Goal: Information Seeking & Learning: Learn about a topic

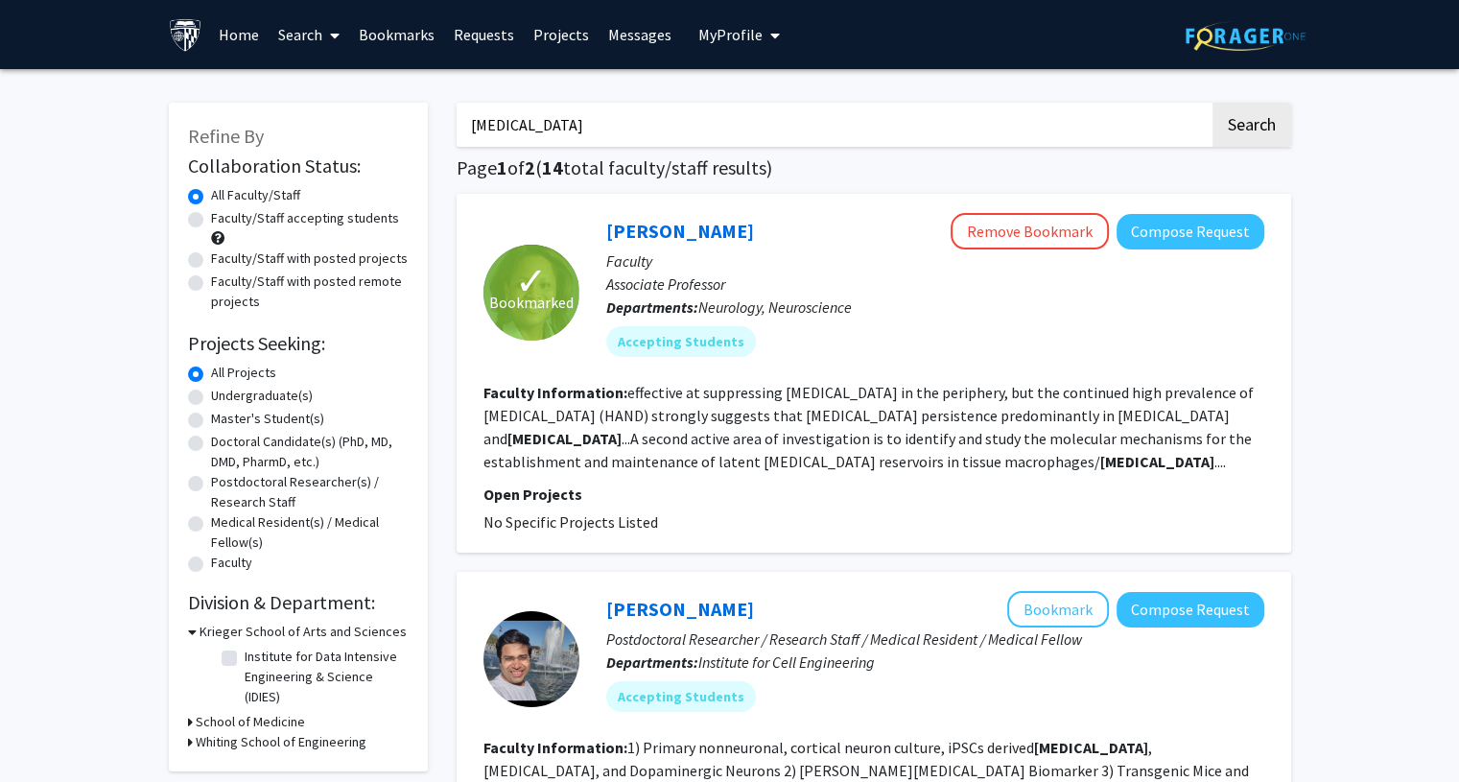
click at [587, 125] on input "[MEDICAL_DATA]" at bounding box center [833, 125] width 753 height 44
click at [1213, 103] on button "Search" at bounding box center [1252, 125] width 79 height 44
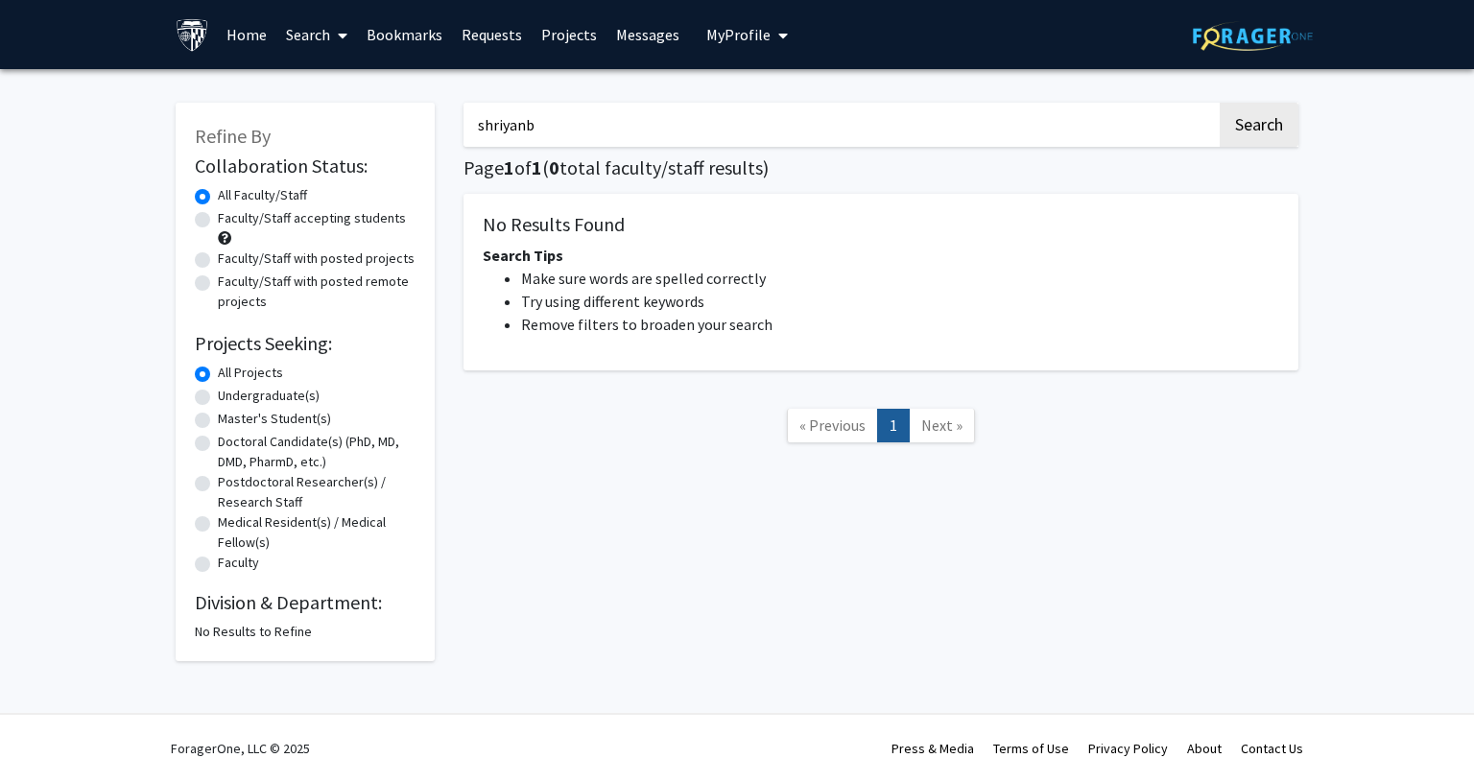
type input "shriyan"
click at [587, 125] on input "shriyan" at bounding box center [839, 125] width 753 height 44
type input "s"
click at [587, 125] on input "Search Keywords" at bounding box center [839, 125] width 753 height 44
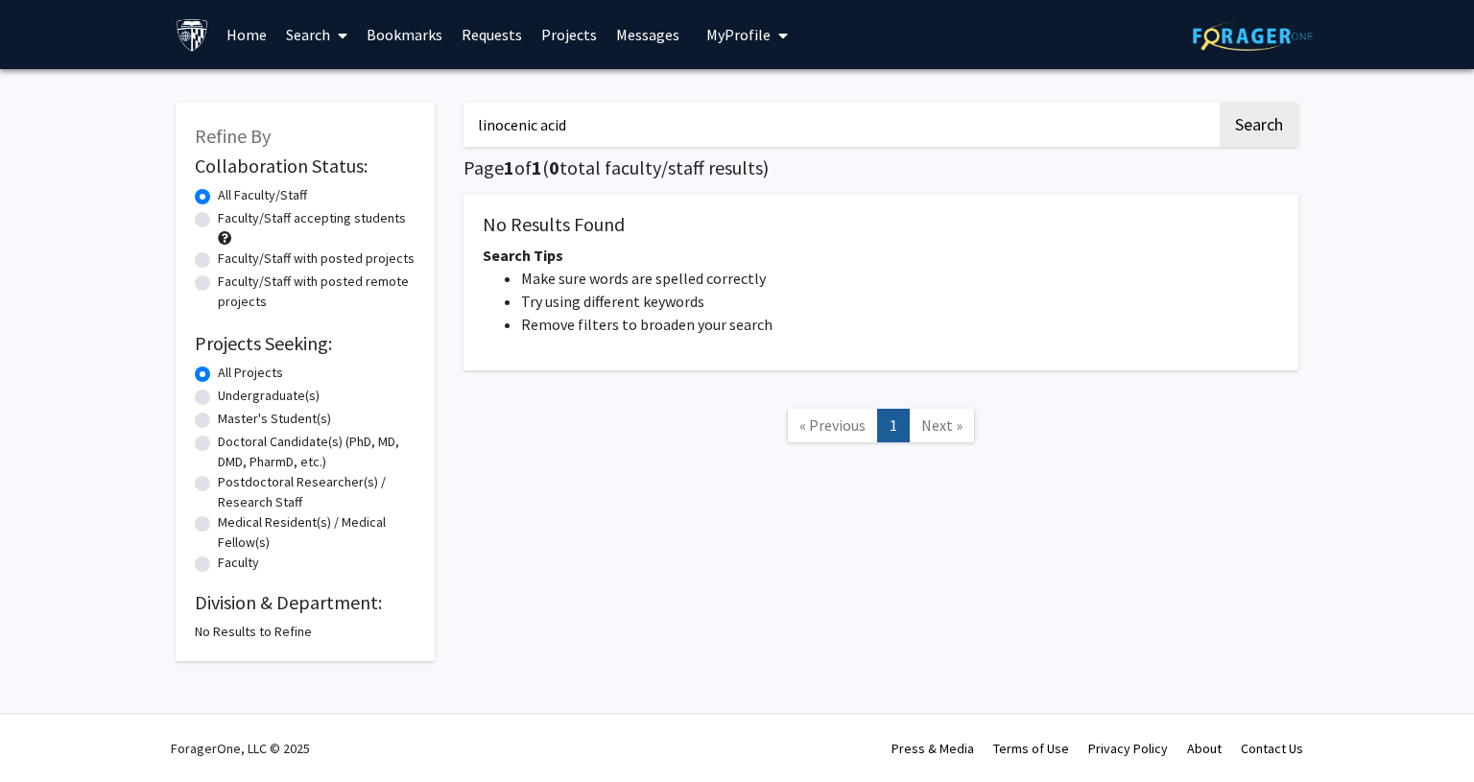
click at [1219, 103] on button "Search" at bounding box center [1258, 125] width 79 height 44
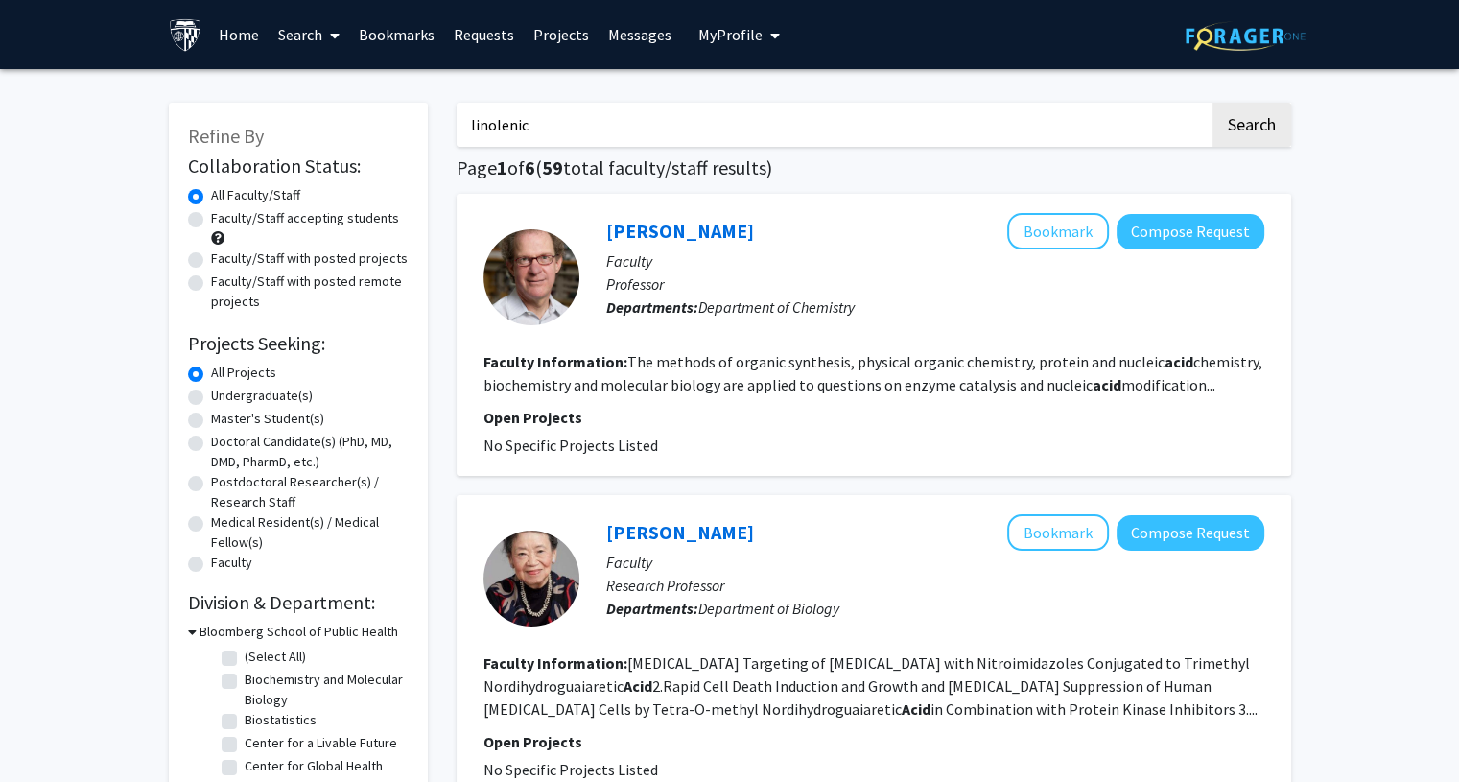
click at [1213, 103] on button "Search" at bounding box center [1252, 125] width 79 height 44
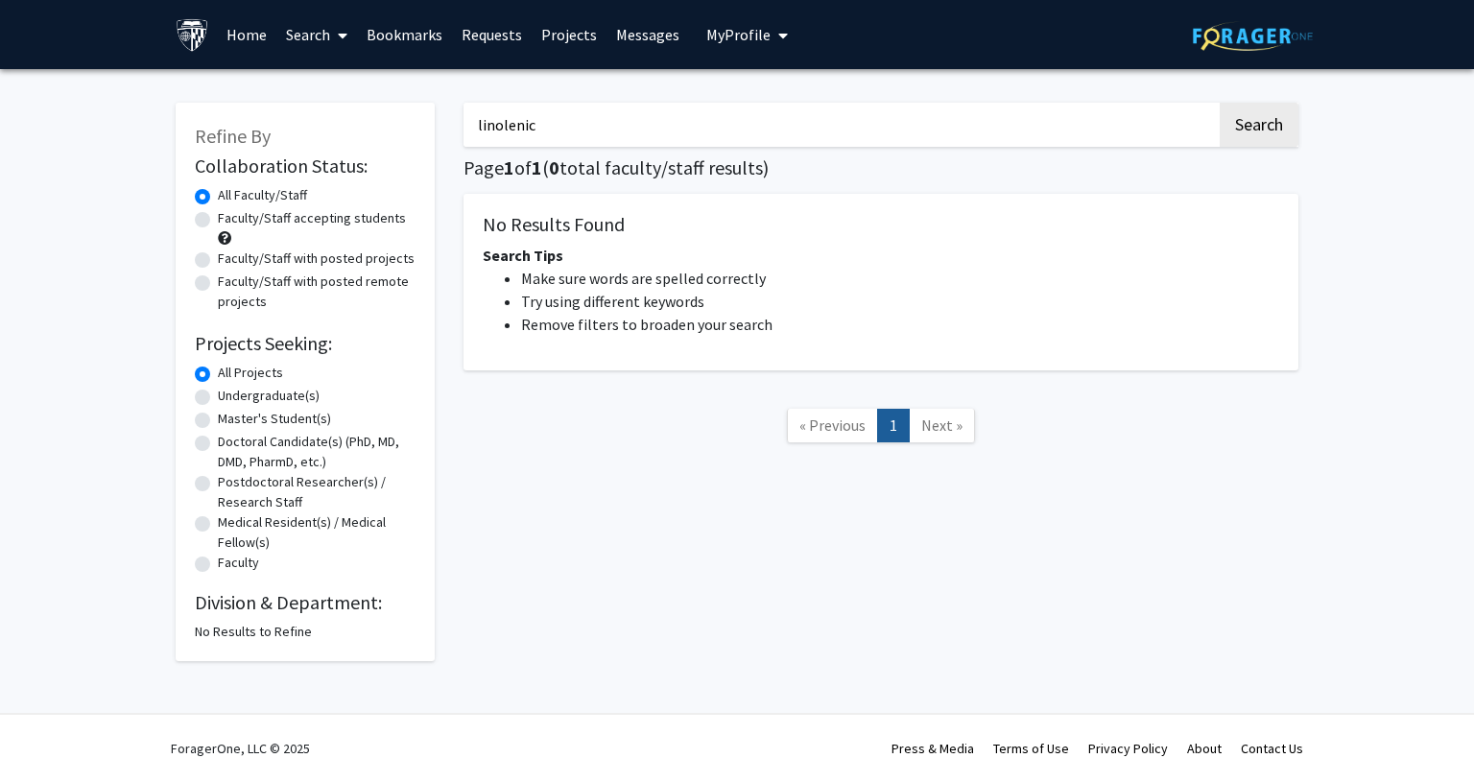
click at [626, 202] on div "No Results Found Search Tips Make sure words are spelled correctly Try using di…" at bounding box center [880, 282] width 835 height 177
click at [588, 137] on input "linolenic" at bounding box center [839, 125] width 753 height 44
click at [578, 126] on input "linolenic" at bounding box center [839, 125] width 753 height 44
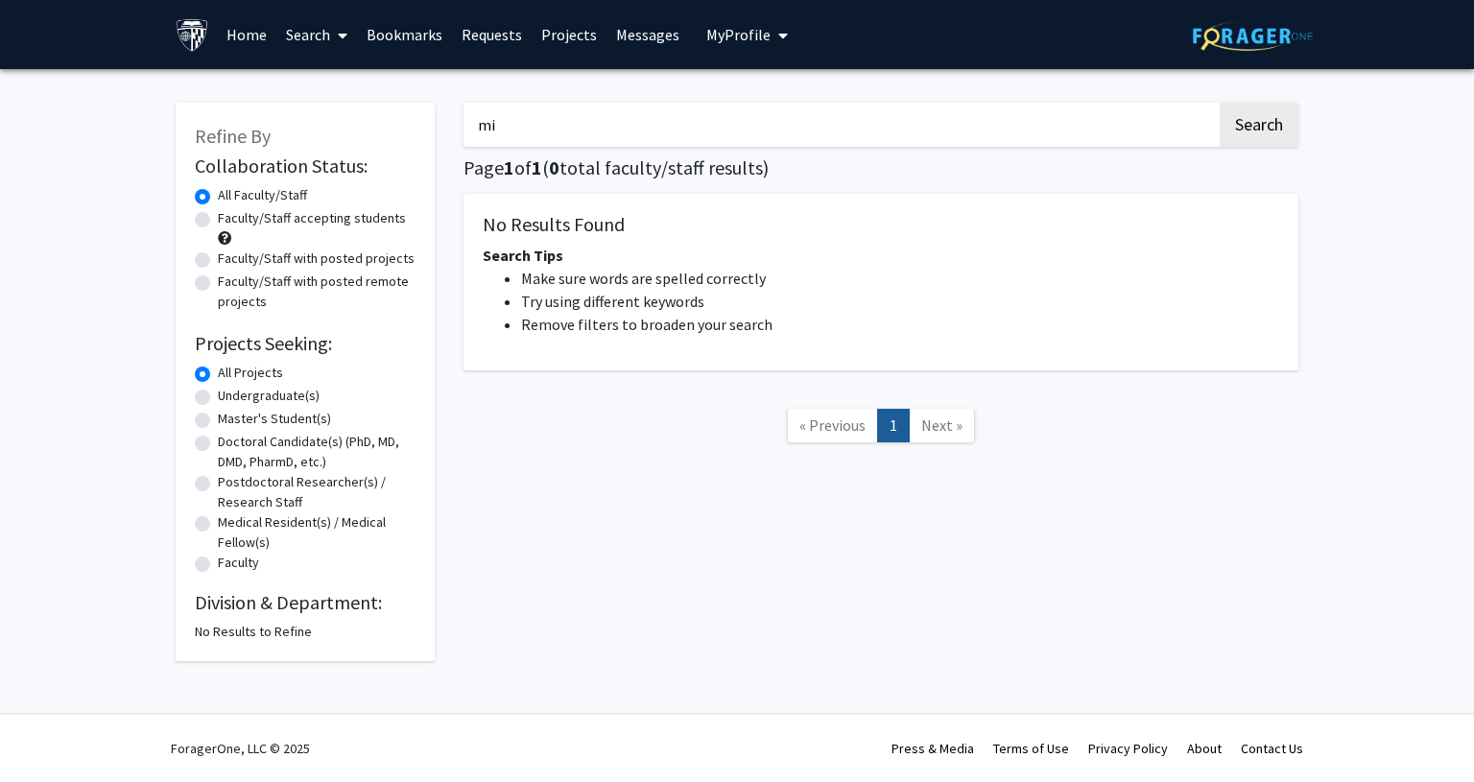
type input "m"
click at [1219, 103] on button "Search" at bounding box center [1258, 125] width 79 height 44
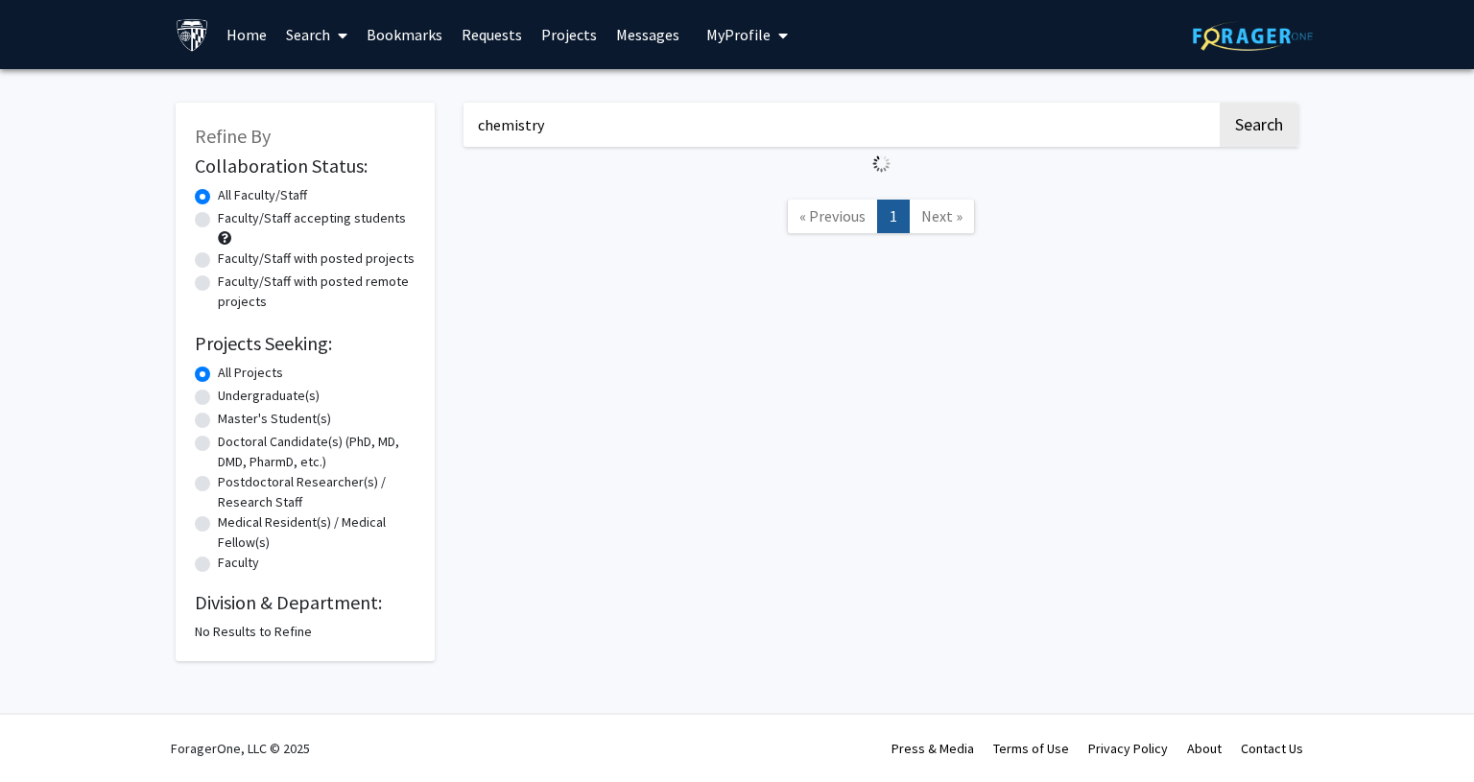
click at [1219, 103] on button "Search" at bounding box center [1258, 125] width 79 height 44
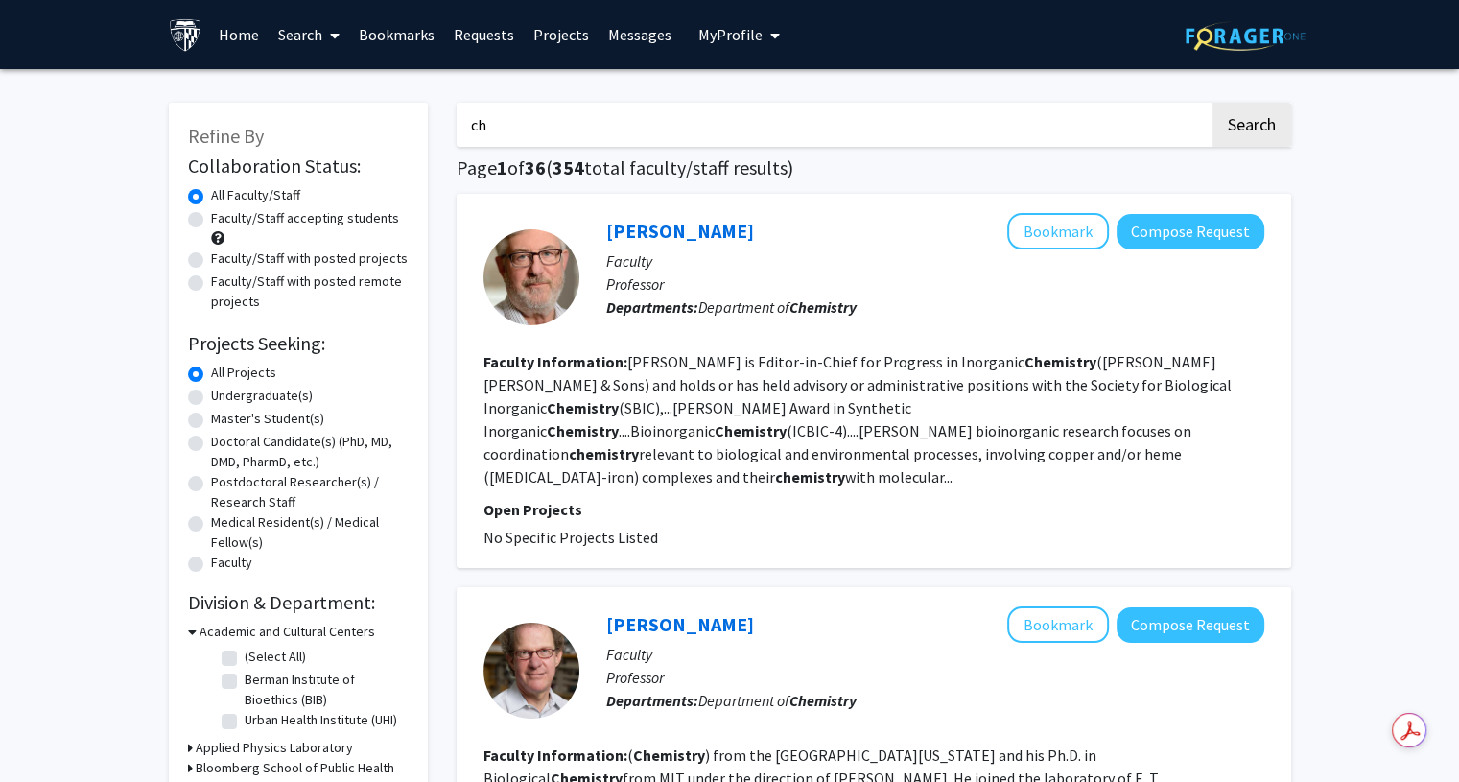
type input "c"
click at [1213, 103] on button "Search" at bounding box center [1252, 125] width 79 height 44
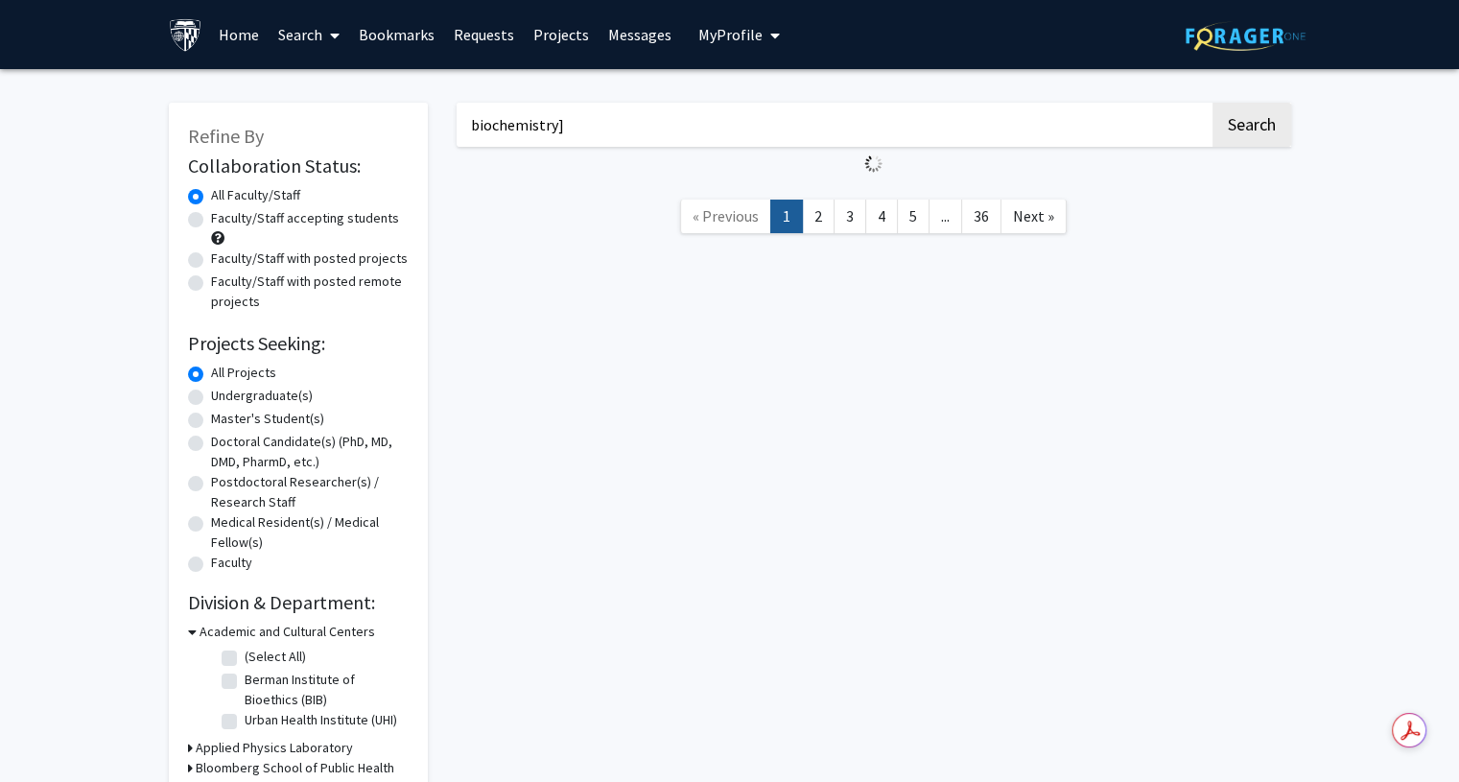
type input "biochemistry]"
click at [1213, 103] on button "Search" at bounding box center [1252, 125] width 79 height 44
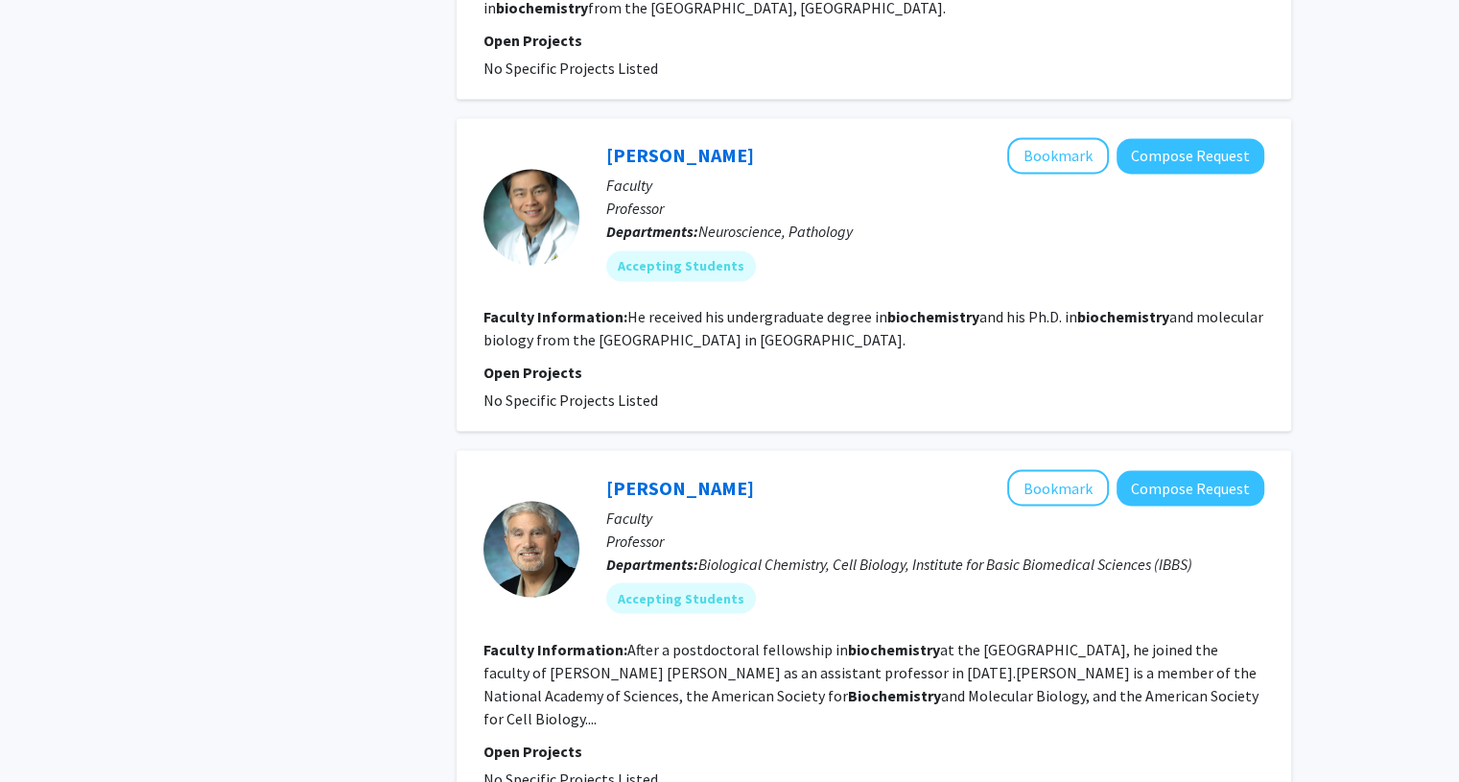
scroll to position [3254, 0]
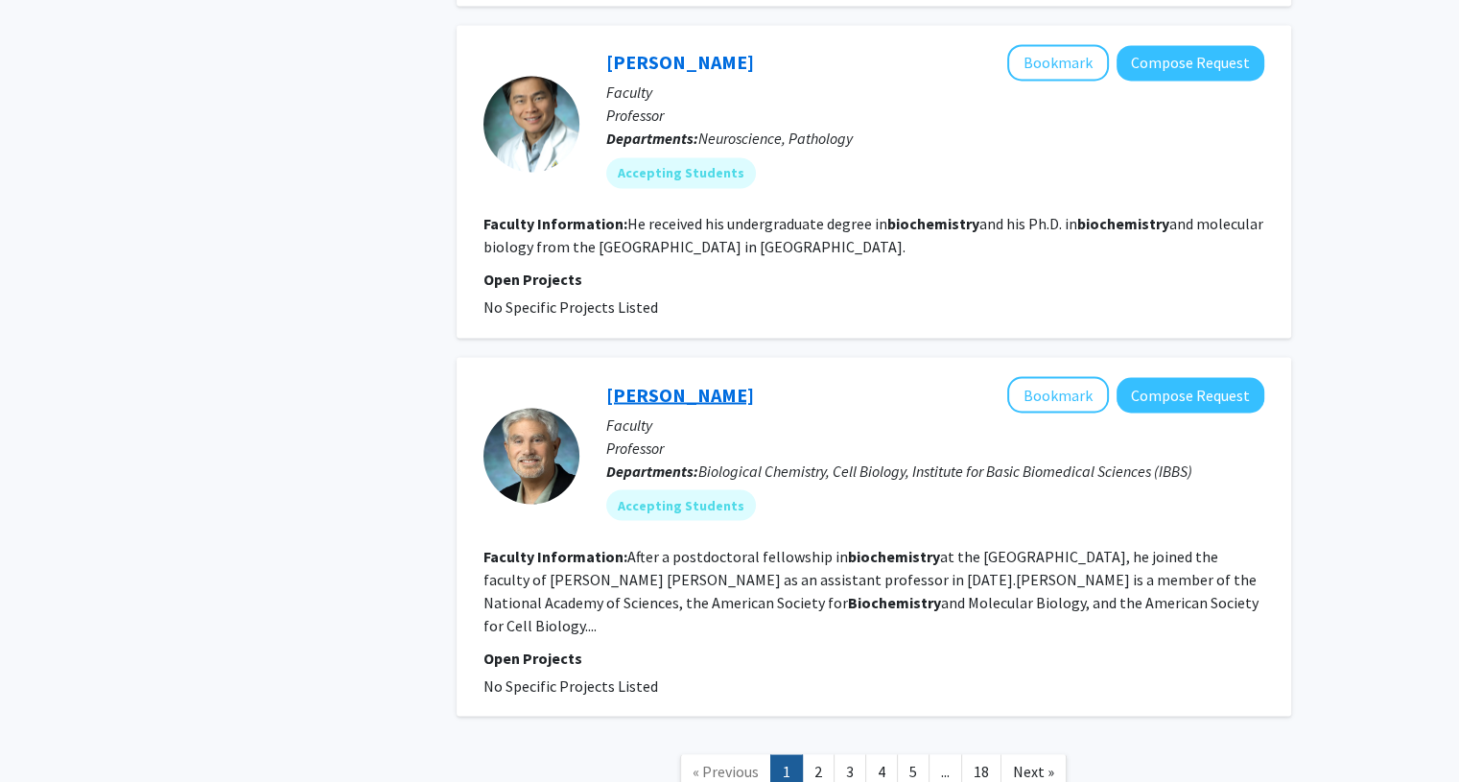
click at [702, 382] on link "Peter Devreotes" at bounding box center [680, 394] width 148 height 24
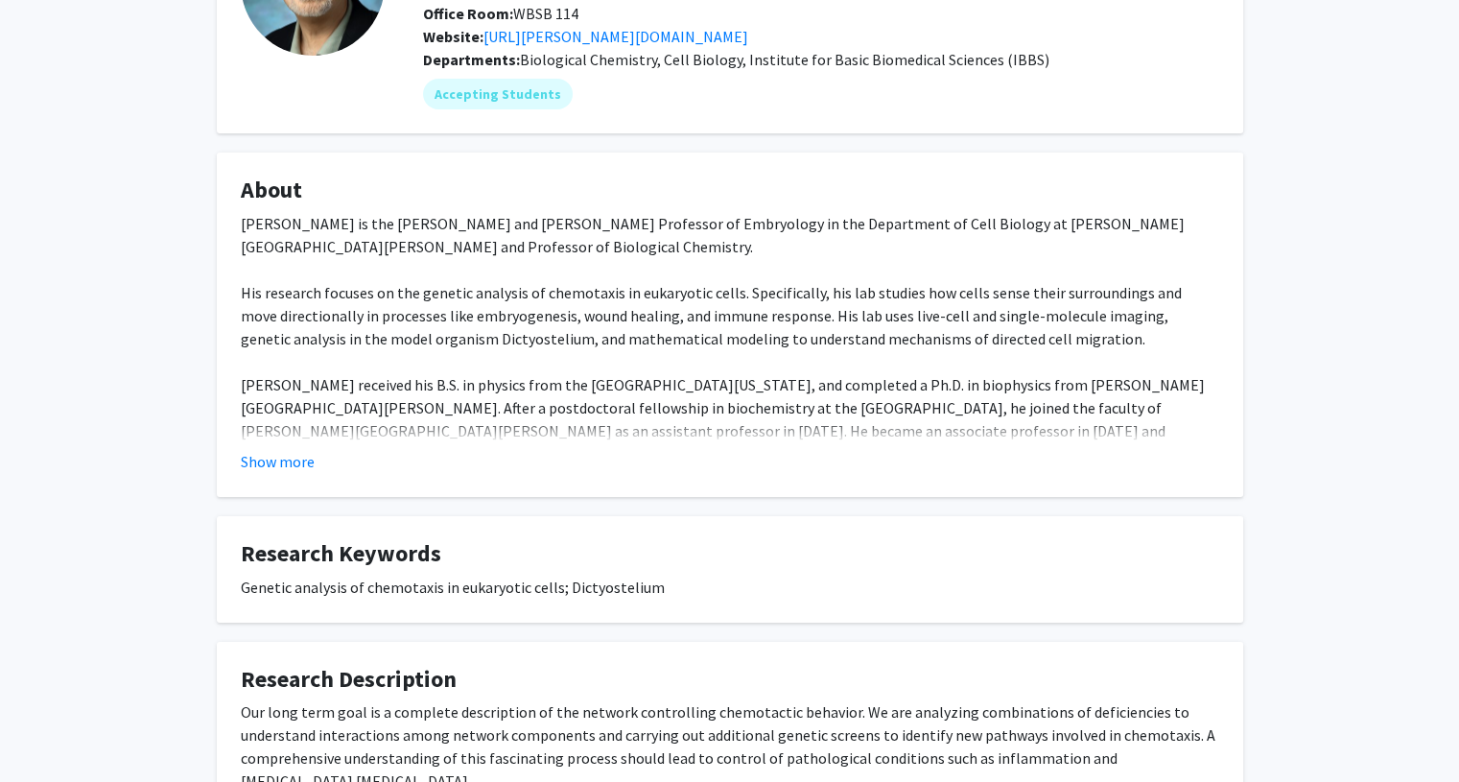
scroll to position [203, 0]
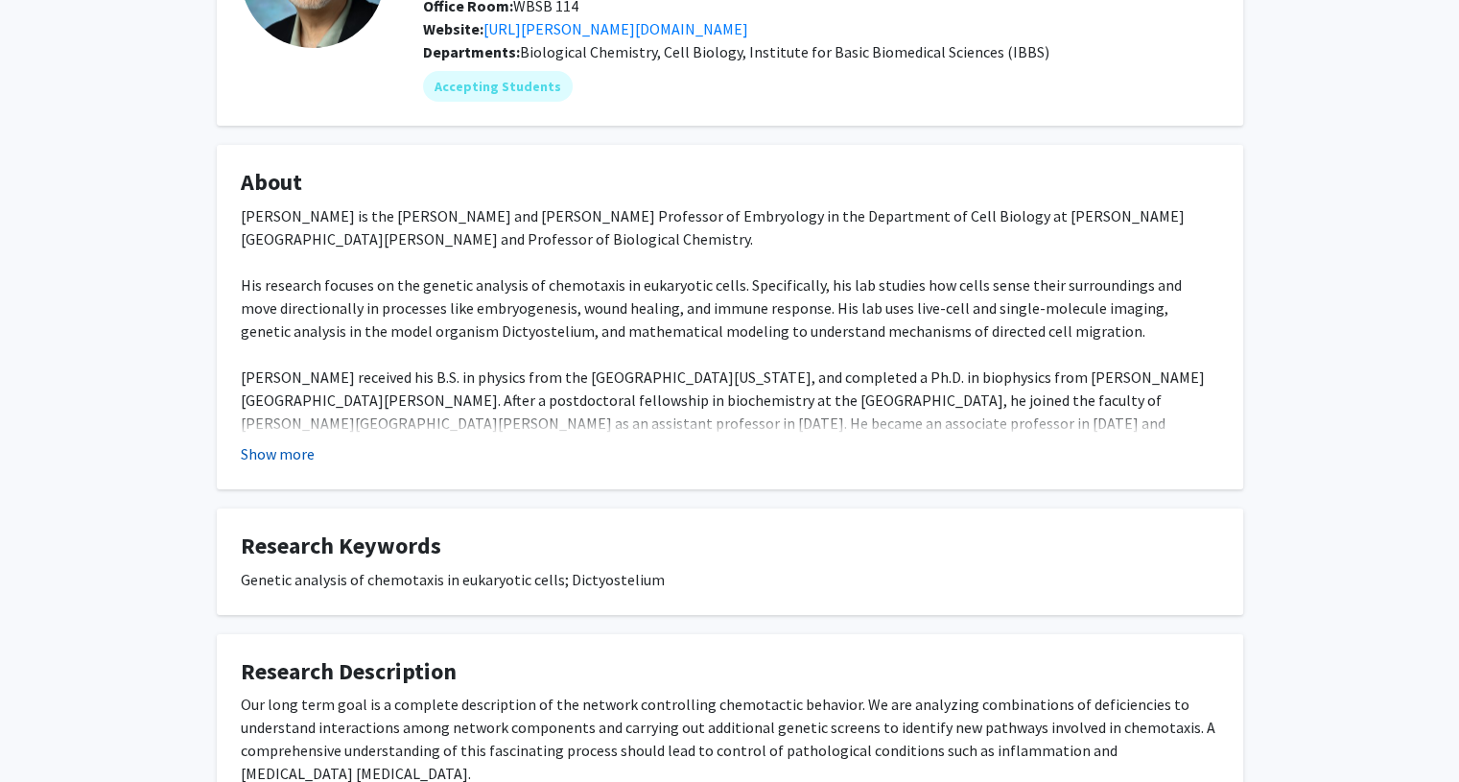
click at [272, 452] on button "Show more" at bounding box center [278, 453] width 74 height 23
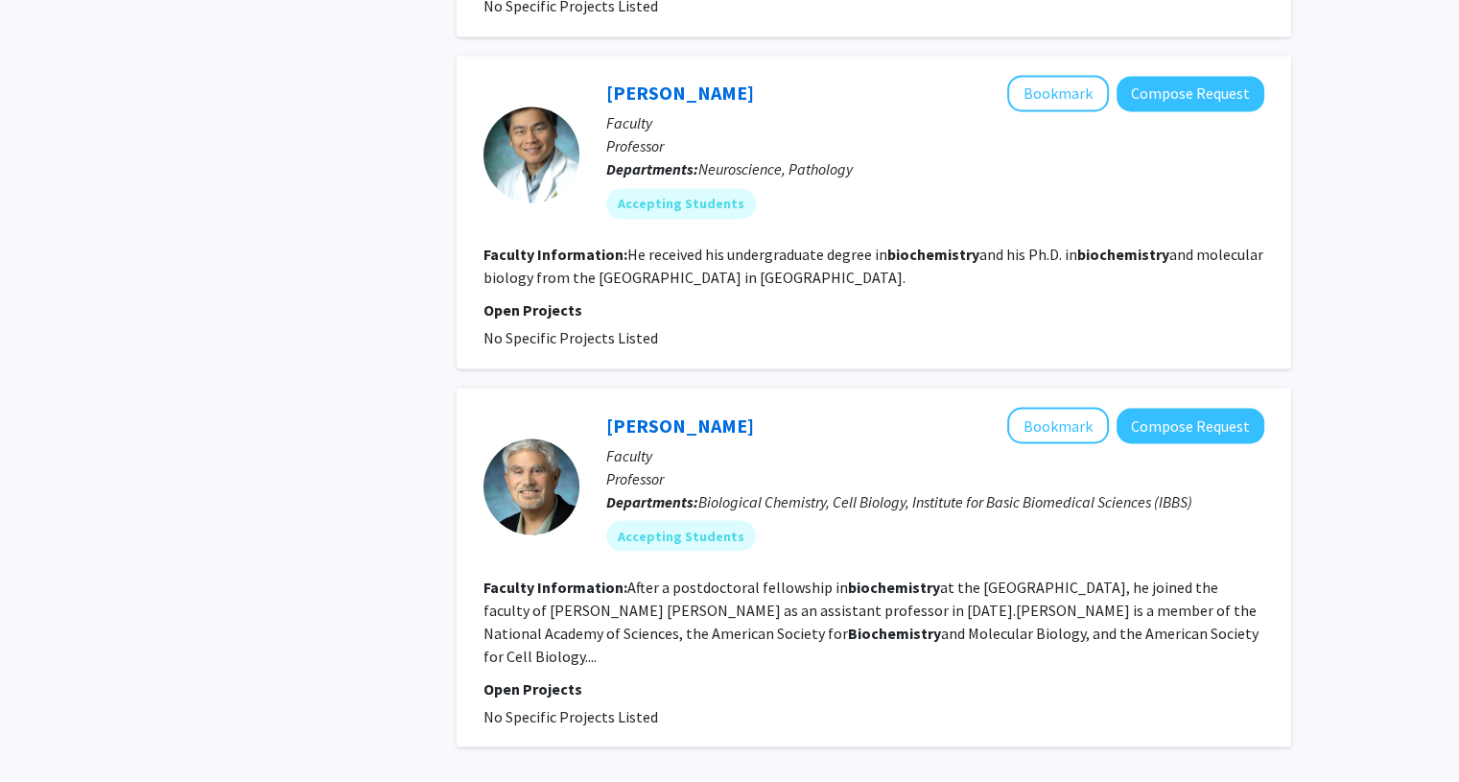
scroll to position [3254, 0]
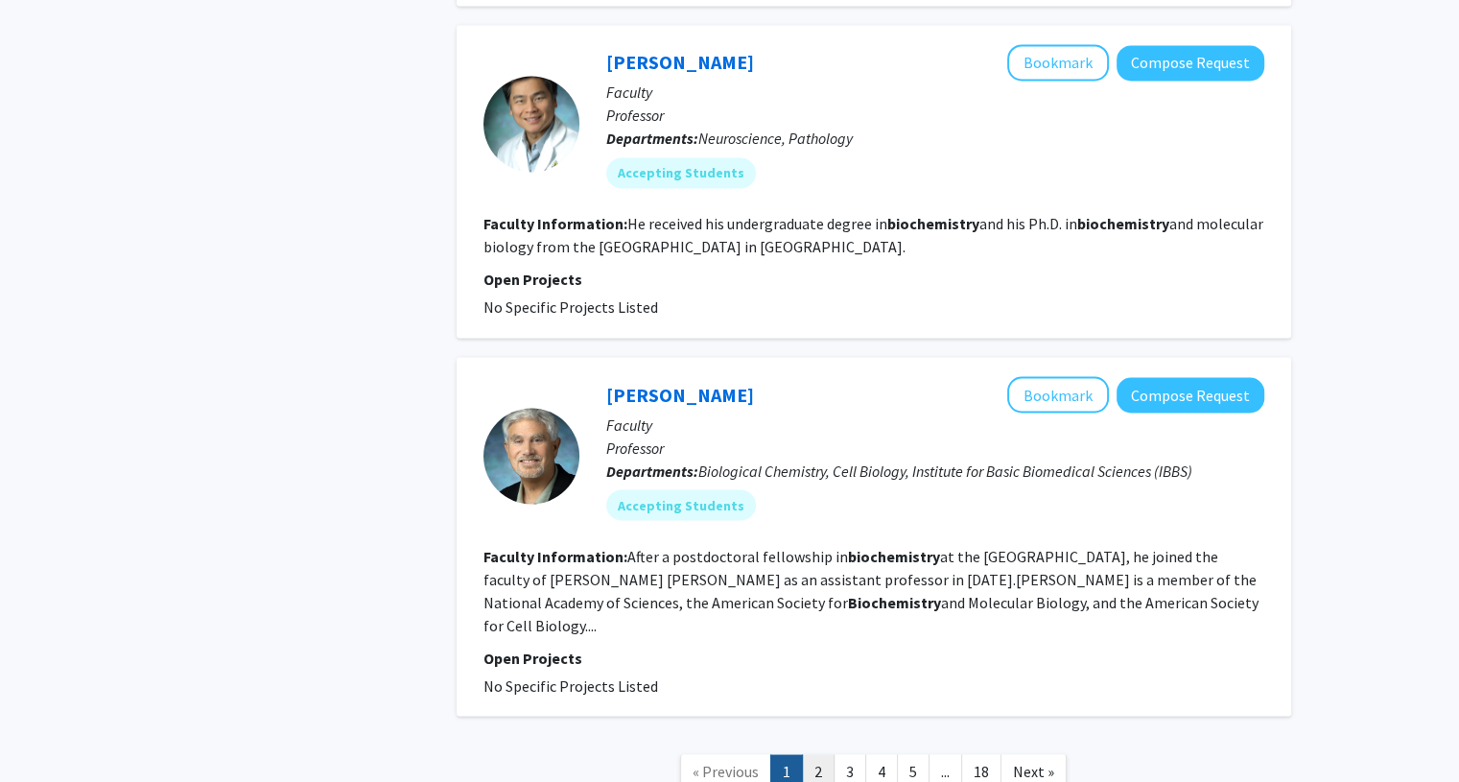
click at [817, 754] on link "2" at bounding box center [818, 771] width 33 height 34
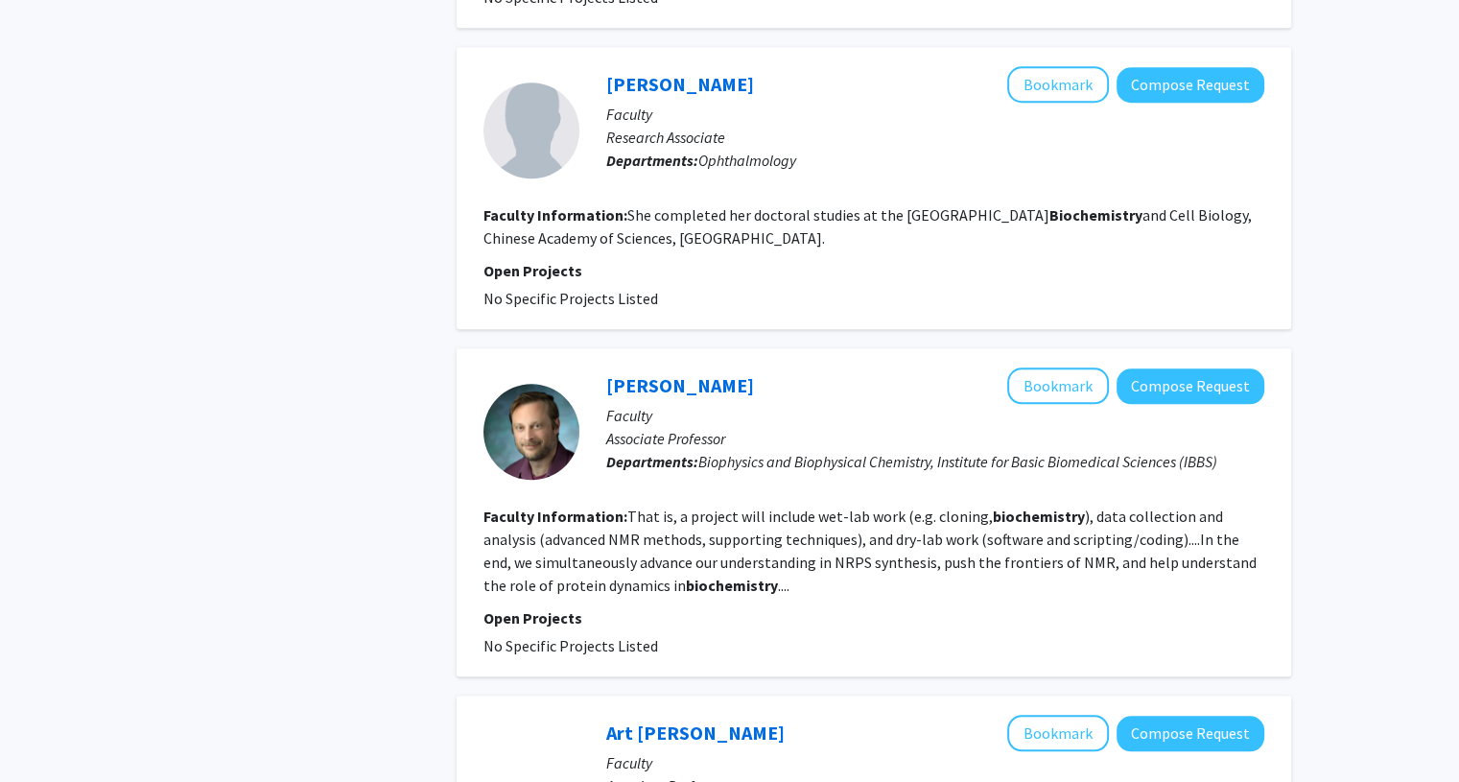
scroll to position [1646, 0]
click at [695, 372] on link "Dominique Frueh" at bounding box center [680, 384] width 148 height 24
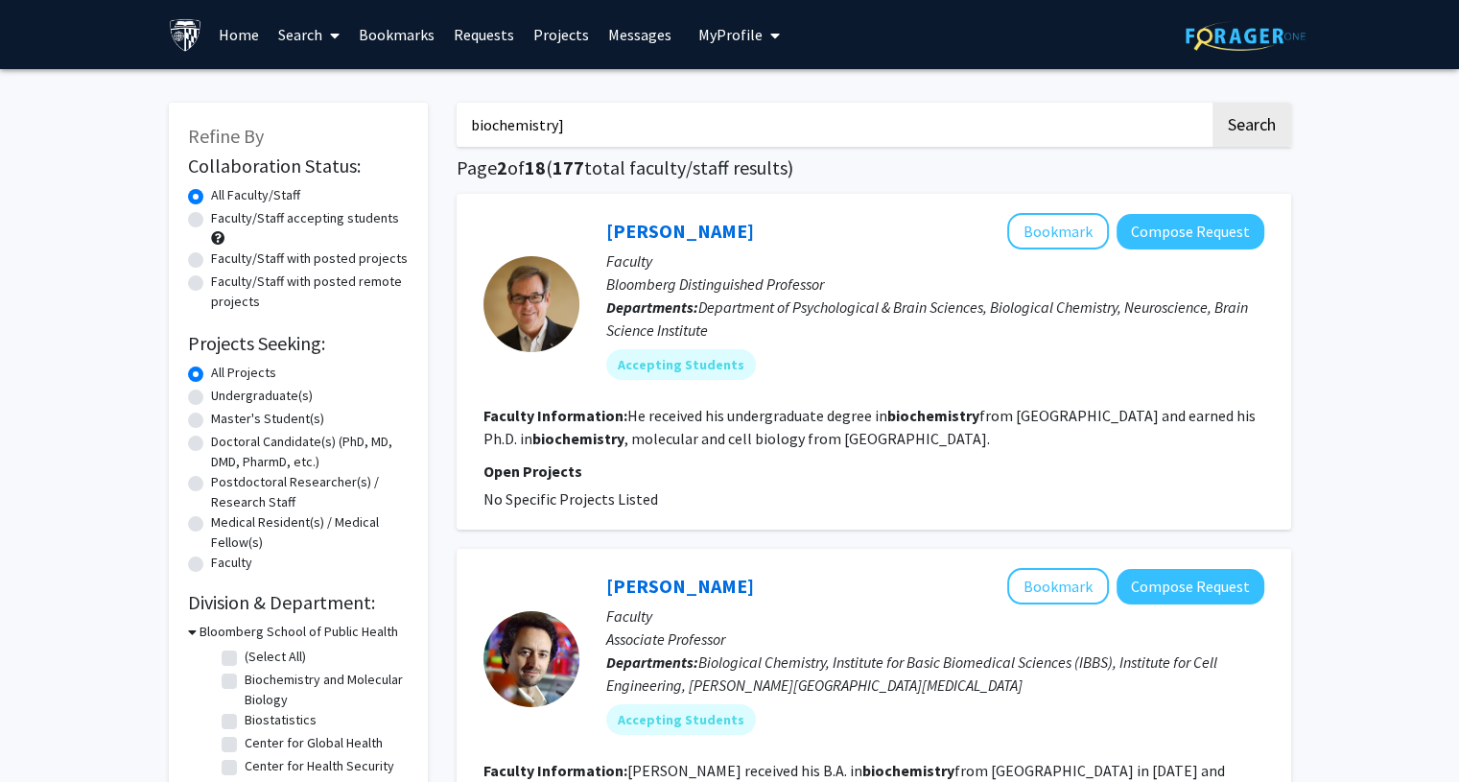
click at [572, 123] on input "biochemistry]" at bounding box center [833, 125] width 753 height 44
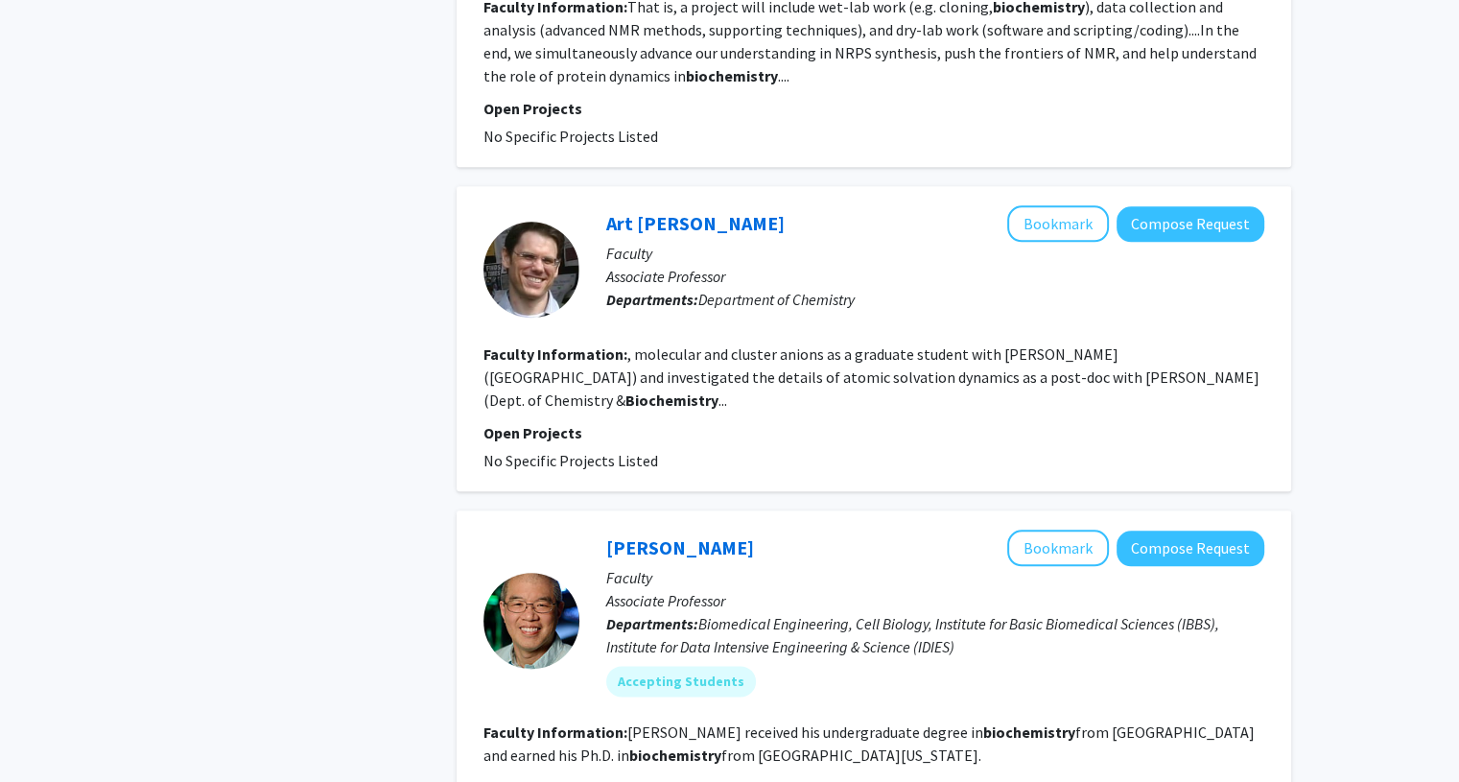
scroll to position [2349, 0]
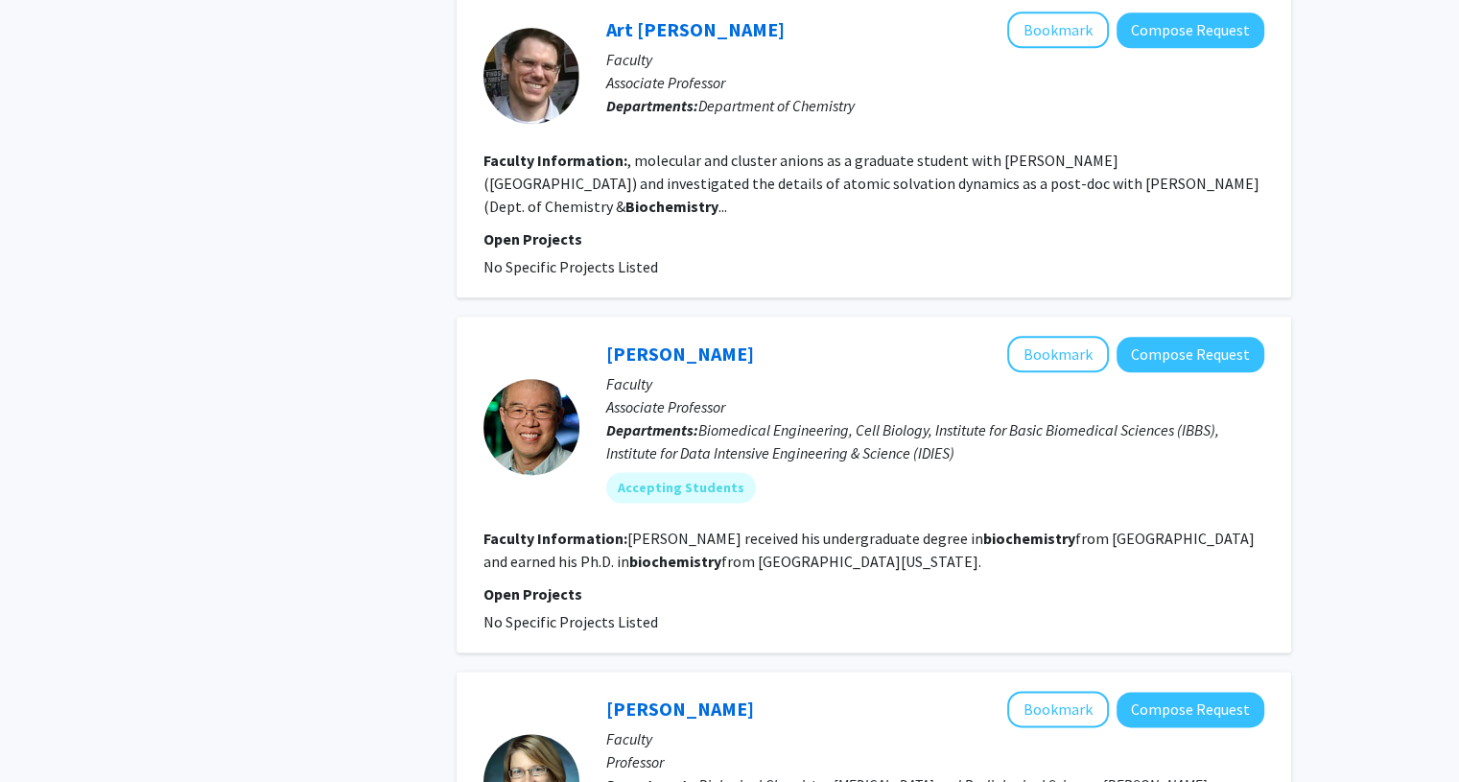
type input "biochemistry"
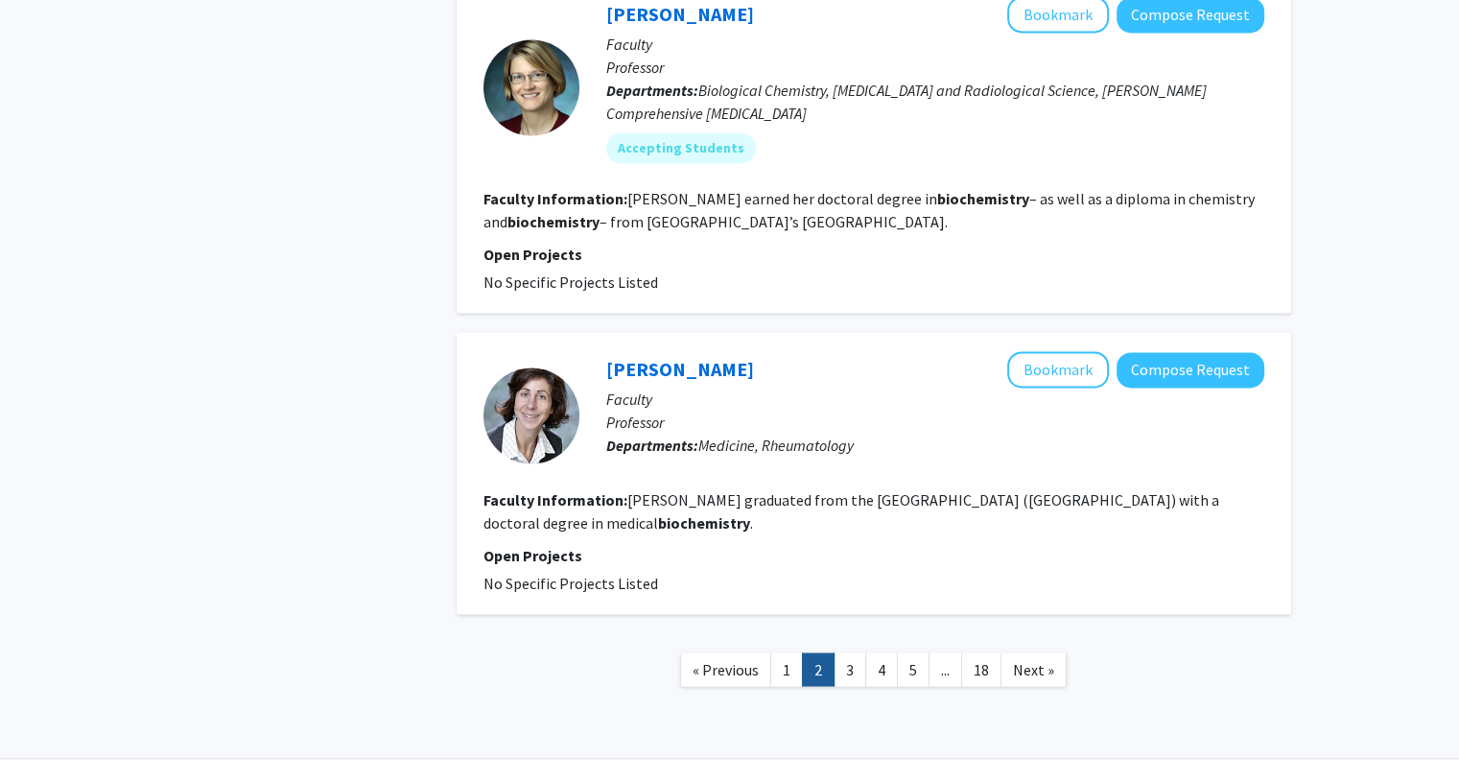
scroll to position [3049, 0]
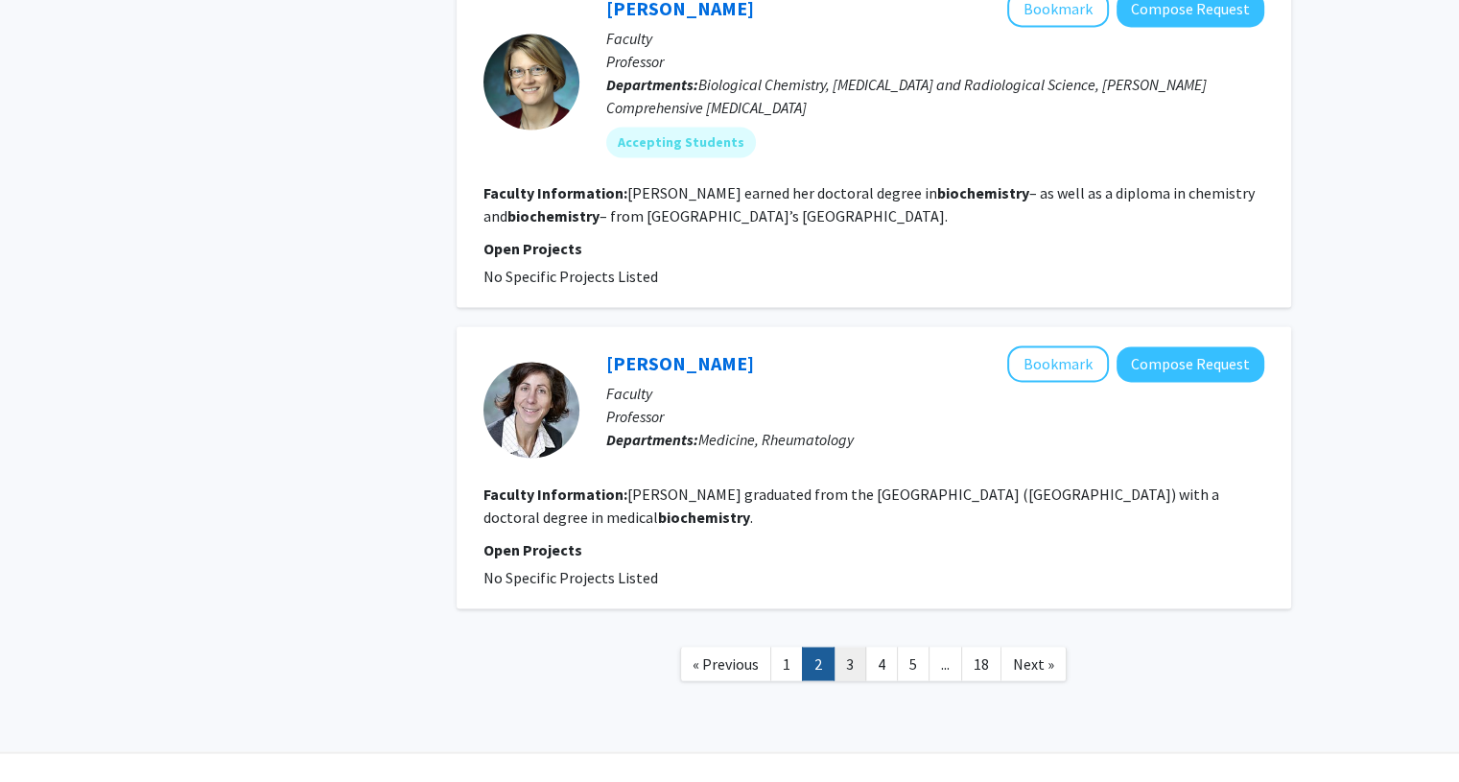
click at [850, 647] on link "3" at bounding box center [850, 664] width 33 height 34
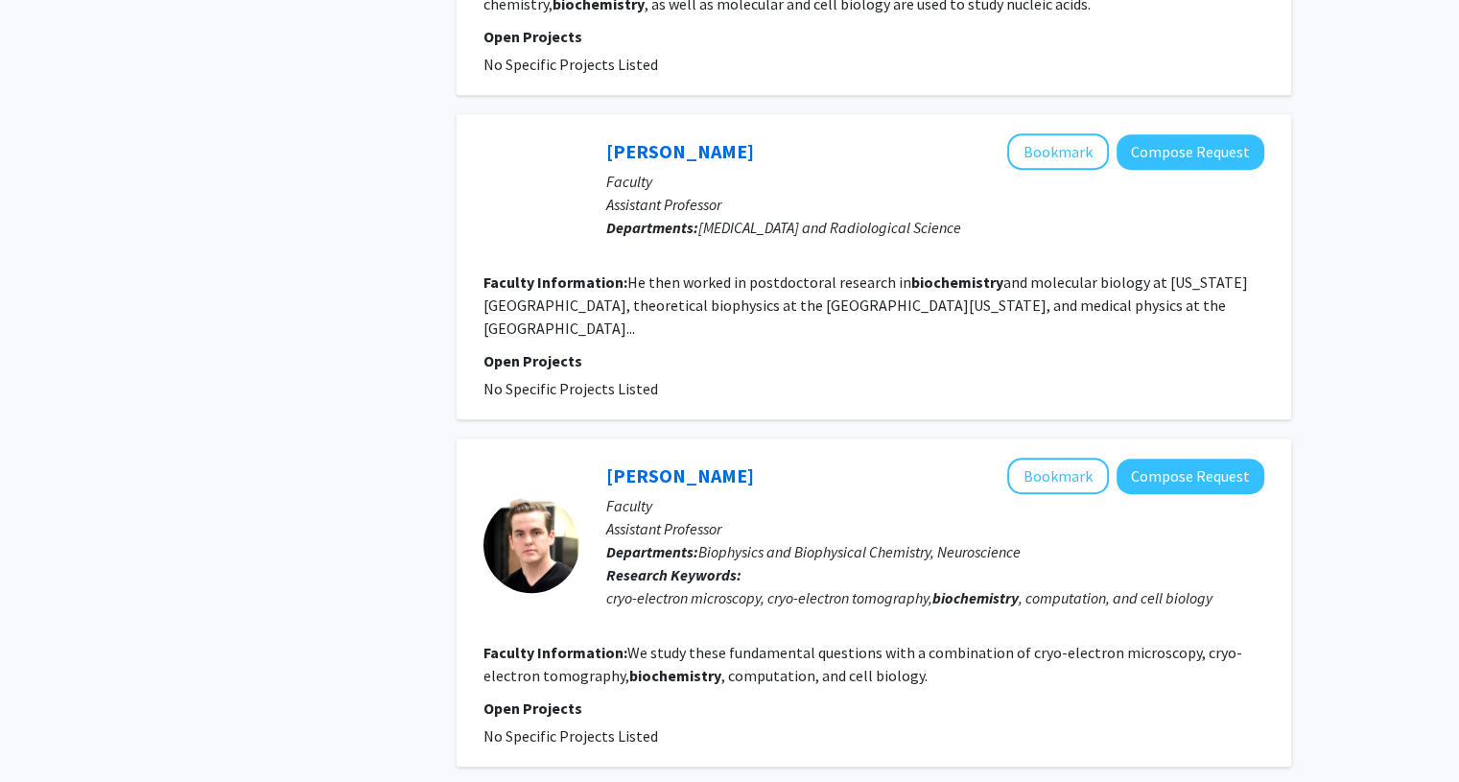
scroll to position [1101, 0]
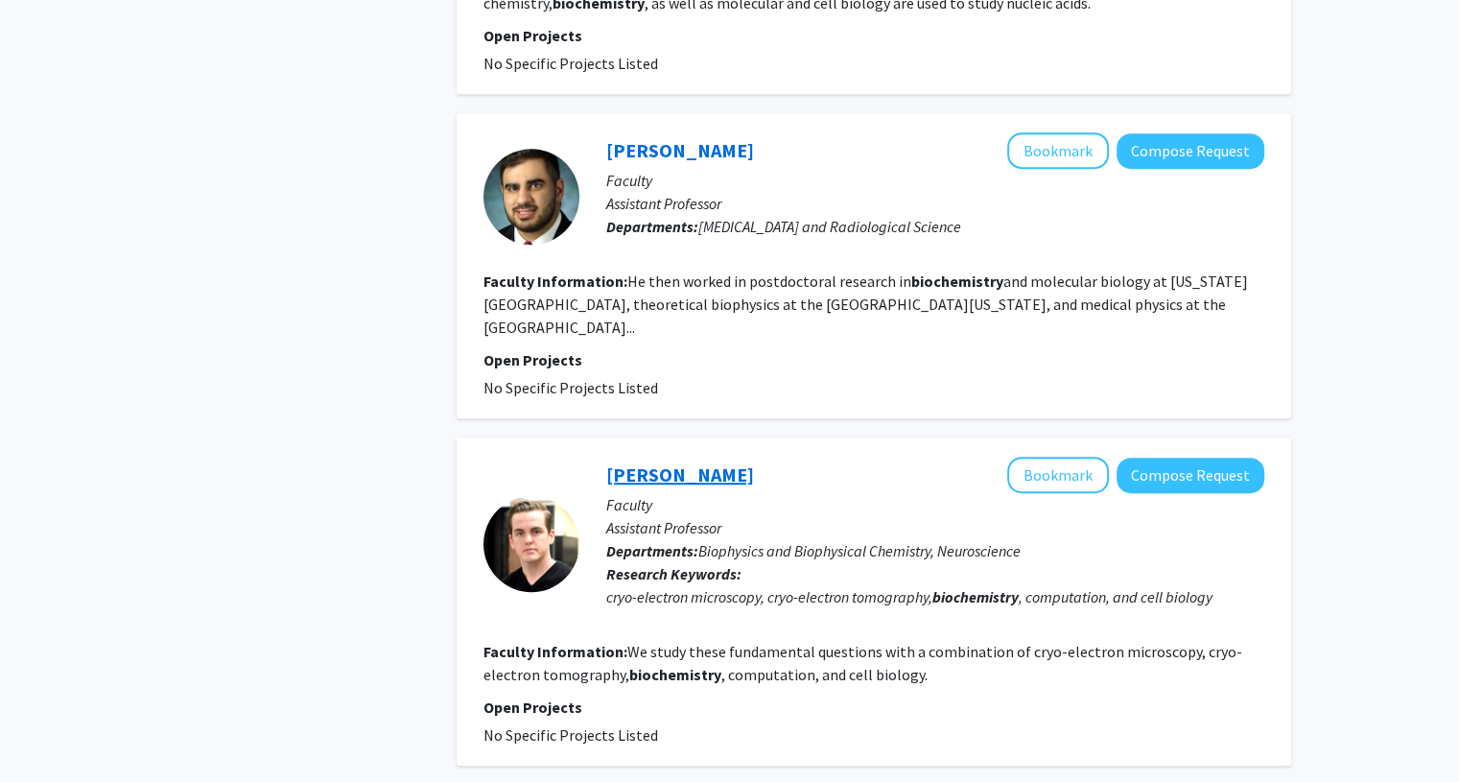
click at [703, 462] on link "Edward Twomey" at bounding box center [680, 474] width 148 height 24
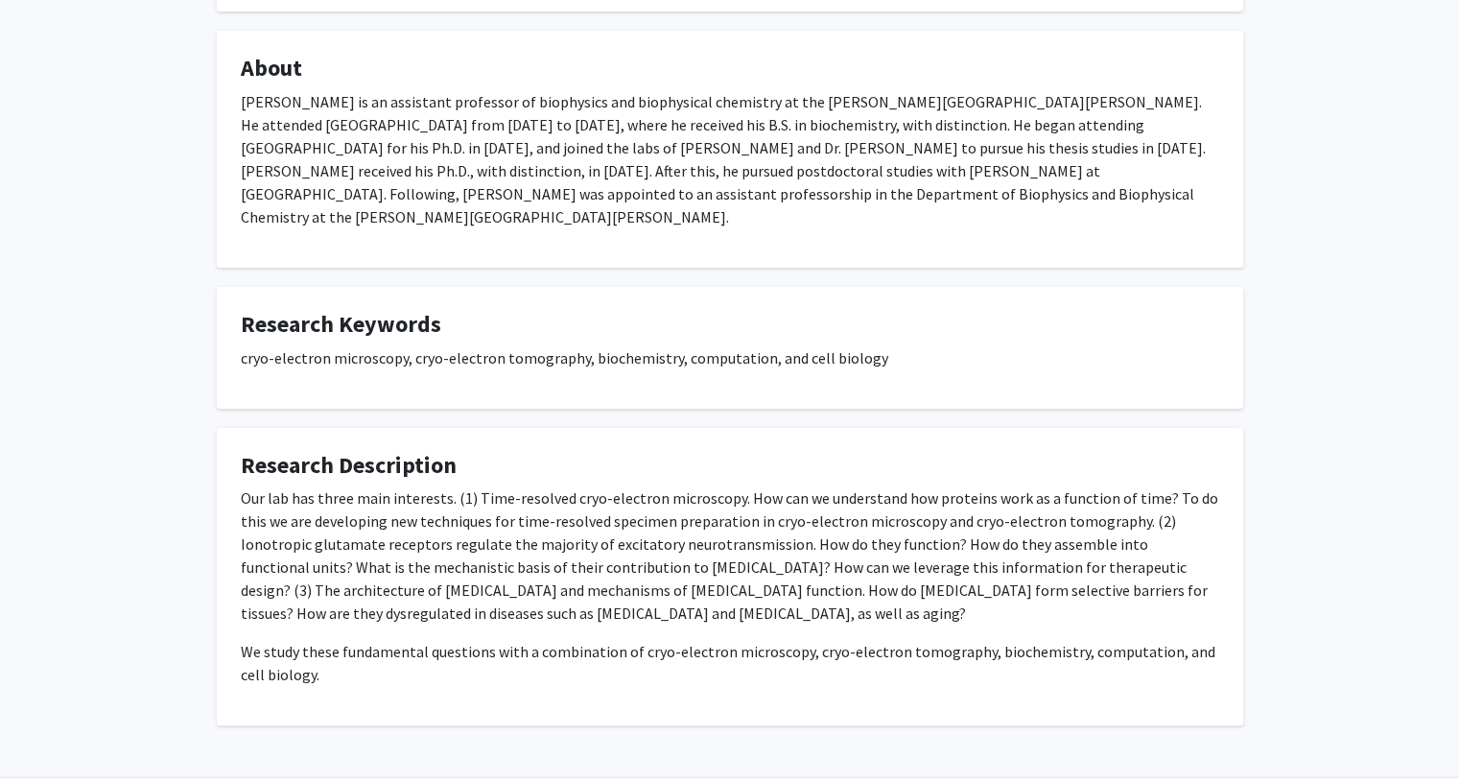
scroll to position [326, 0]
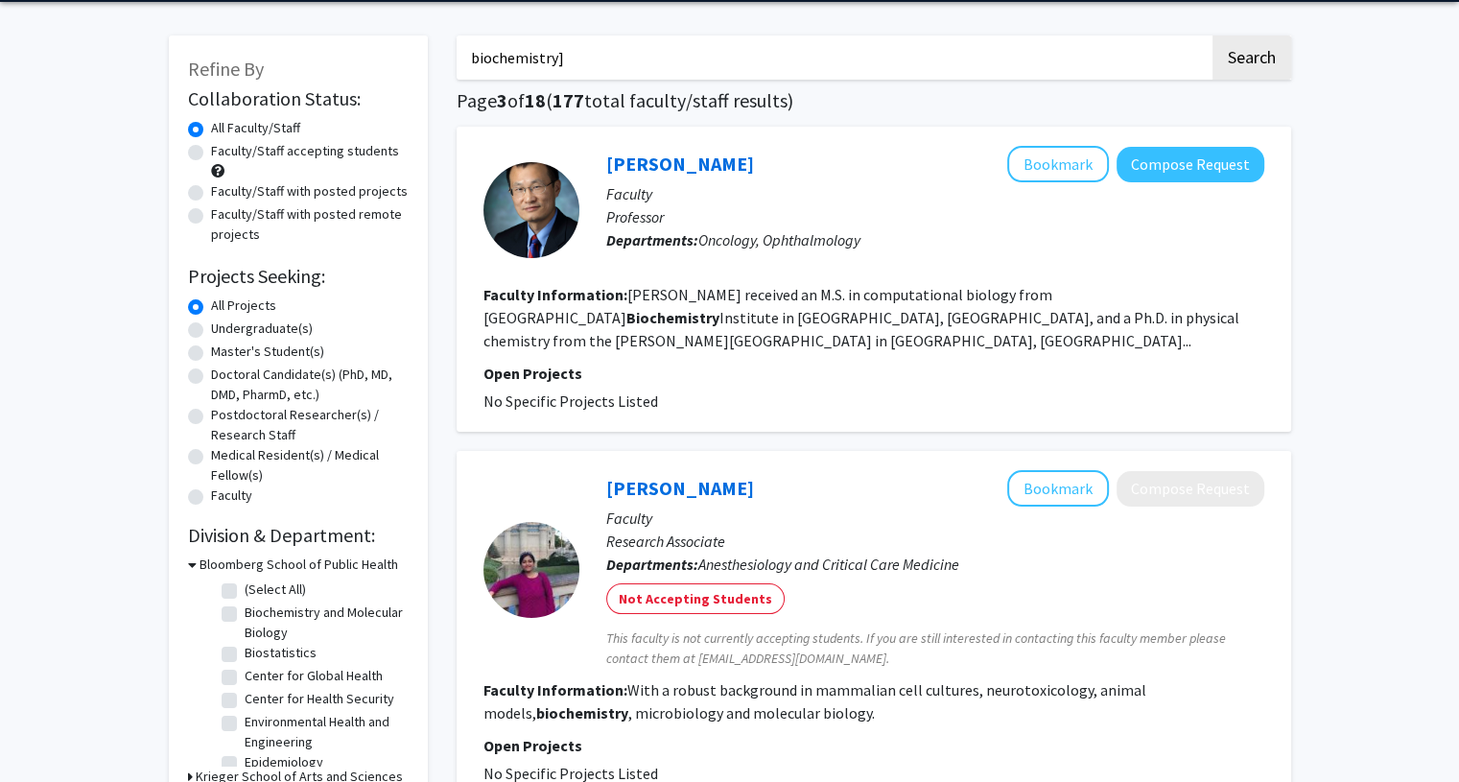
scroll to position [71, 0]
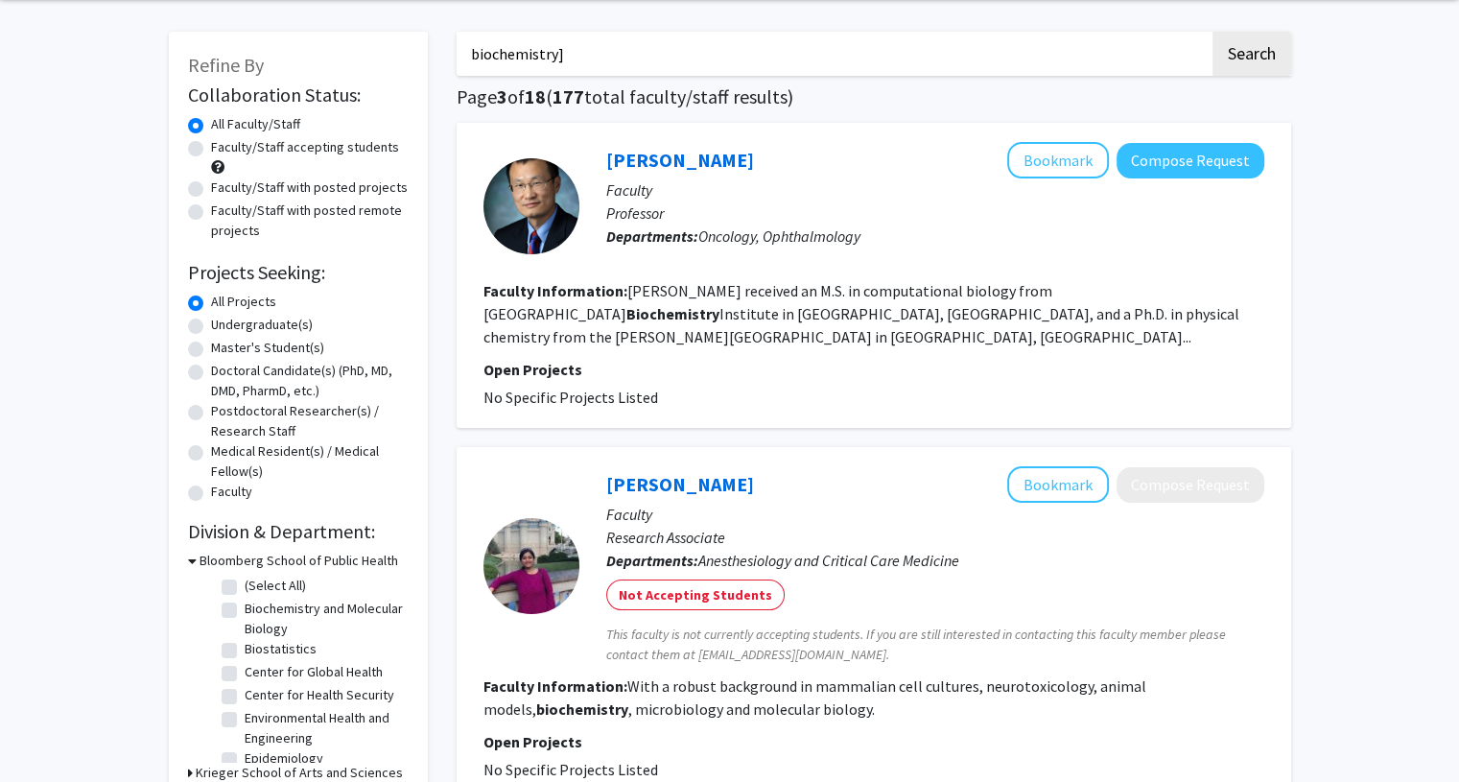
click at [581, 64] on input "biochemistry]" at bounding box center [833, 54] width 753 height 44
type input "biochemistry"
click at [1213, 32] on button "Search" at bounding box center [1252, 54] width 79 height 44
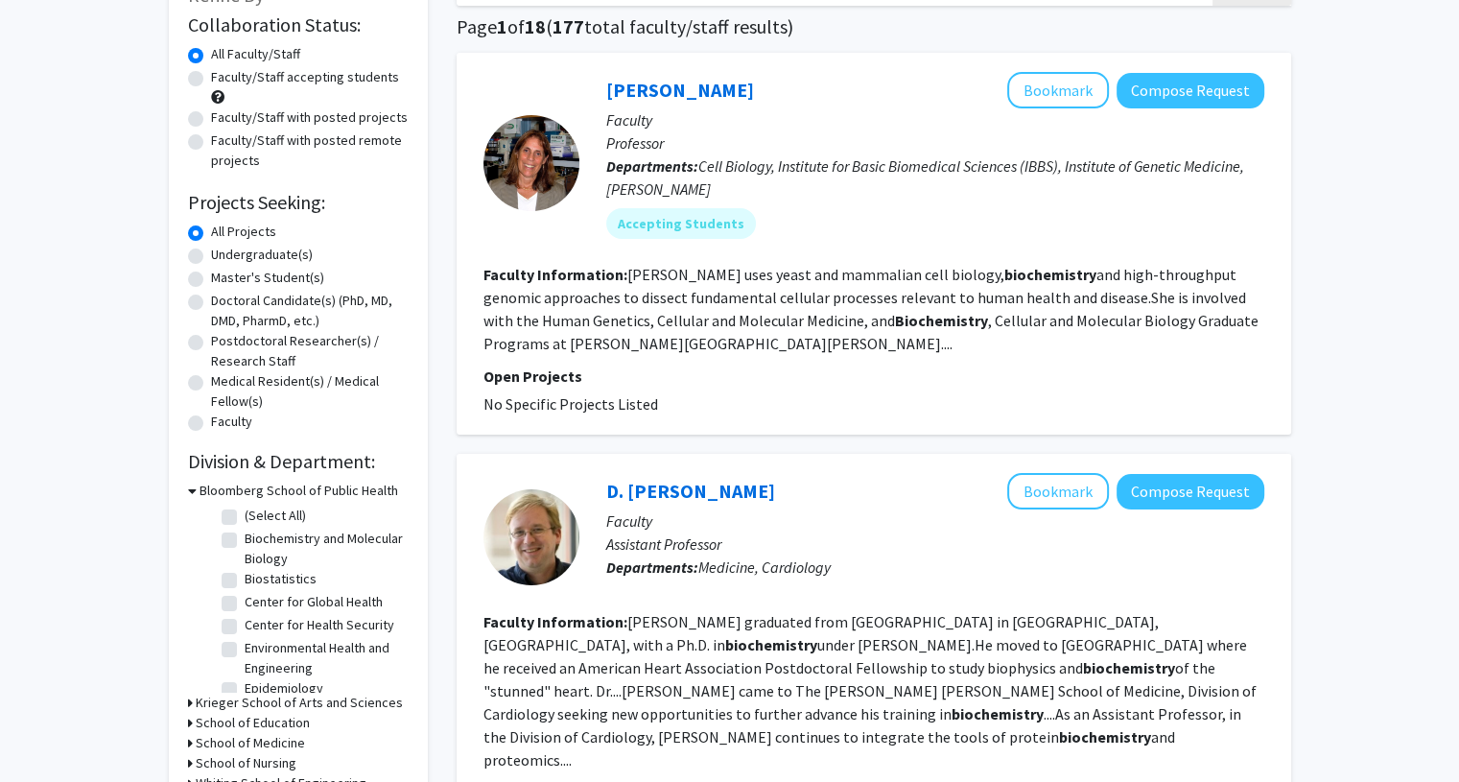
scroll to position [104, 0]
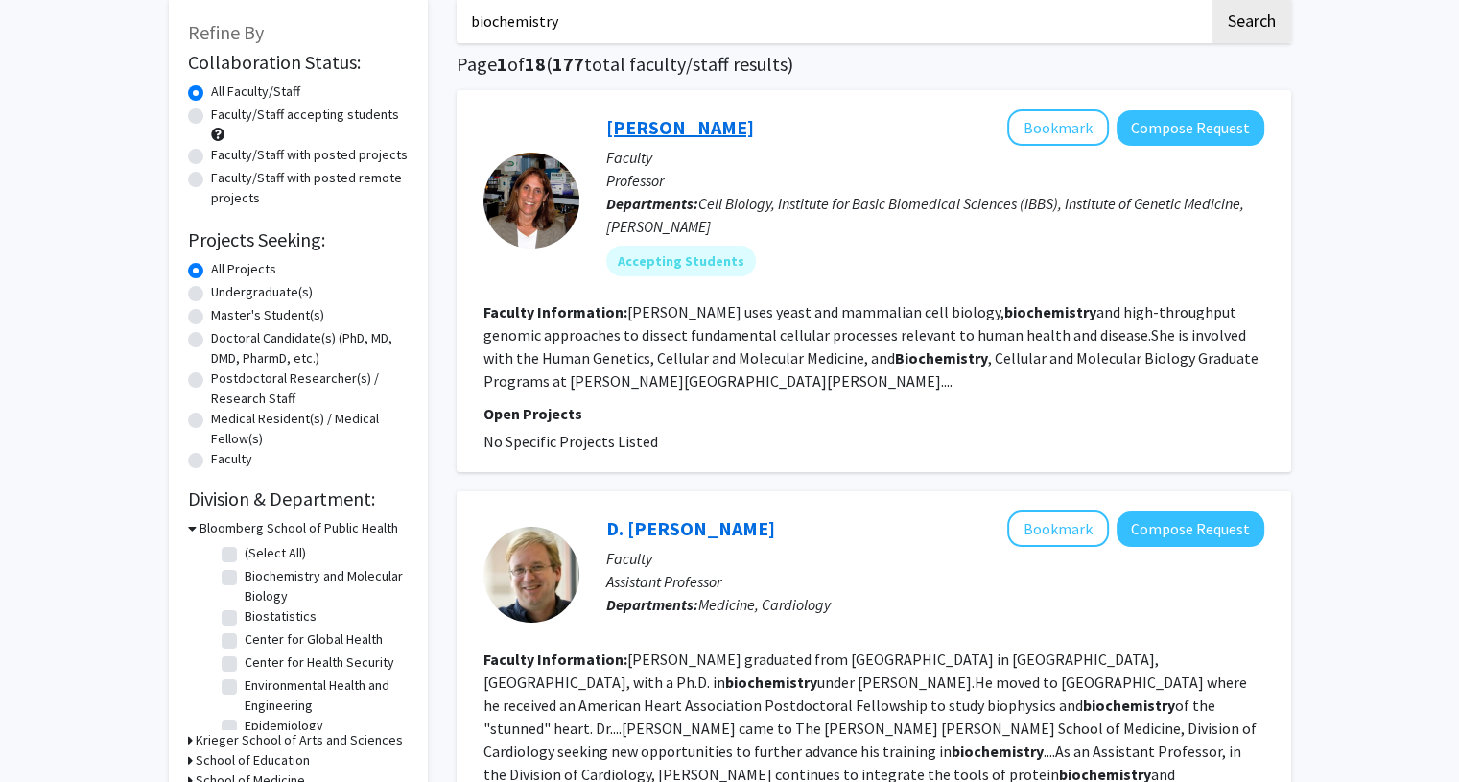
click at [676, 130] on link "Susan Michaelis" at bounding box center [680, 127] width 148 height 24
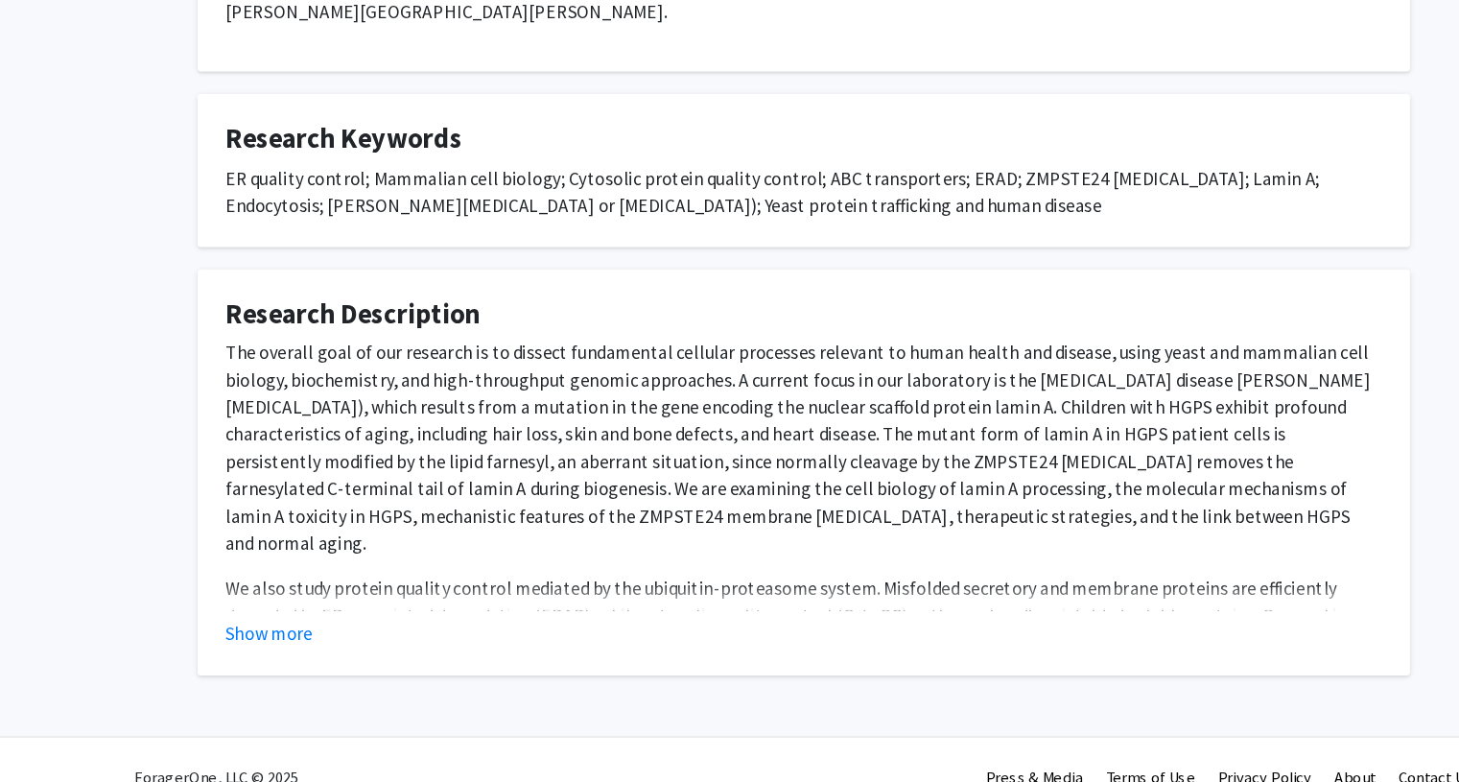
scroll to position [441, 0]
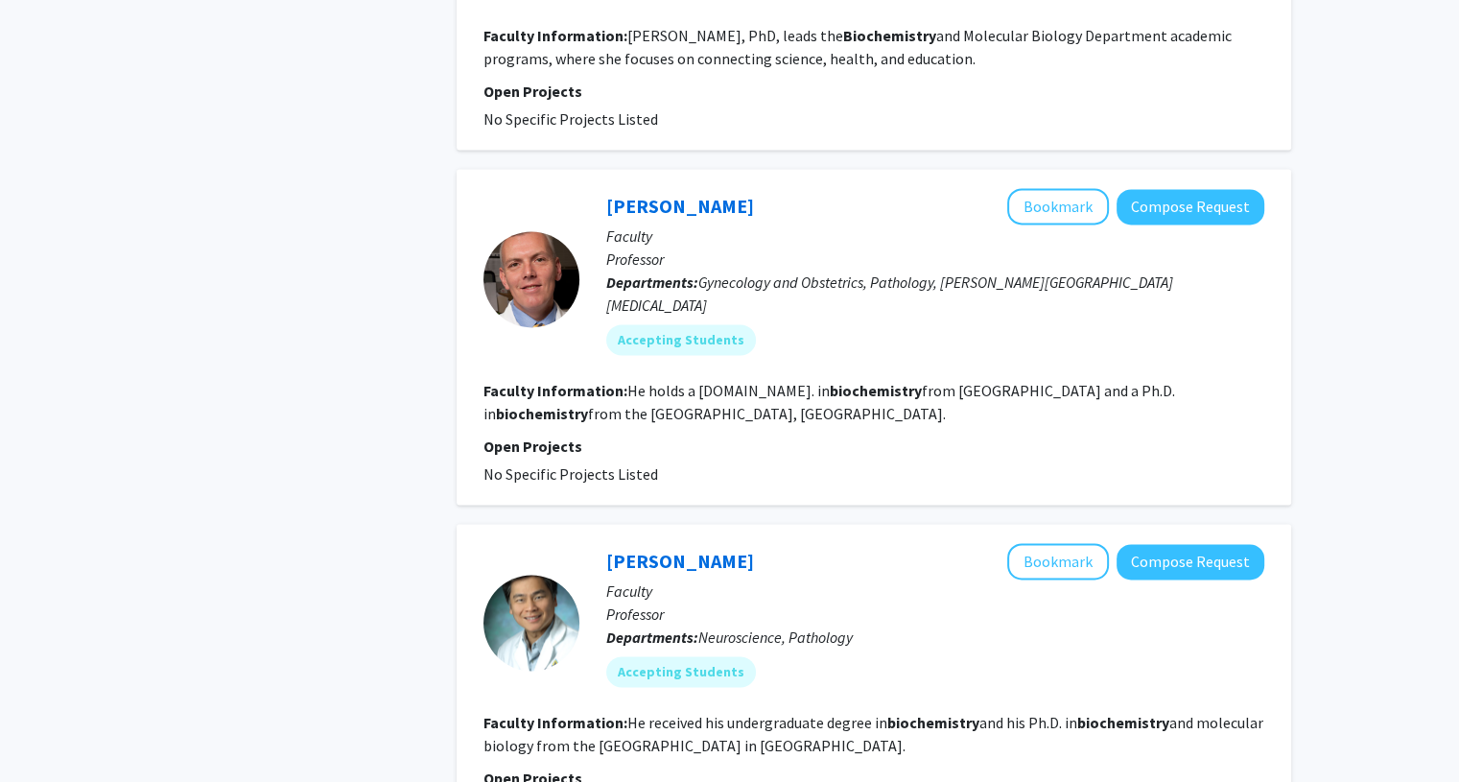
scroll to position [2758, 0]
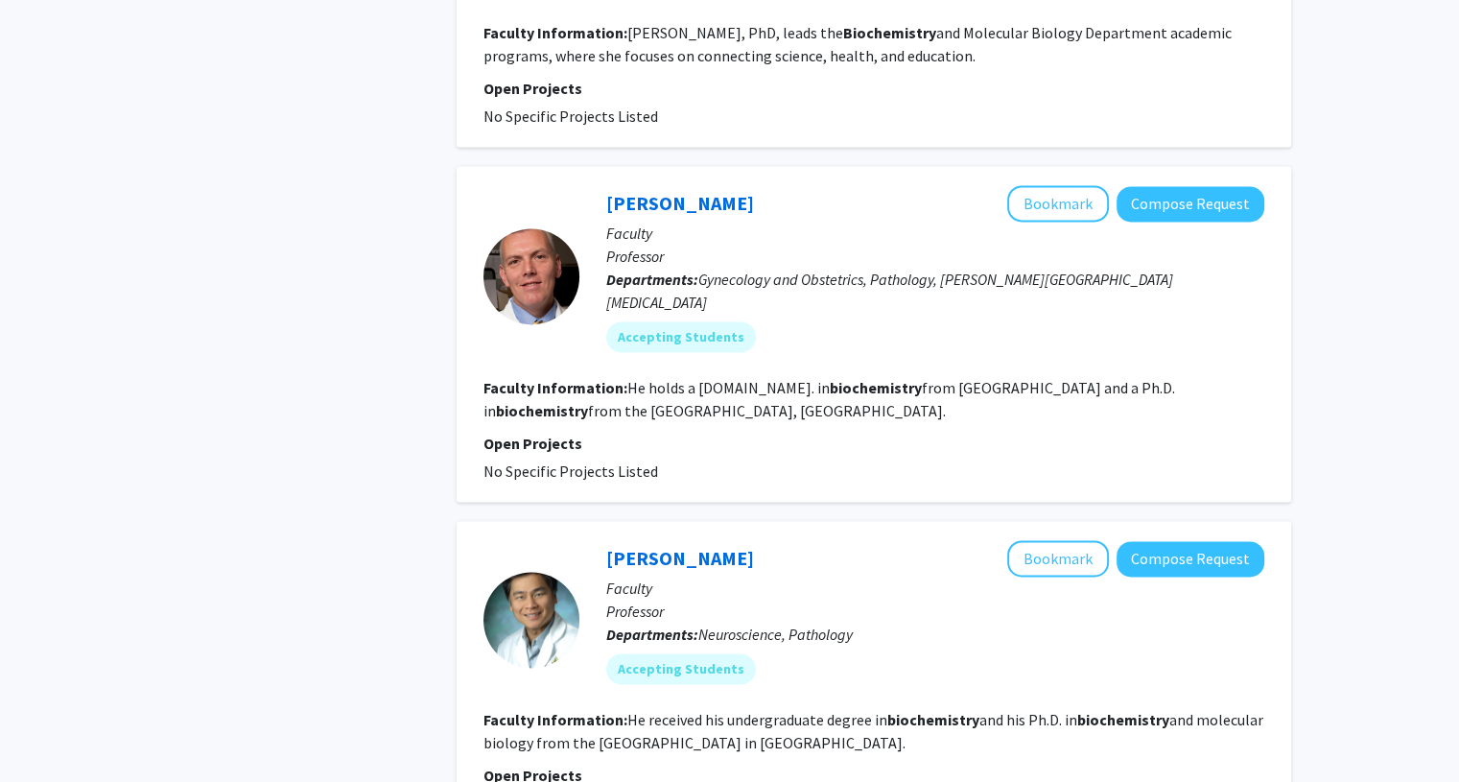
click at [693, 710] on fg-read-more "He received his undergraduate degree in biochemistry and his Ph.D. in biochemis…" at bounding box center [874, 731] width 780 height 42
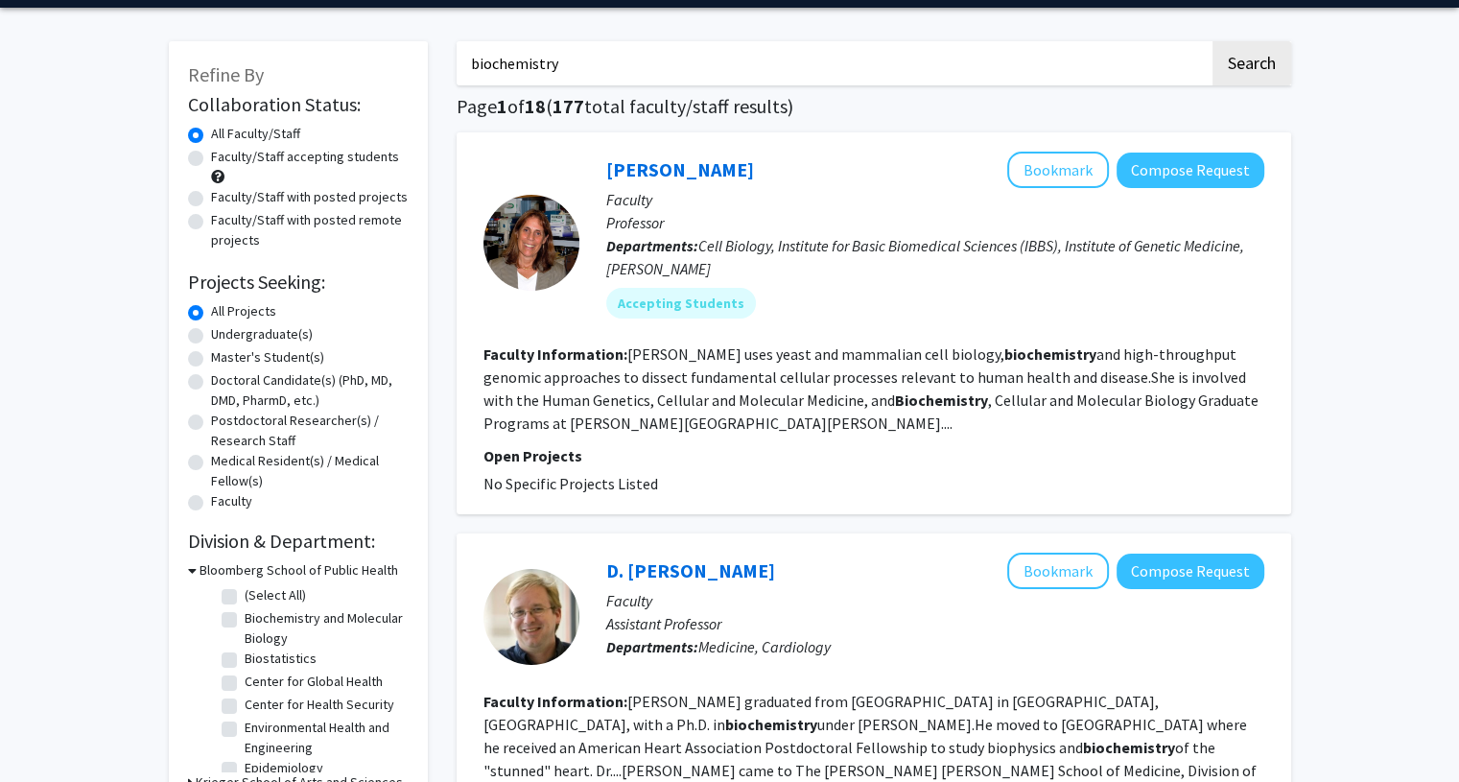
scroll to position [0, 0]
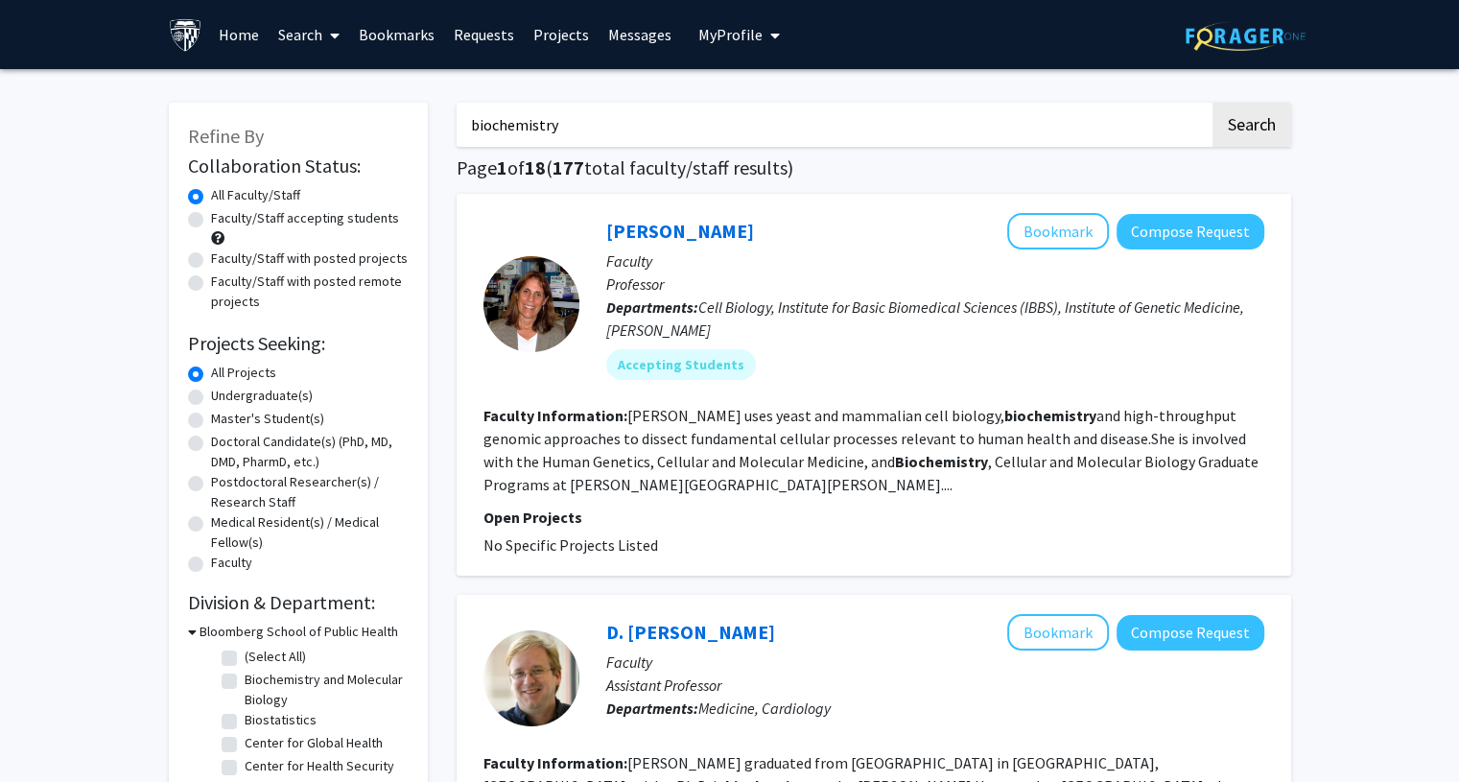
click at [576, 107] on input "biochemistry" at bounding box center [833, 125] width 753 height 44
click at [631, 236] on link "Susan Michaelis" at bounding box center [680, 231] width 148 height 24
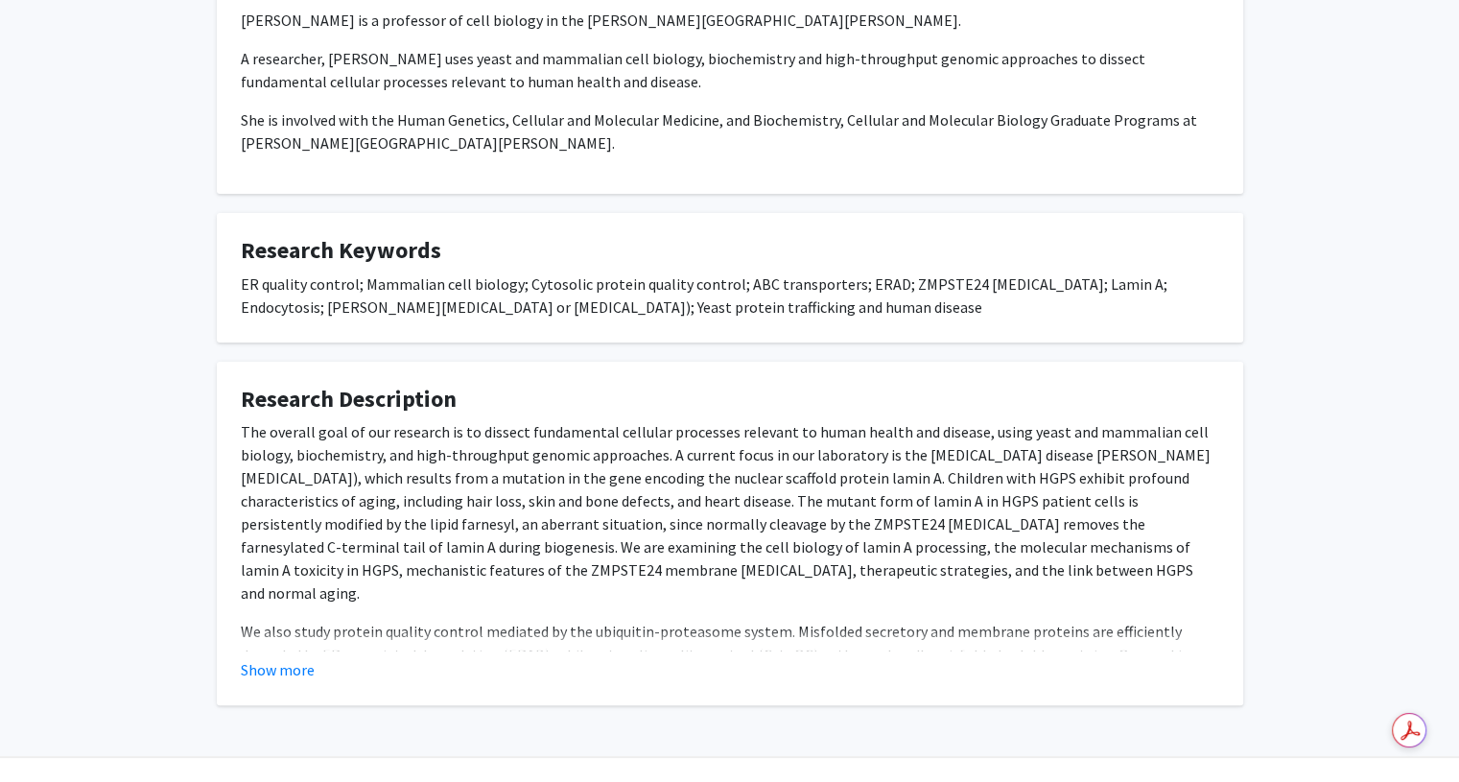
scroll to position [441, 0]
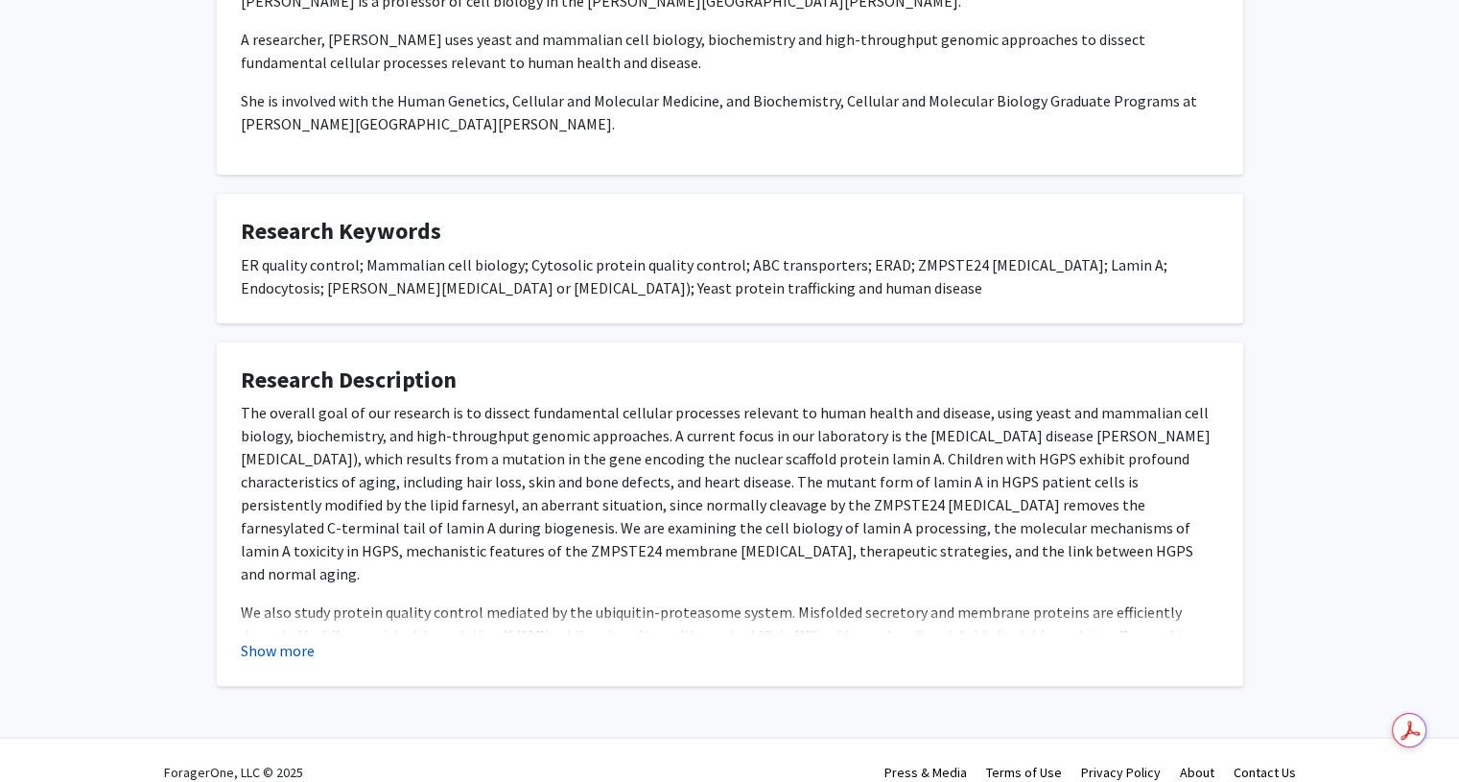
click at [302, 639] on button "Show more" at bounding box center [278, 650] width 74 height 23
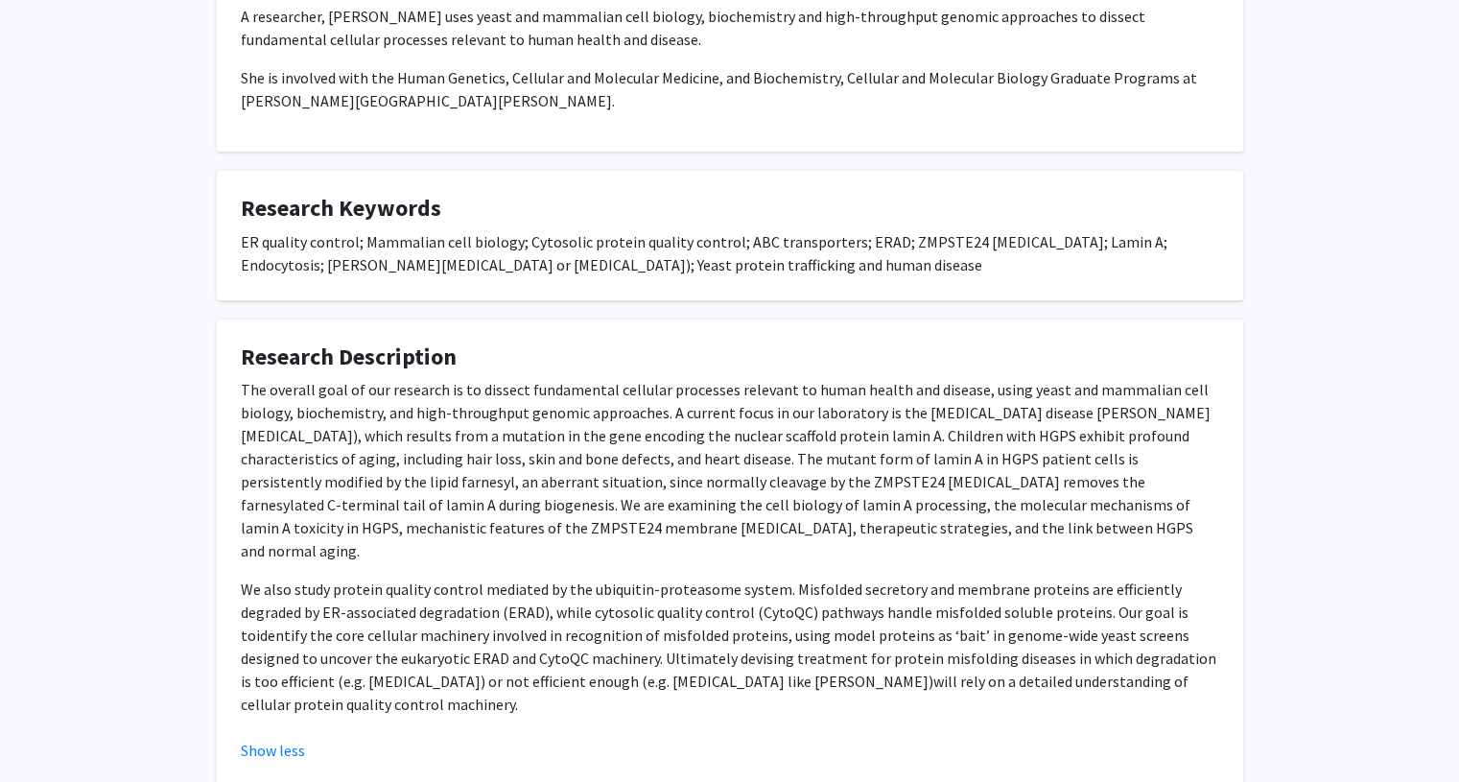
scroll to position [0, 0]
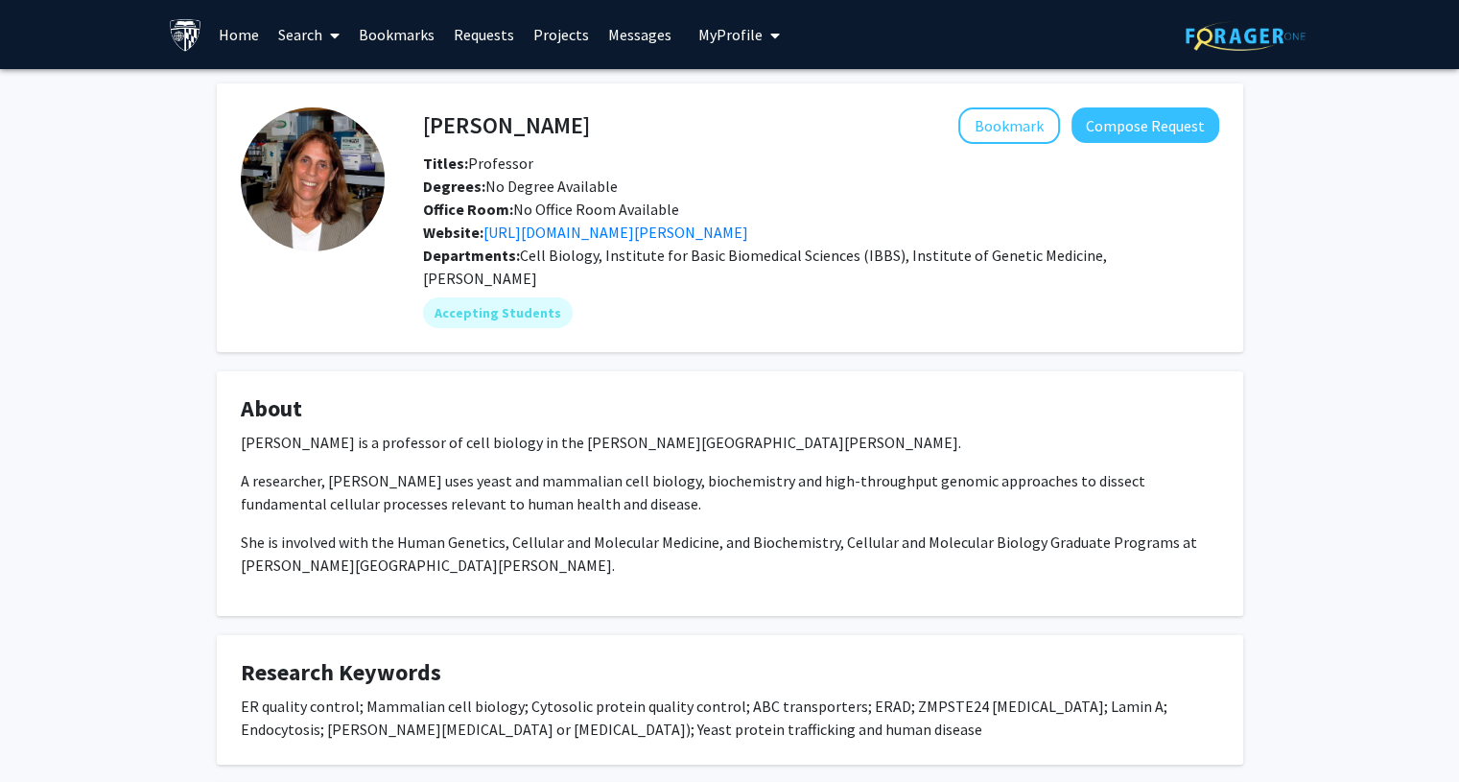
click at [181, 22] on img at bounding box center [186, 35] width 34 height 34
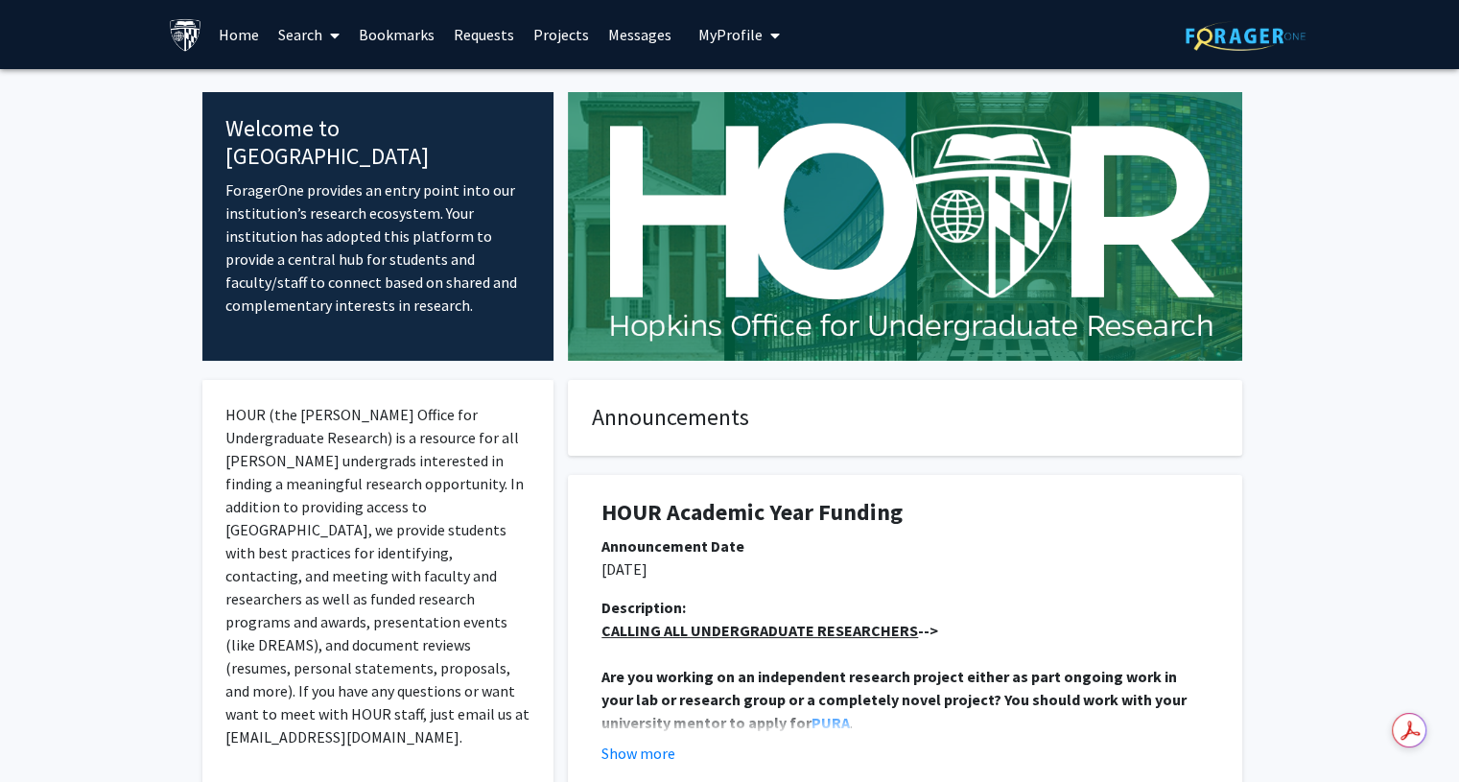
click at [325, 33] on span at bounding box center [330, 35] width 17 height 67
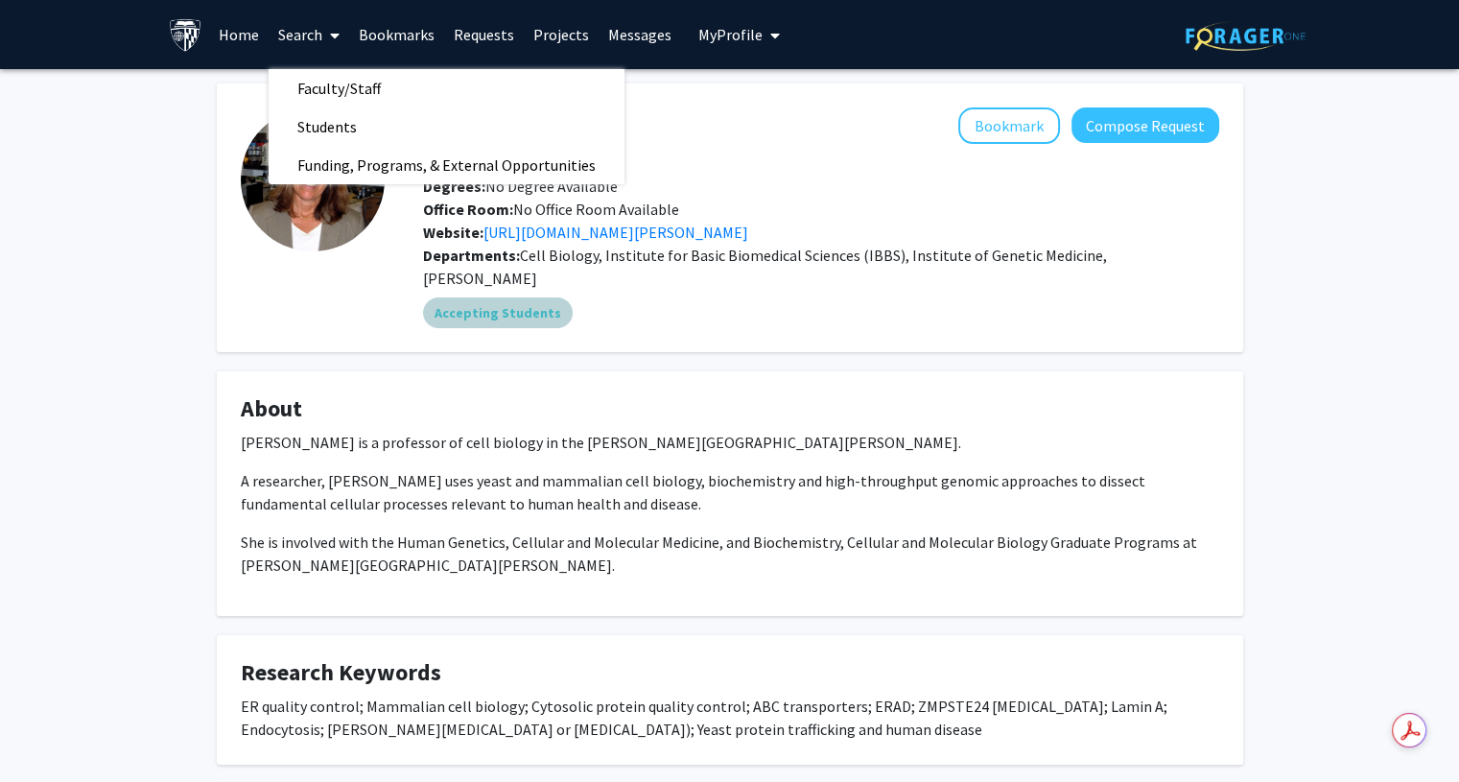
click at [464, 307] on div "Accepting Students" at bounding box center [821, 313] width 804 height 38
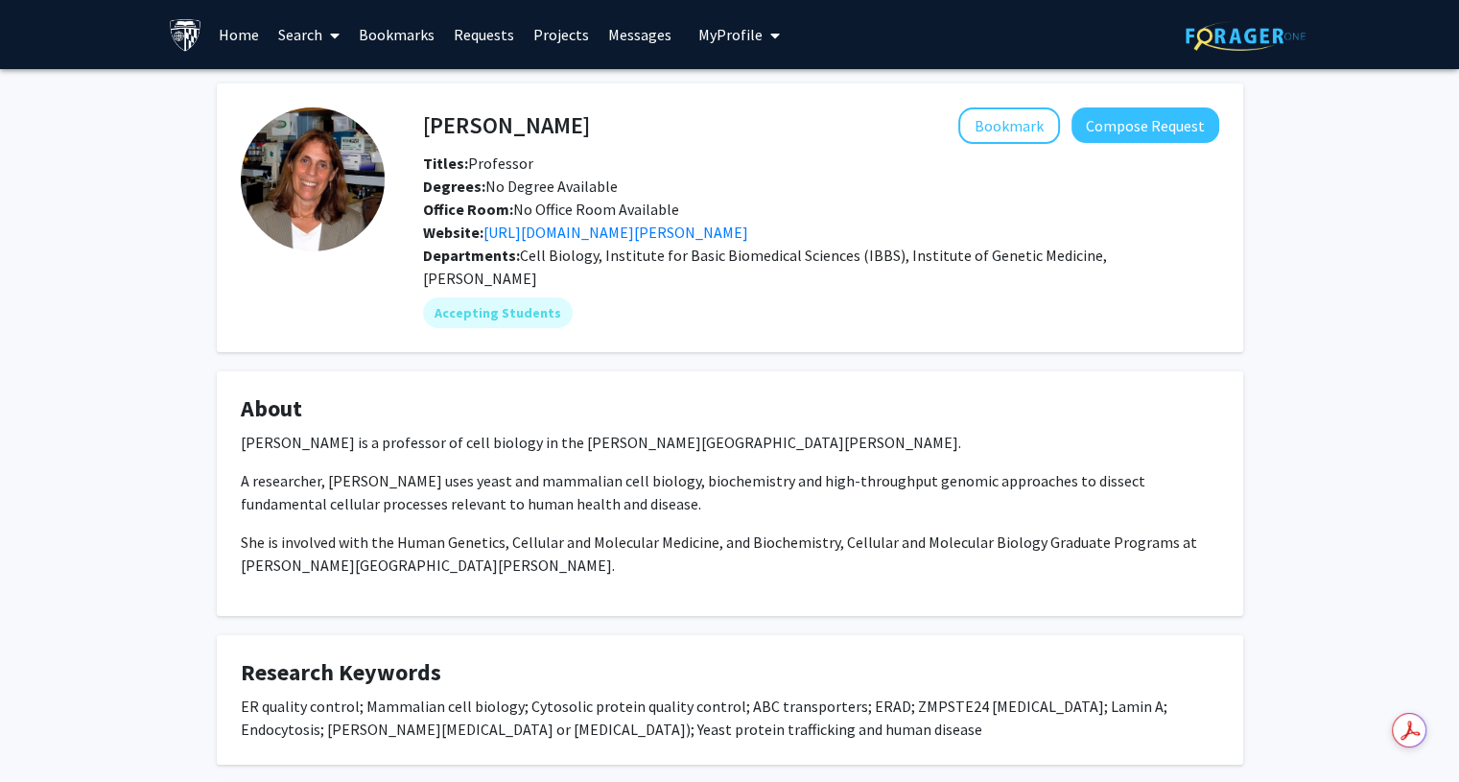
drag, startPoint x: 603, startPoint y: 120, endPoint x: 416, endPoint y: 137, distance: 187.9
click at [416, 137] on div "Susan Michaelis Bookmark Compose Request" at bounding box center [821, 125] width 825 height 36
click at [417, 126] on div "Susan Michaelis Bookmark Compose Request" at bounding box center [821, 125] width 825 height 36
drag, startPoint x: 417, startPoint y: 126, endPoint x: 426, endPoint y: 110, distance: 17.6
click at [426, 110] on div "Susan Michaelis Bookmark Compose Request" at bounding box center [821, 125] width 825 height 36
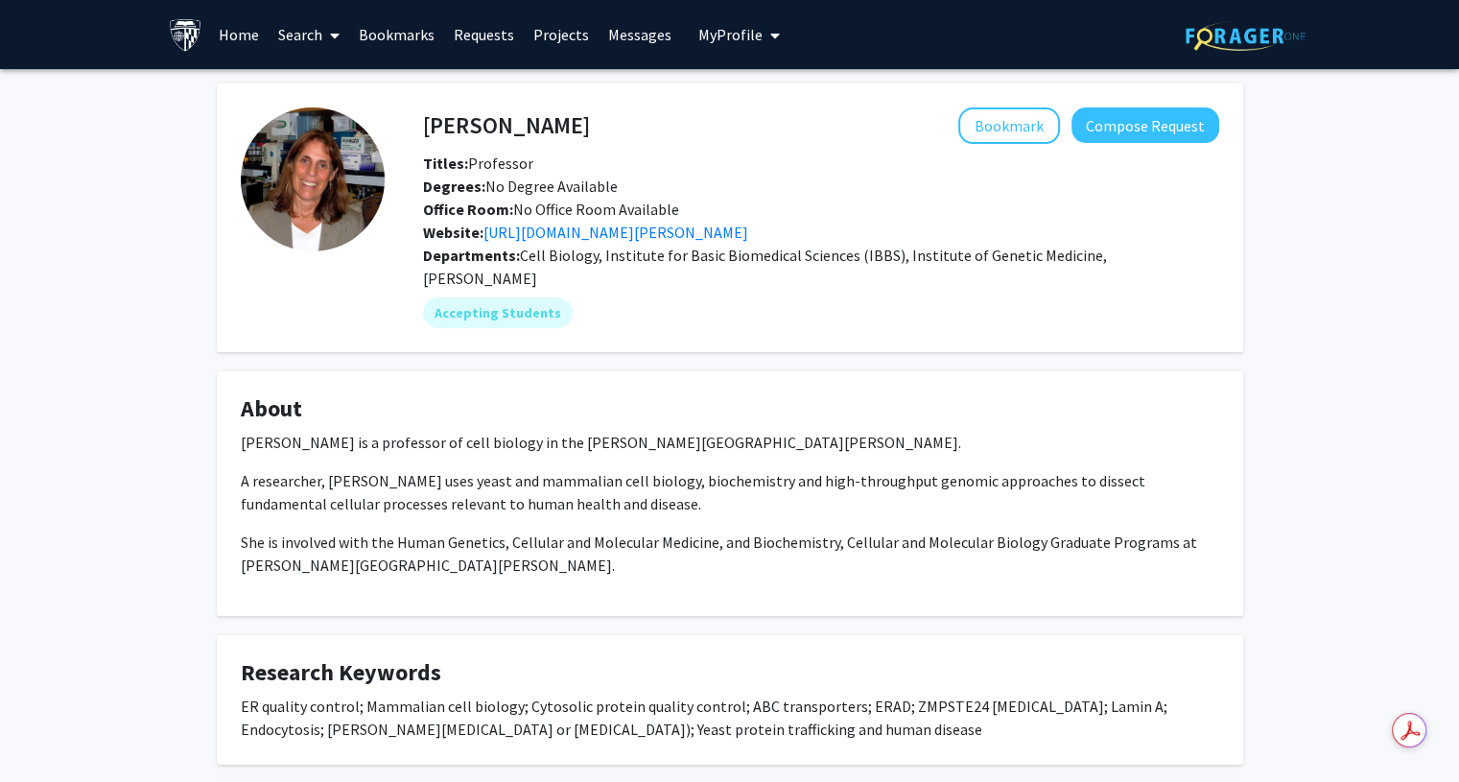
copy div "Susan Michaelis Bookmark"
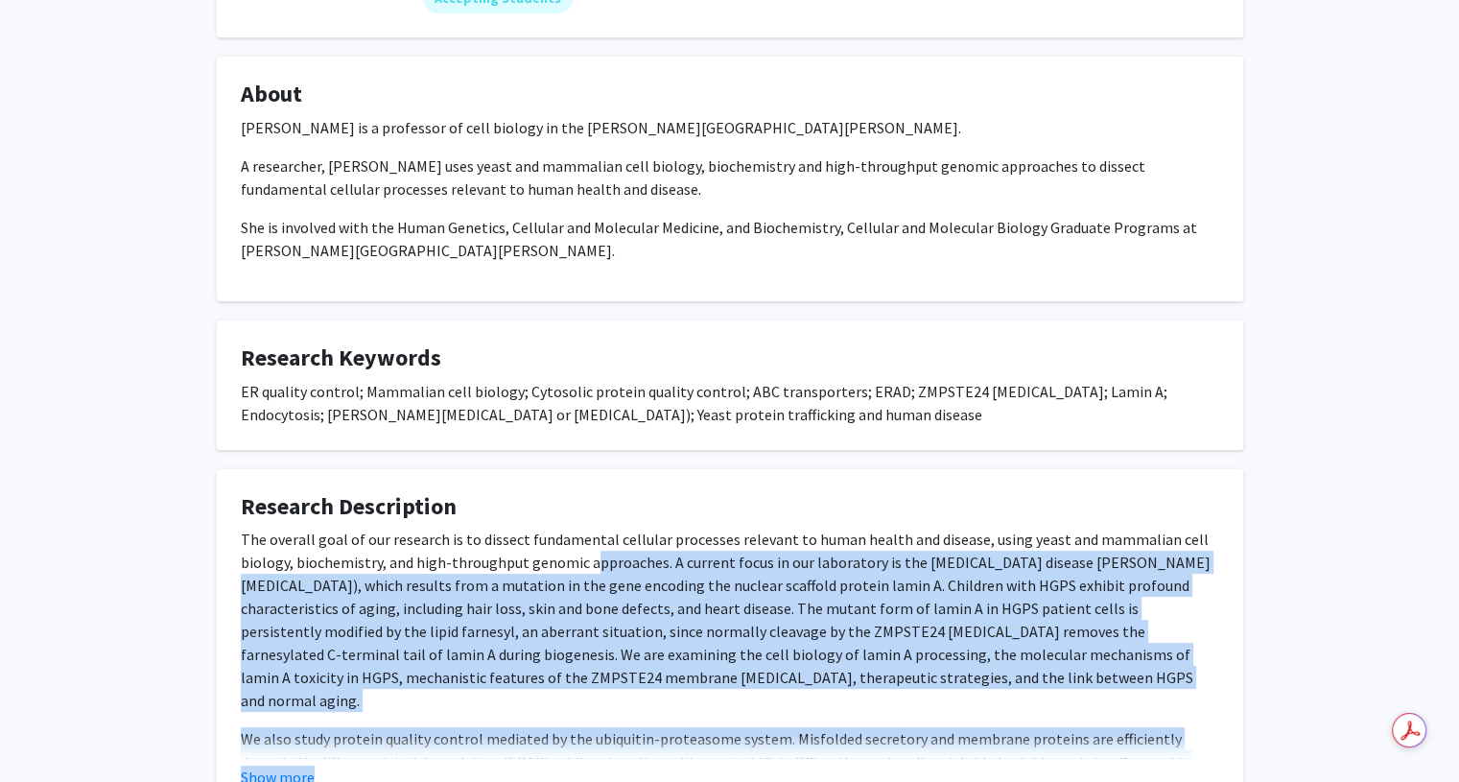
scroll to position [441, 0]
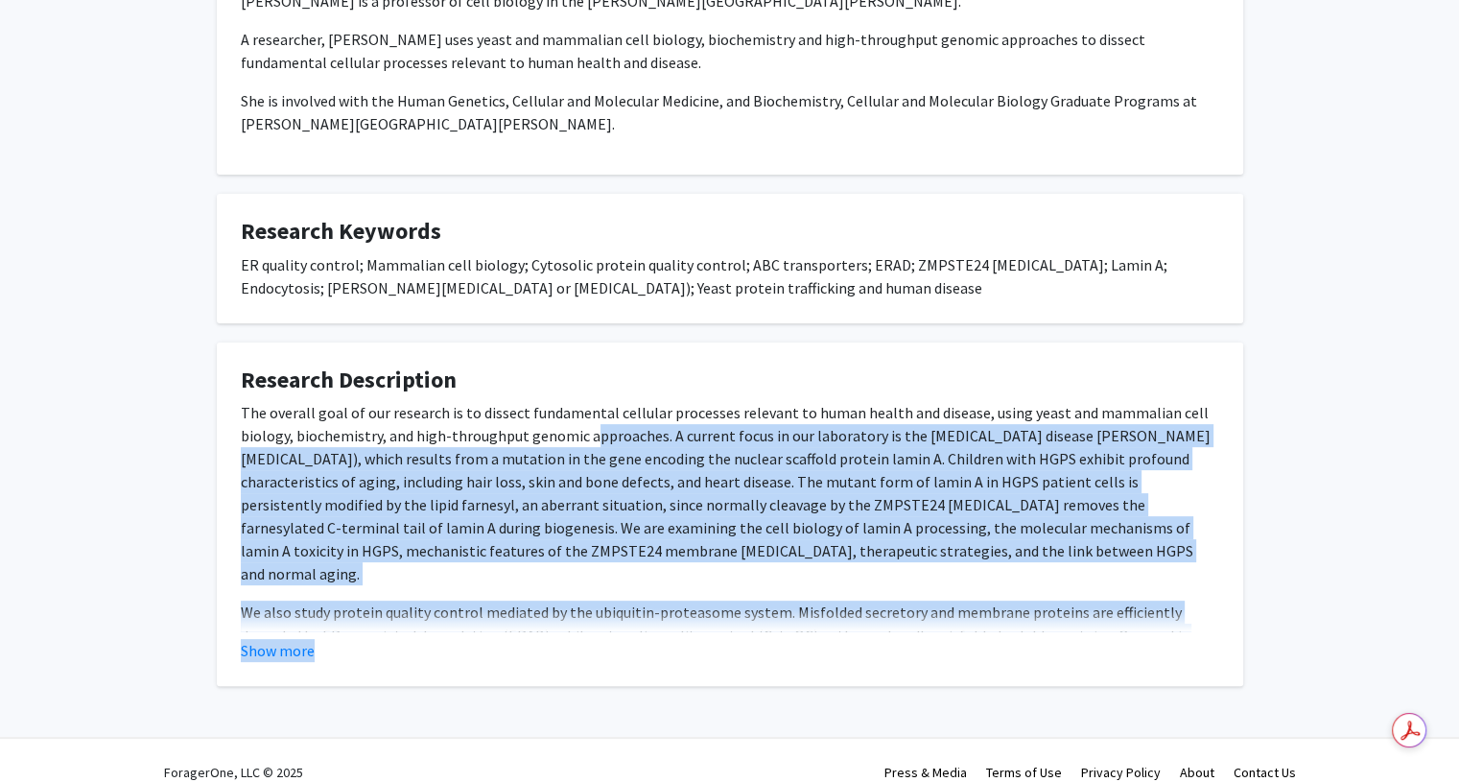
drag, startPoint x: 586, startPoint y: 665, endPoint x: 556, endPoint y: 785, distance: 123.6
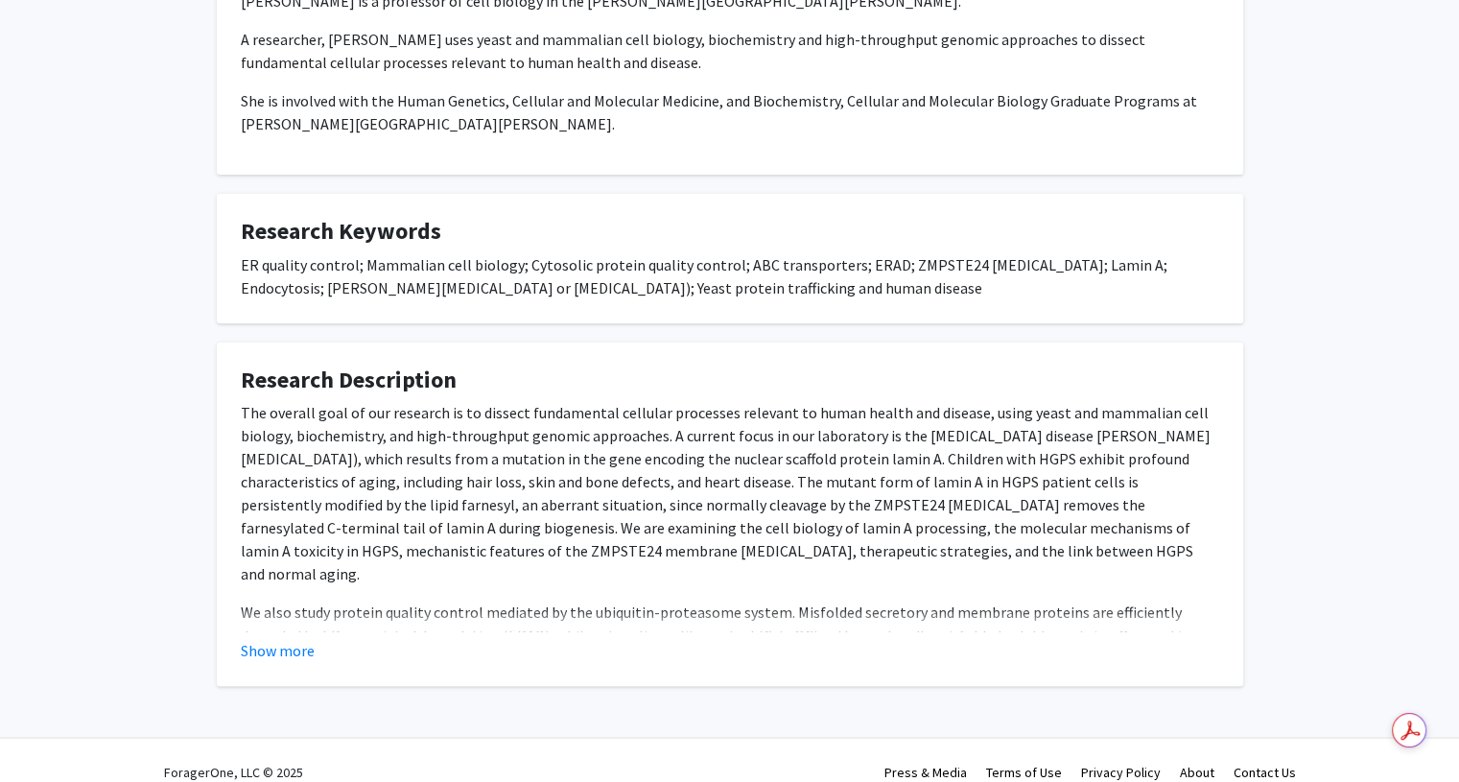
click at [276, 646] on fg-card "Research Description We also study protein quality control mediated by the ubiq…" at bounding box center [730, 515] width 1027 height 344
click at [272, 639] on button "Show more" at bounding box center [278, 650] width 74 height 23
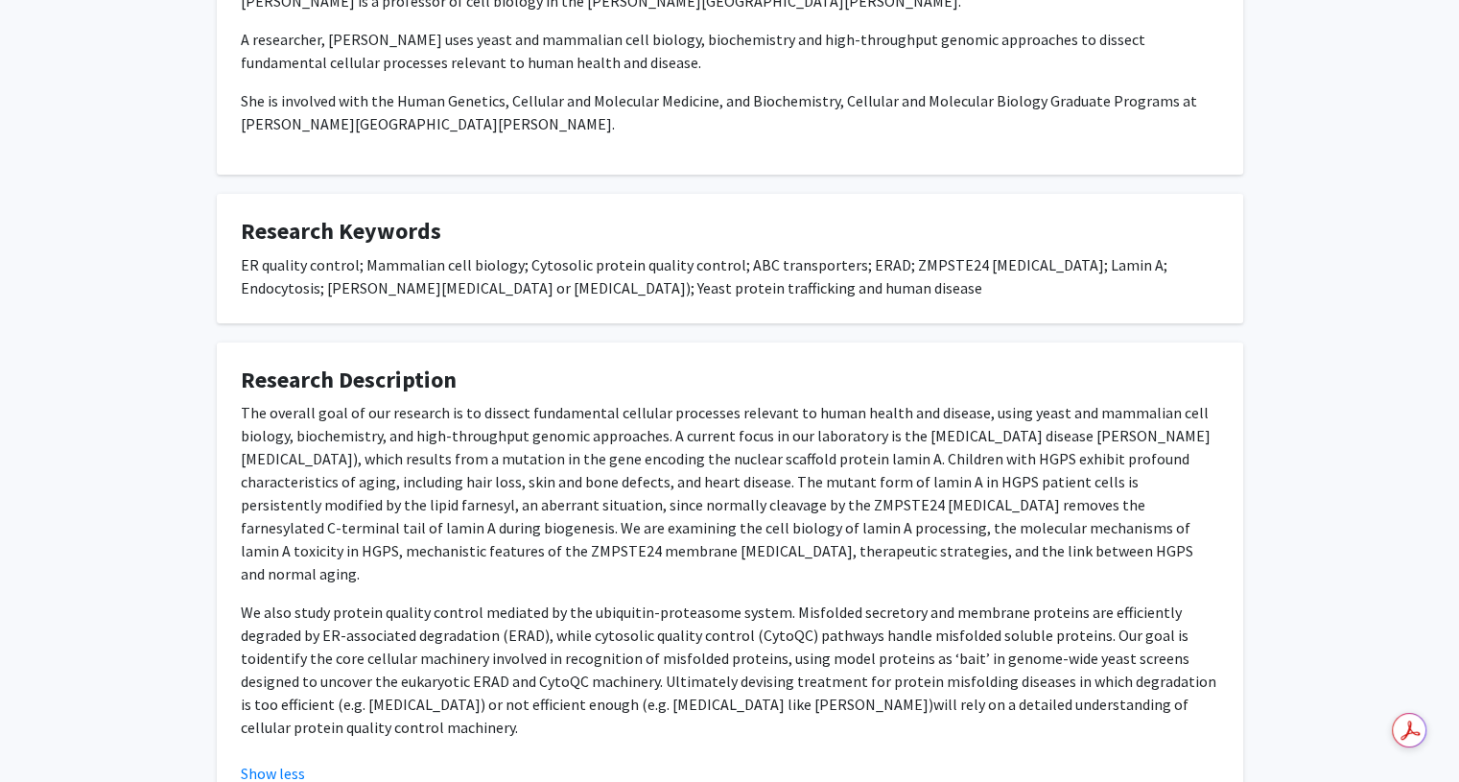
click at [535, 496] on p "The overall goal of our research is to dissect fundamental cellular processes r…" at bounding box center [730, 493] width 979 height 184
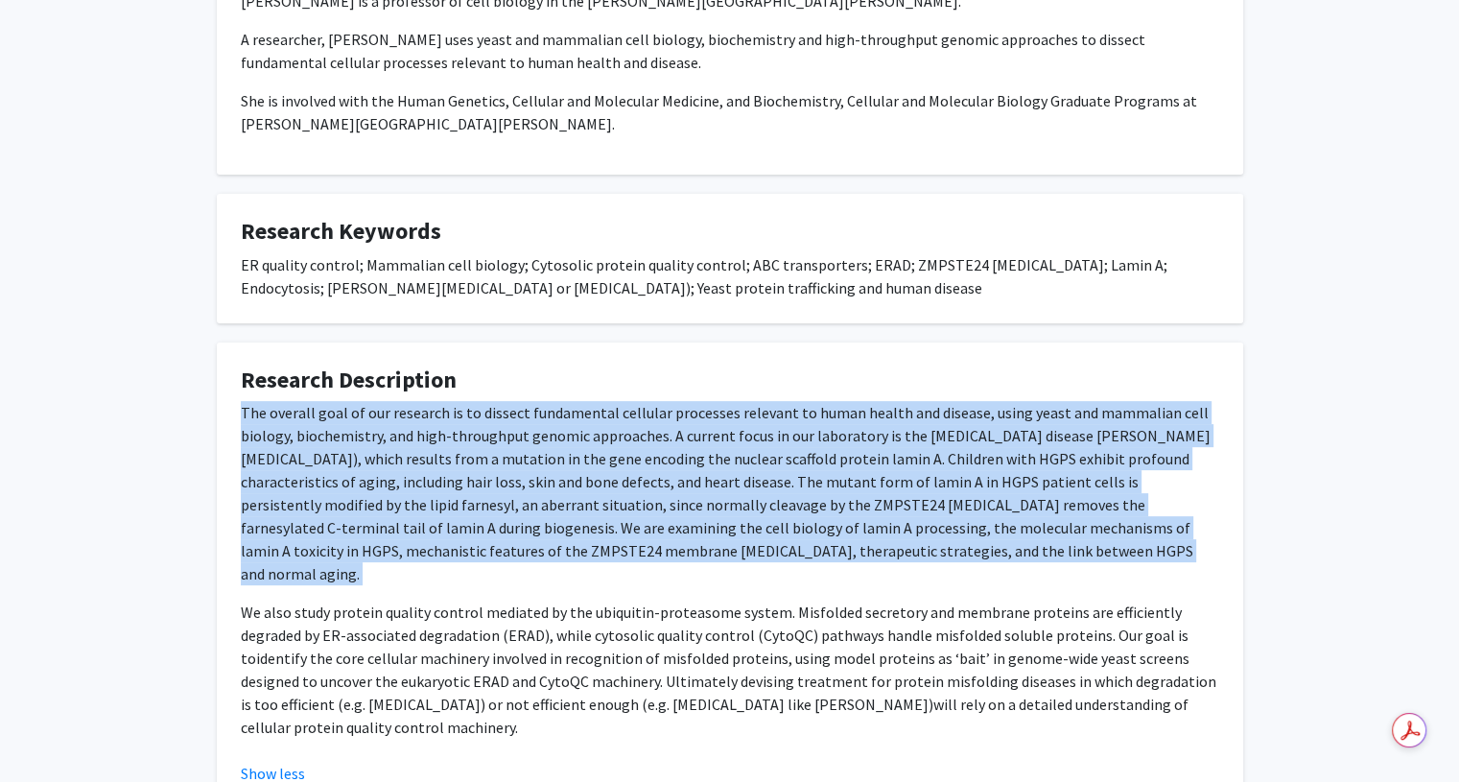
click at [535, 496] on p "The overall goal of our research is to dissect fundamental cellular processes r…" at bounding box center [730, 493] width 979 height 184
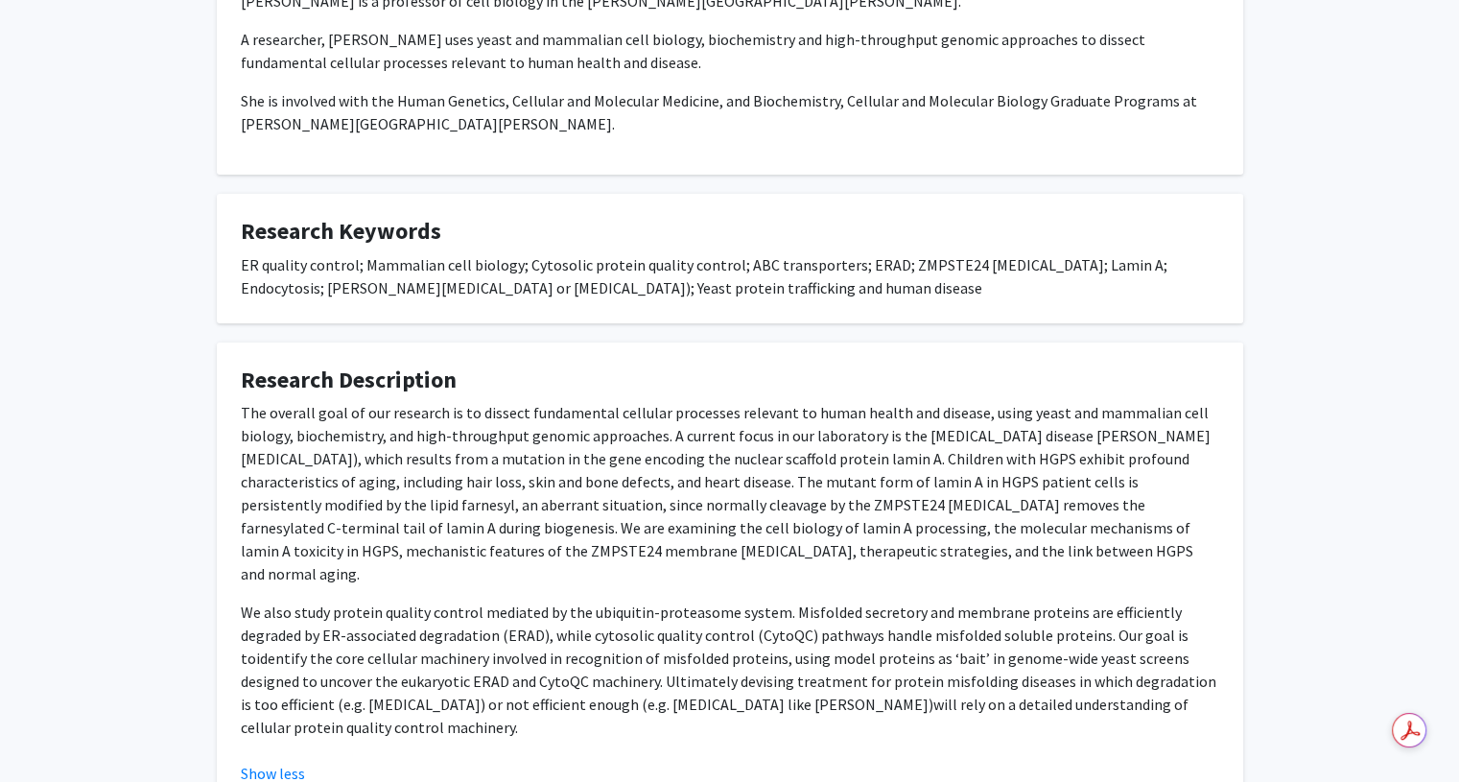
click at [516, 648] on p "We also study protein quality control mediated by the ubiquitin-proteasome syst…" at bounding box center [730, 670] width 979 height 138
drag, startPoint x: 349, startPoint y: 682, endPoint x: 223, endPoint y: 387, distance: 321.5
click at [223, 387] on fg-card "Research Description We also study protein quality control mediated by the ubiq…" at bounding box center [730, 576] width 1027 height 467
copy div "The overall goal of our research is to dissect fundamental cellular processes r…"
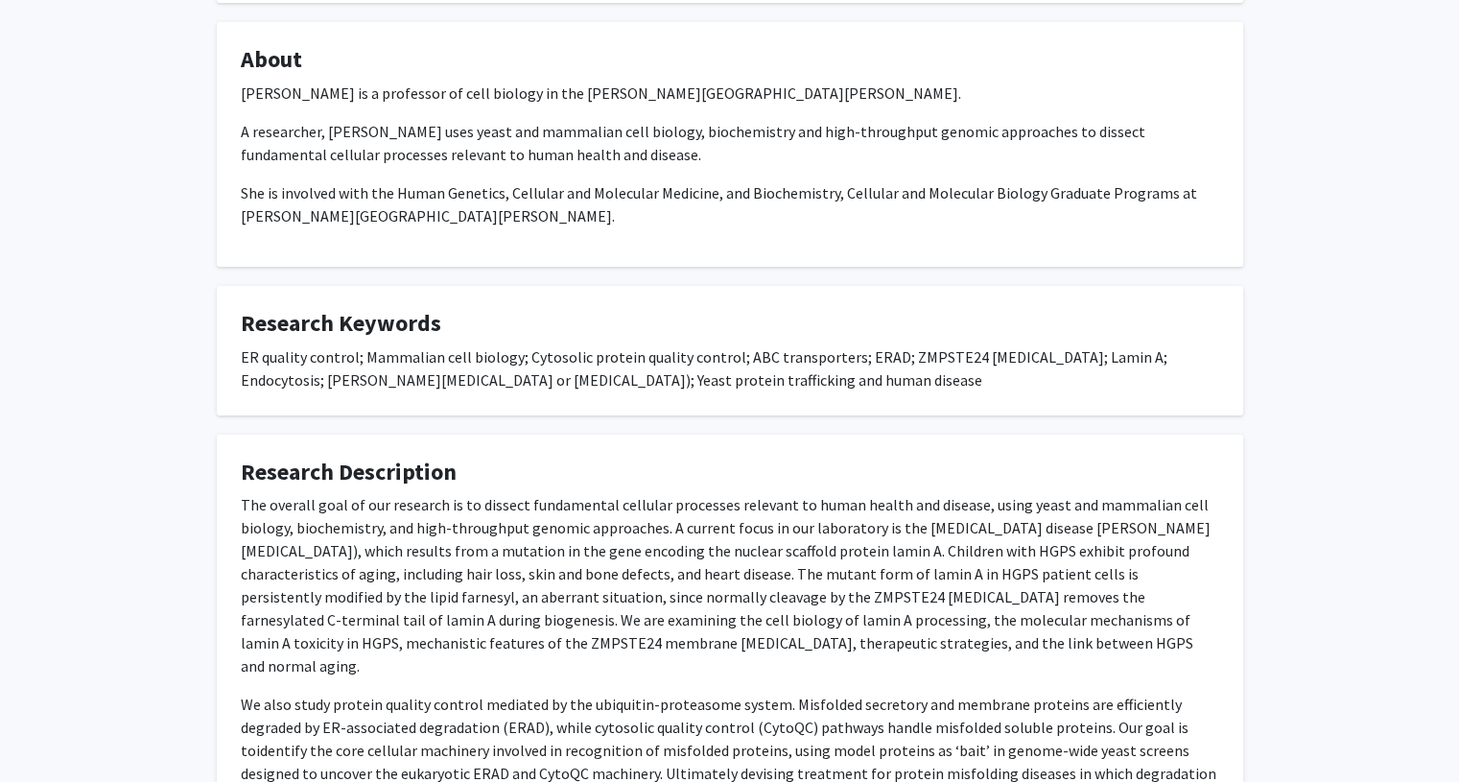
scroll to position [0, 0]
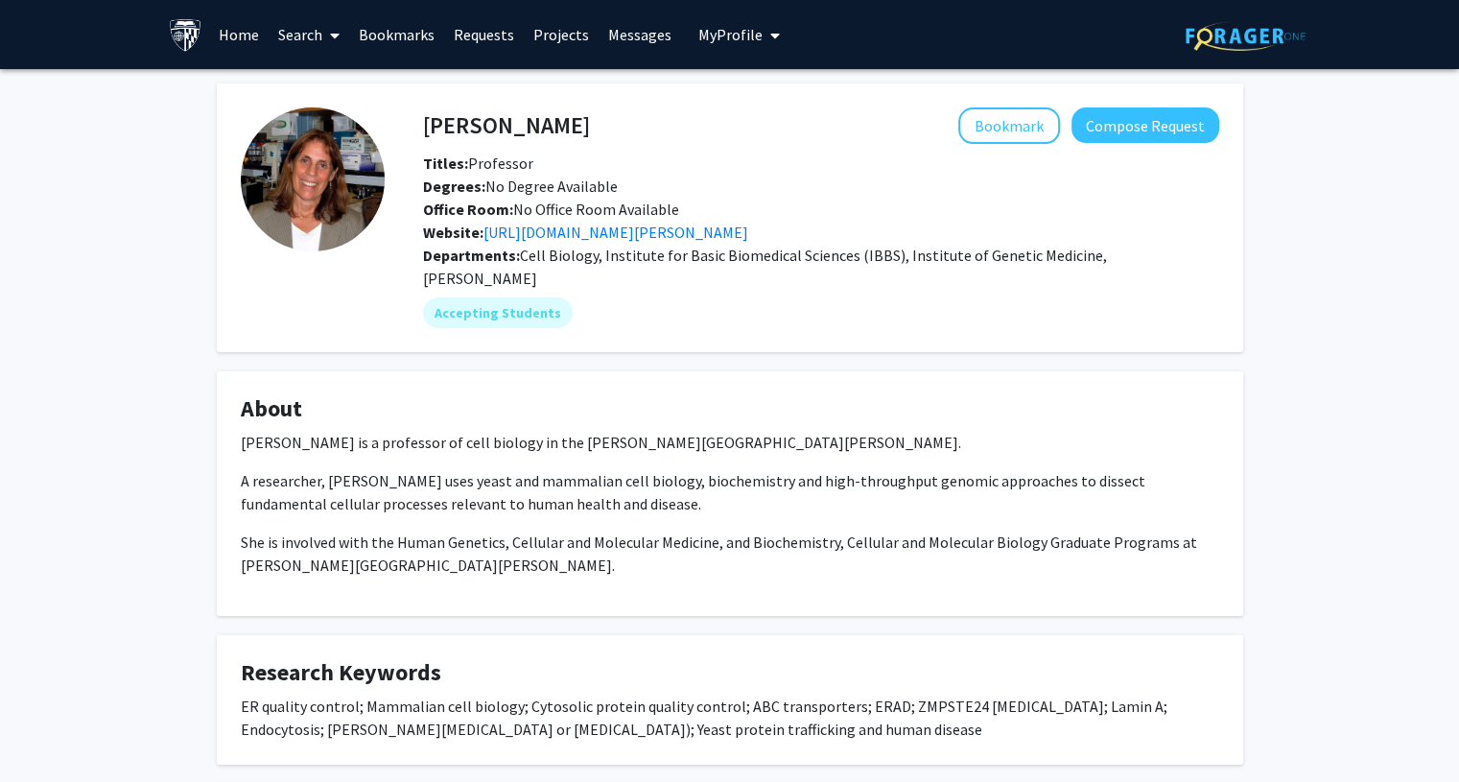
click at [544, 135] on h4 "Susan Michaelis" at bounding box center [506, 124] width 167 height 35
copy h4 "Michaelis"
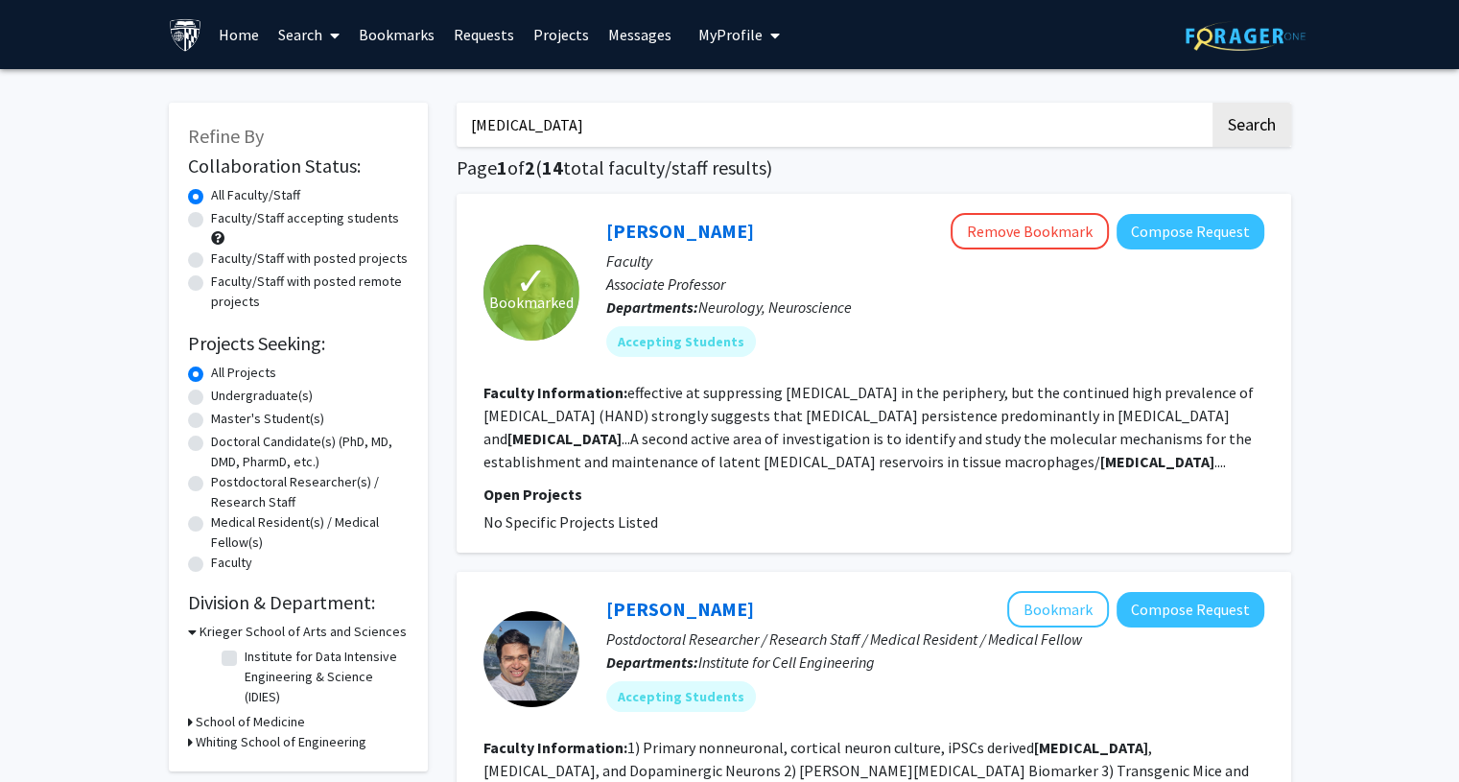
click at [510, 145] on input "[MEDICAL_DATA]" at bounding box center [833, 125] width 753 height 44
click at [1213, 103] on button "Search" at bounding box center [1252, 125] width 79 height 44
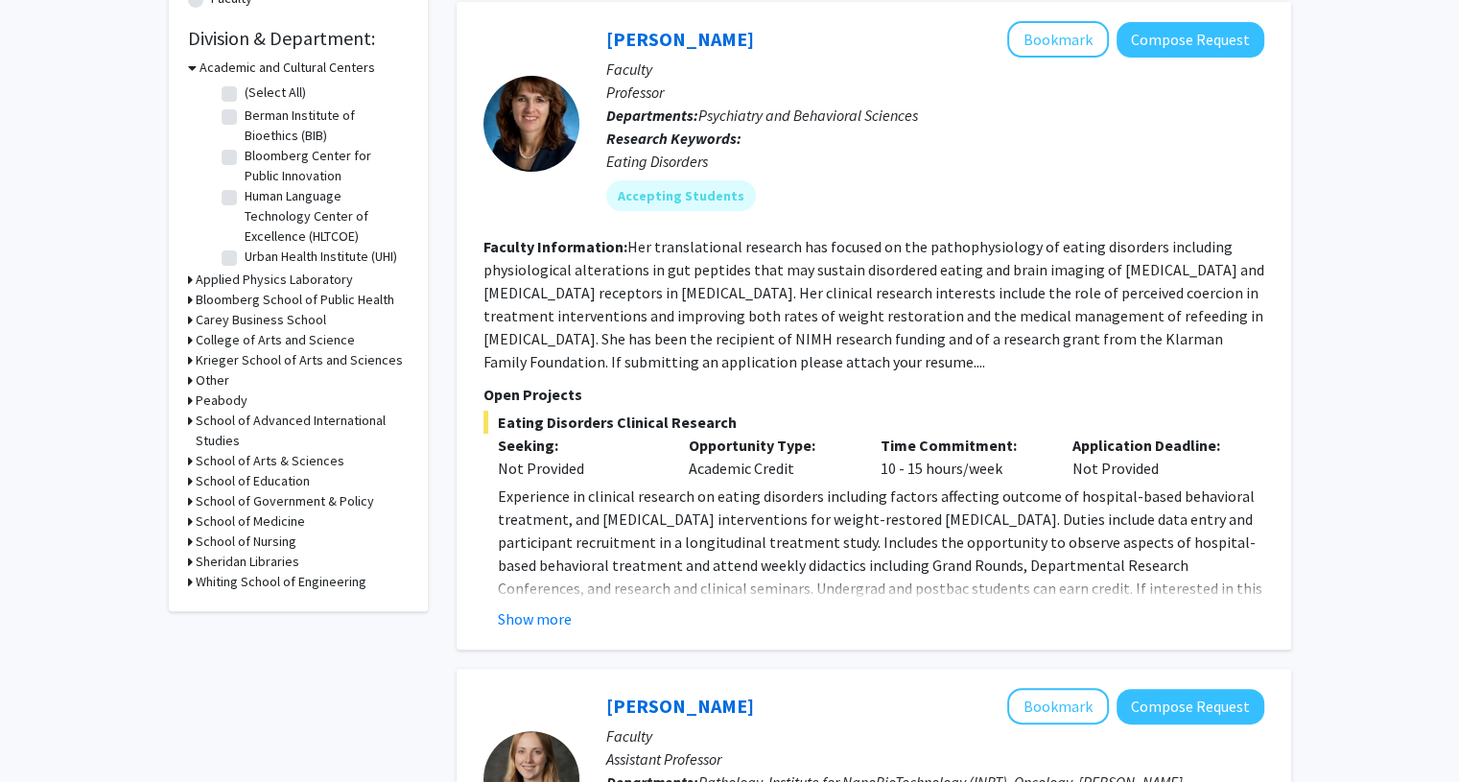
scroll to position [566, 0]
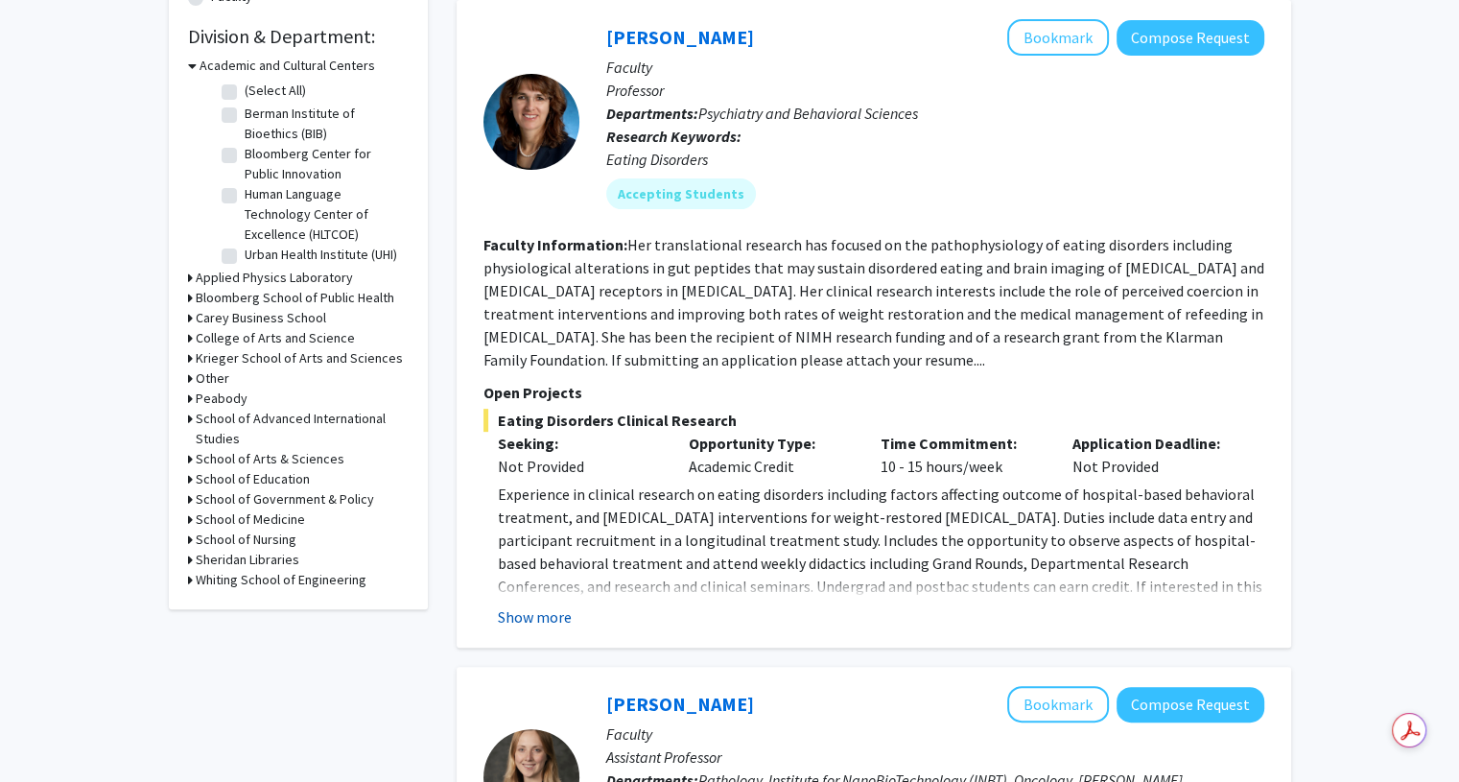
click at [554, 608] on button "Show more" at bounding box center [535, 616] width 74 height 23
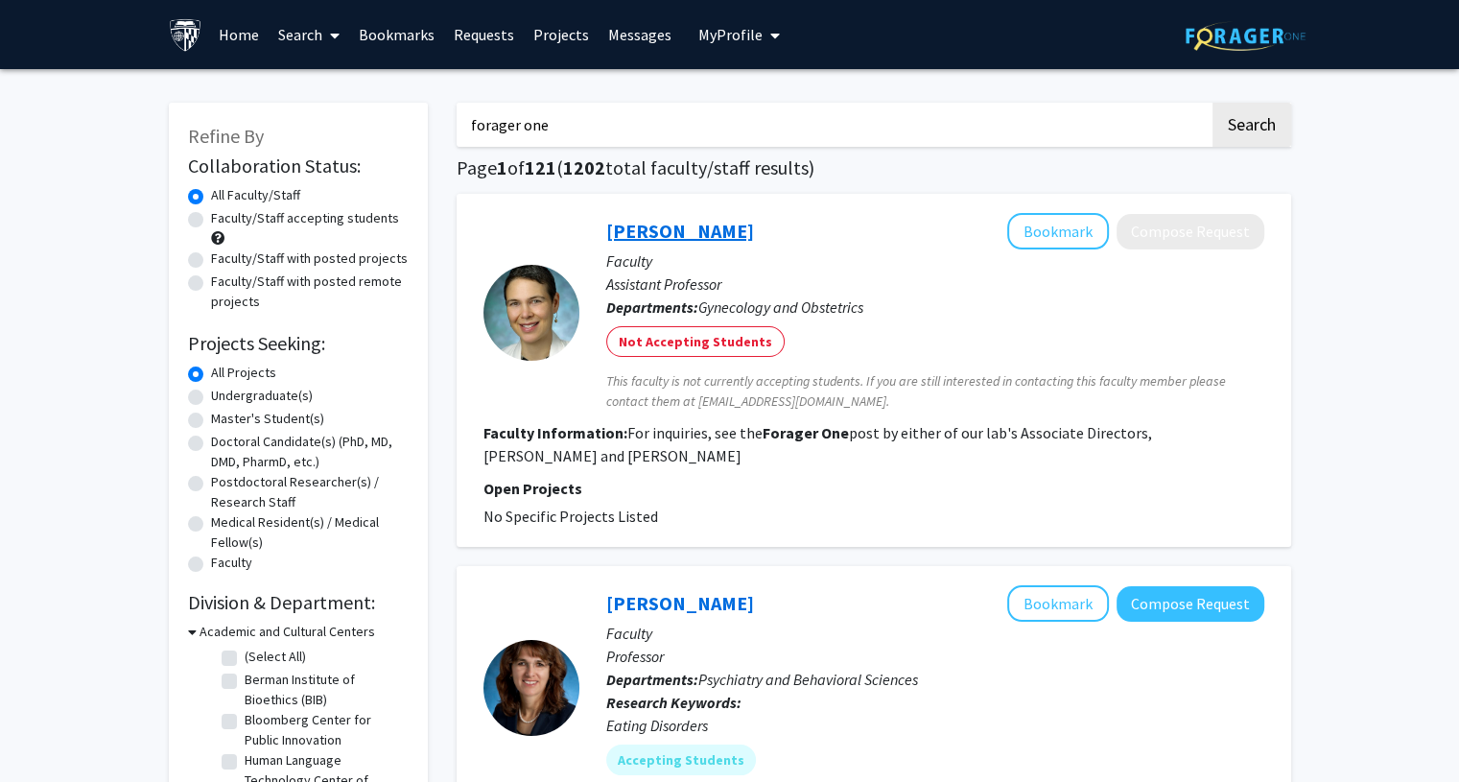
scroll to position [22, 0]
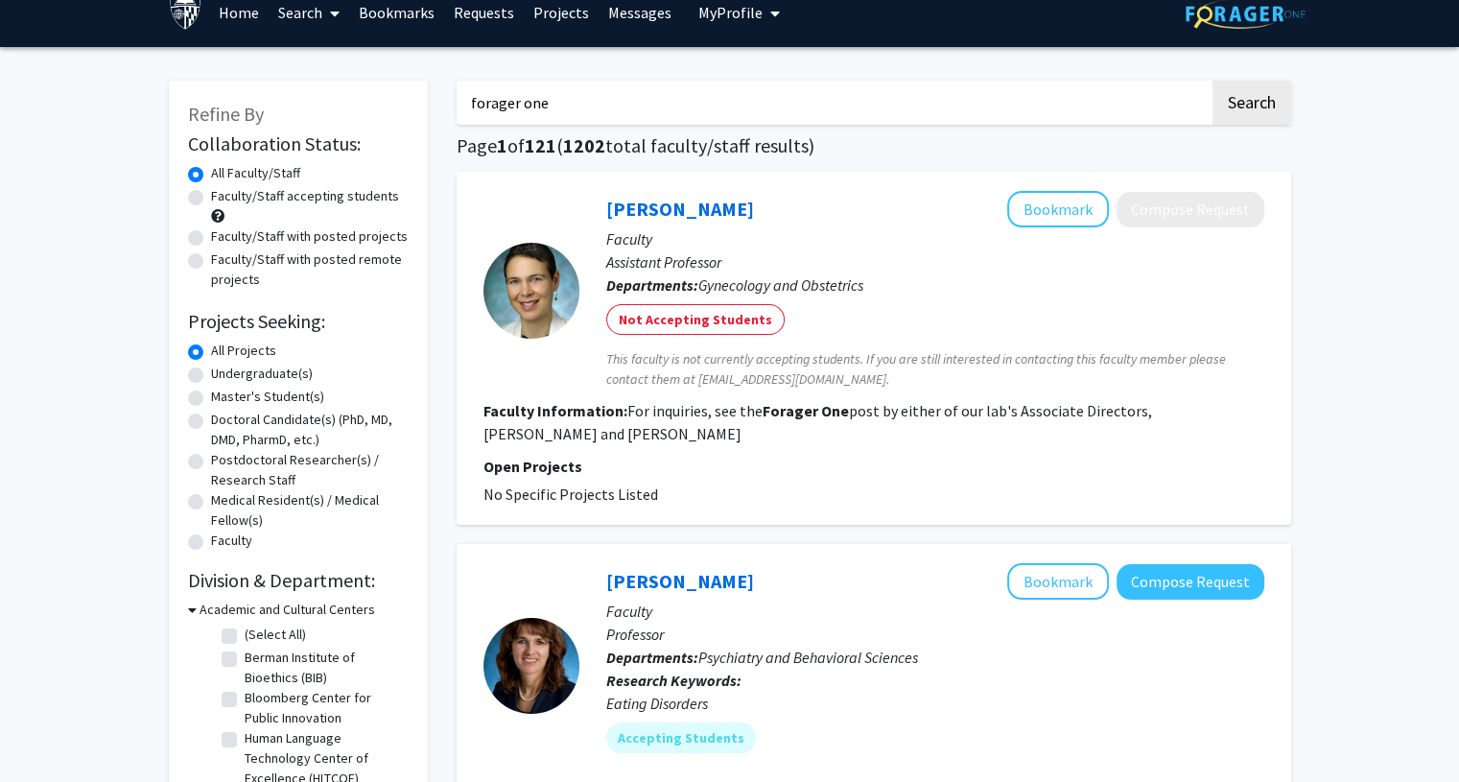
click at [636, 110] on input "forager one" at bounding box center [833, 103] width 753 height 44
type input "[MEDICAL_DATA]"
click at [1213, 81] on button "Search" at bounding box center [1252, 103] width 79 height 44
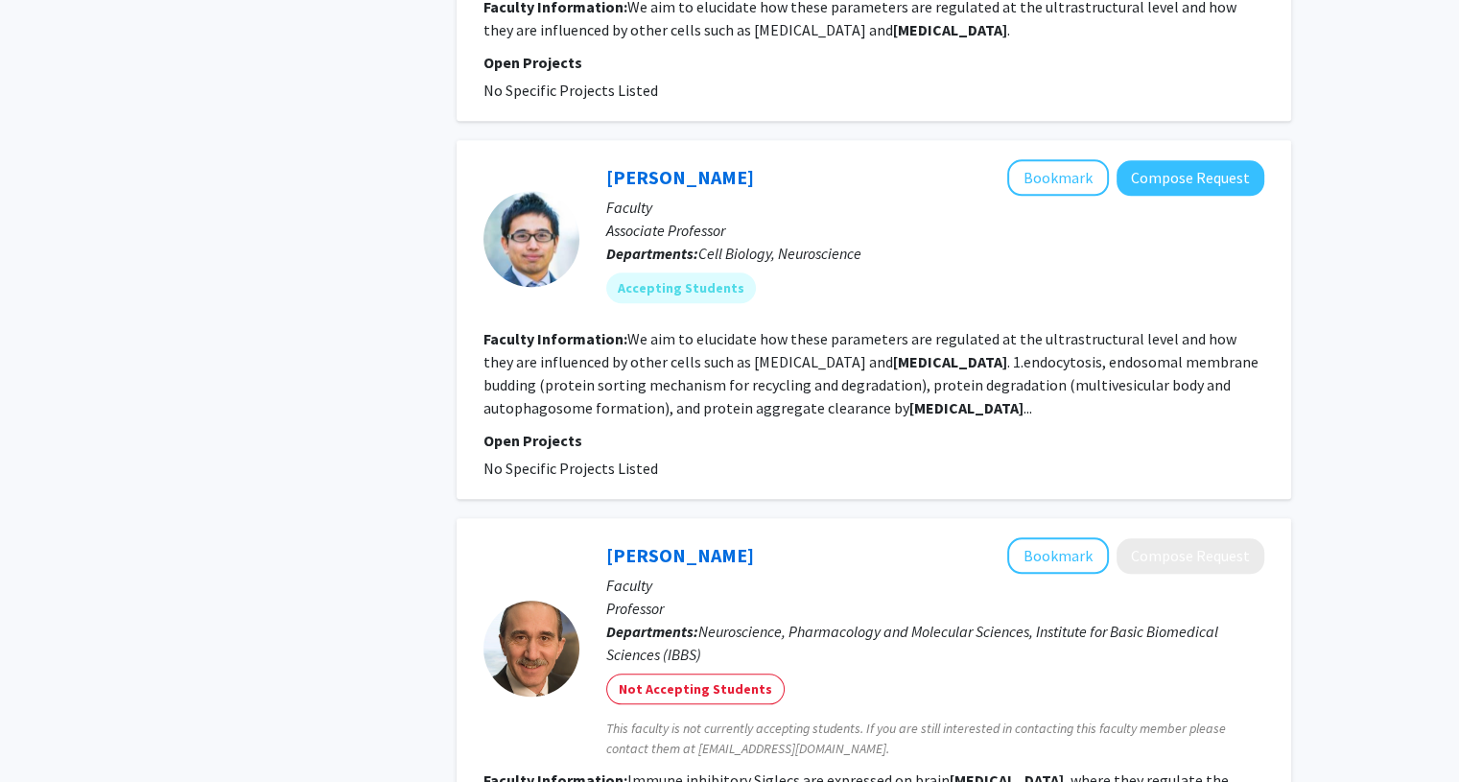
scroll to position [1863, 0]
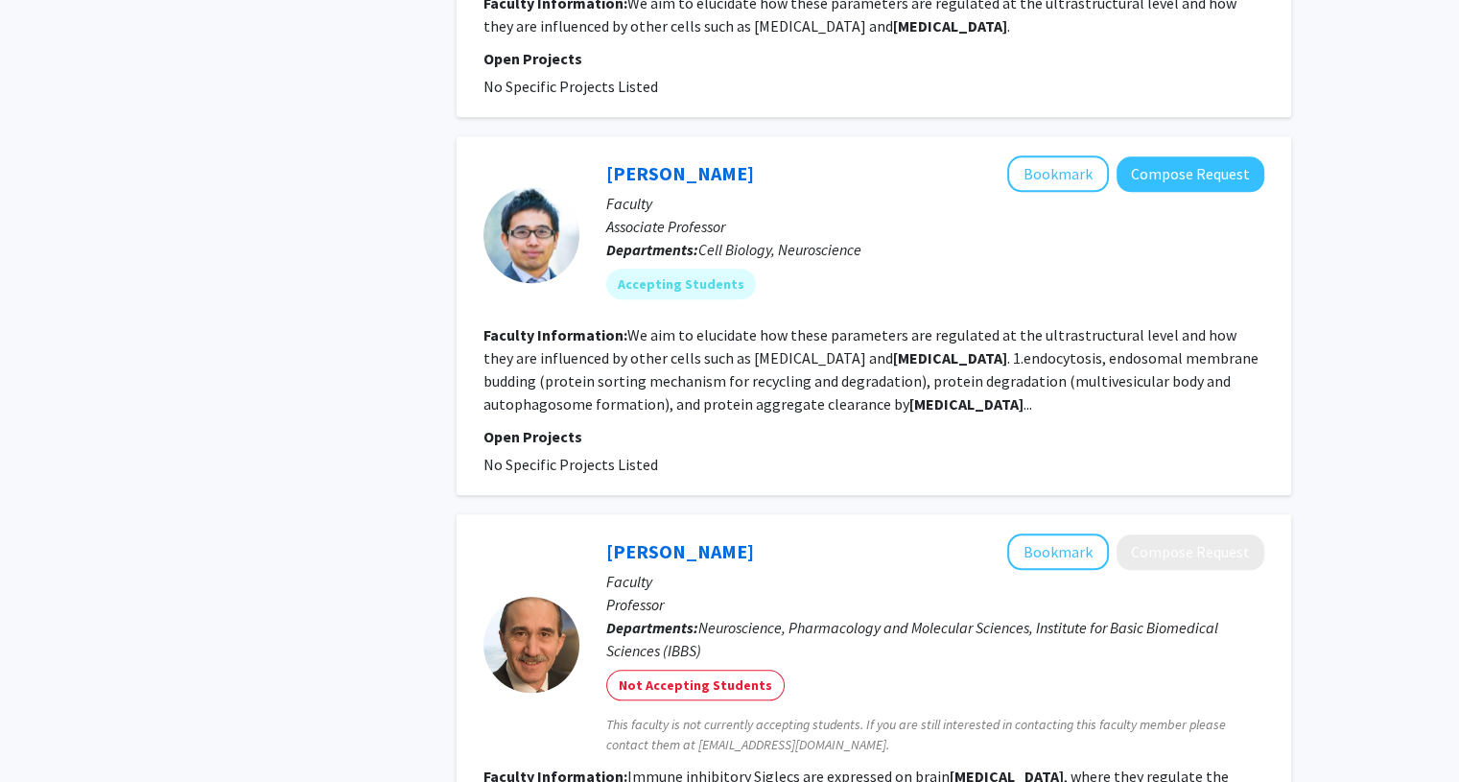
click at [672, 155] on div "Shigeki Watanabe Bookmark Compose Request" at bounding box center [935, 173] width 658 height 36
click at [656, 161] on link "[PERSON_NAME]" at bounding box center [680, 173] width 148 height 24
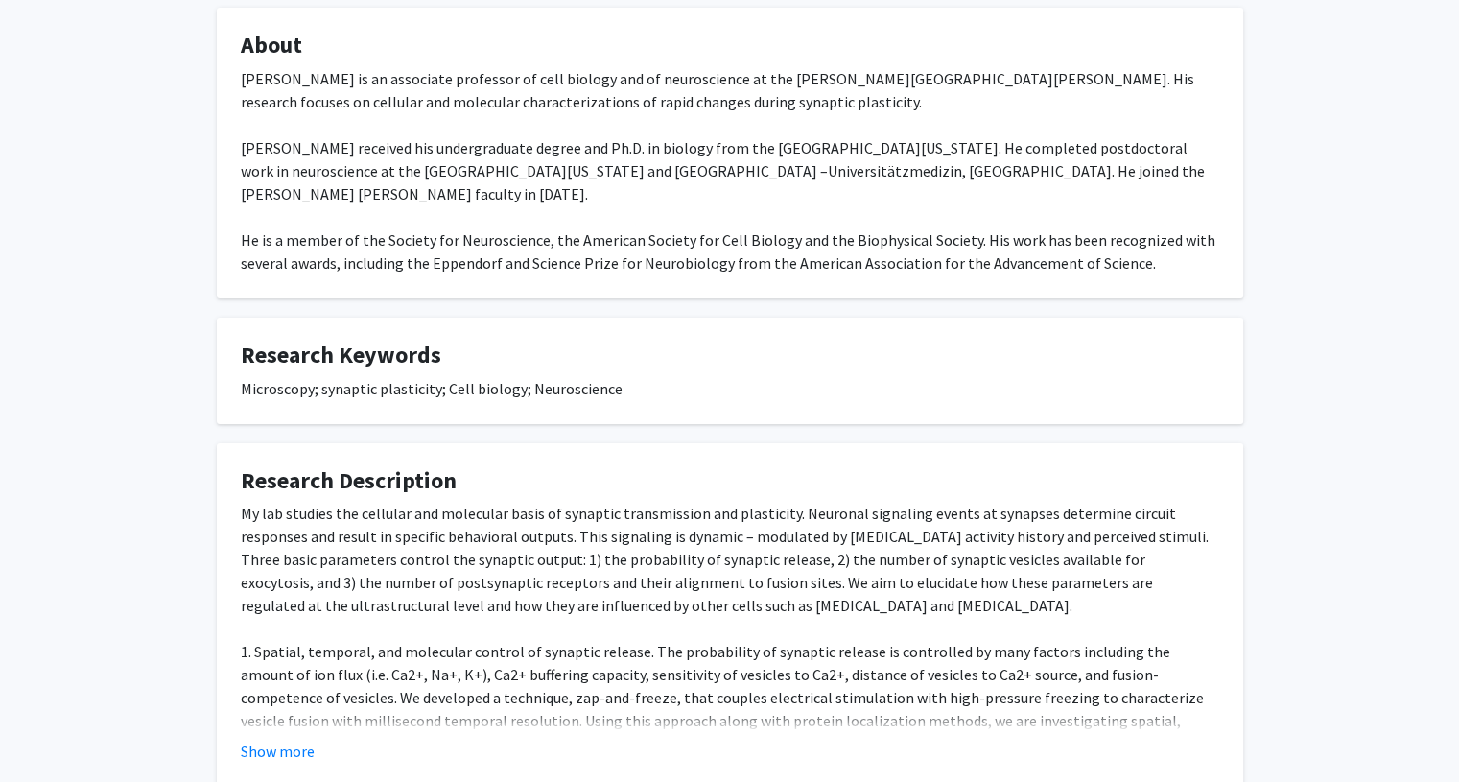
scroll to position [365, 0]
click at [315, 739] on div "Show more" at bounding box center [730, 750] width 979 height 23
click at [299, 739] on button "Show more" at bounding box center [278, 750] width 74 height 23
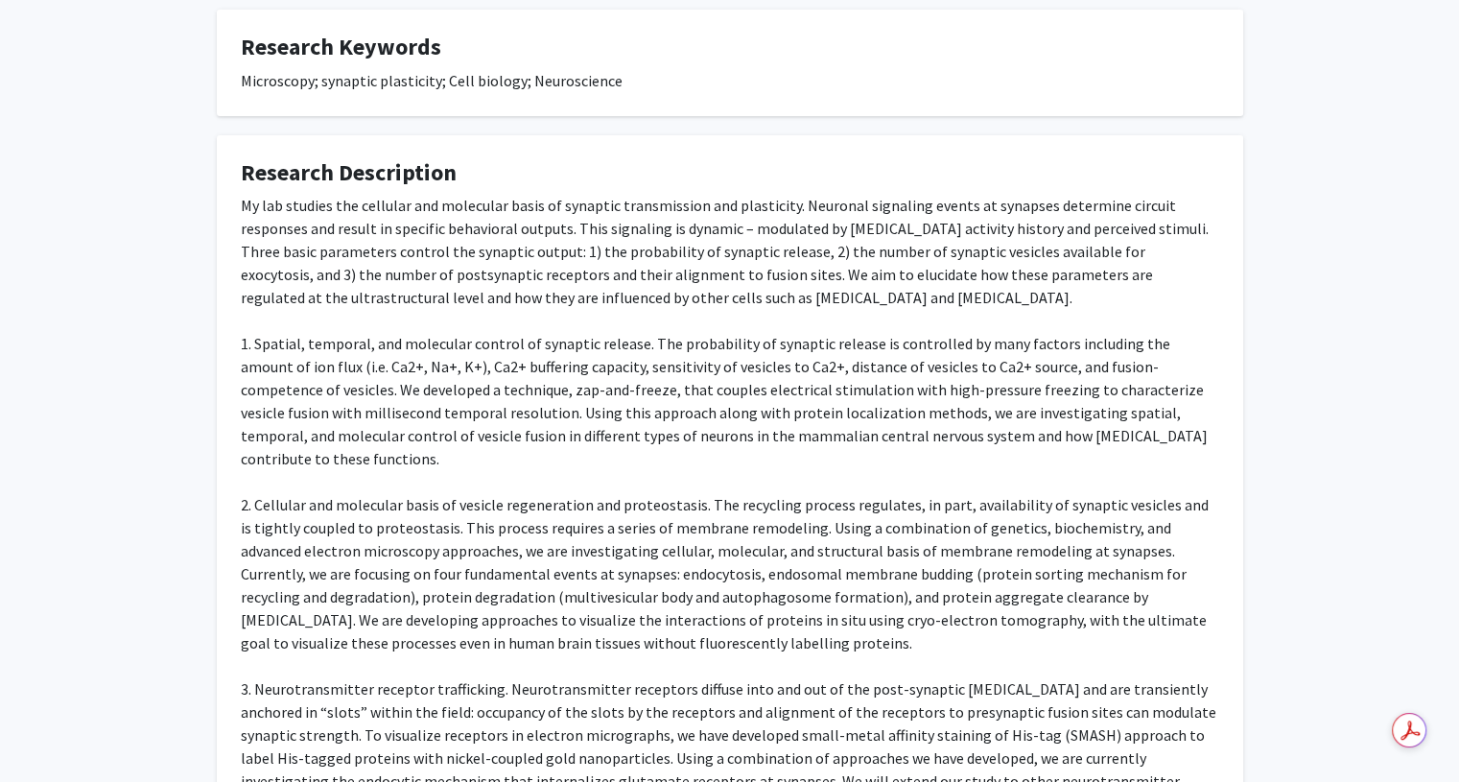
scroll to position [678, 0]
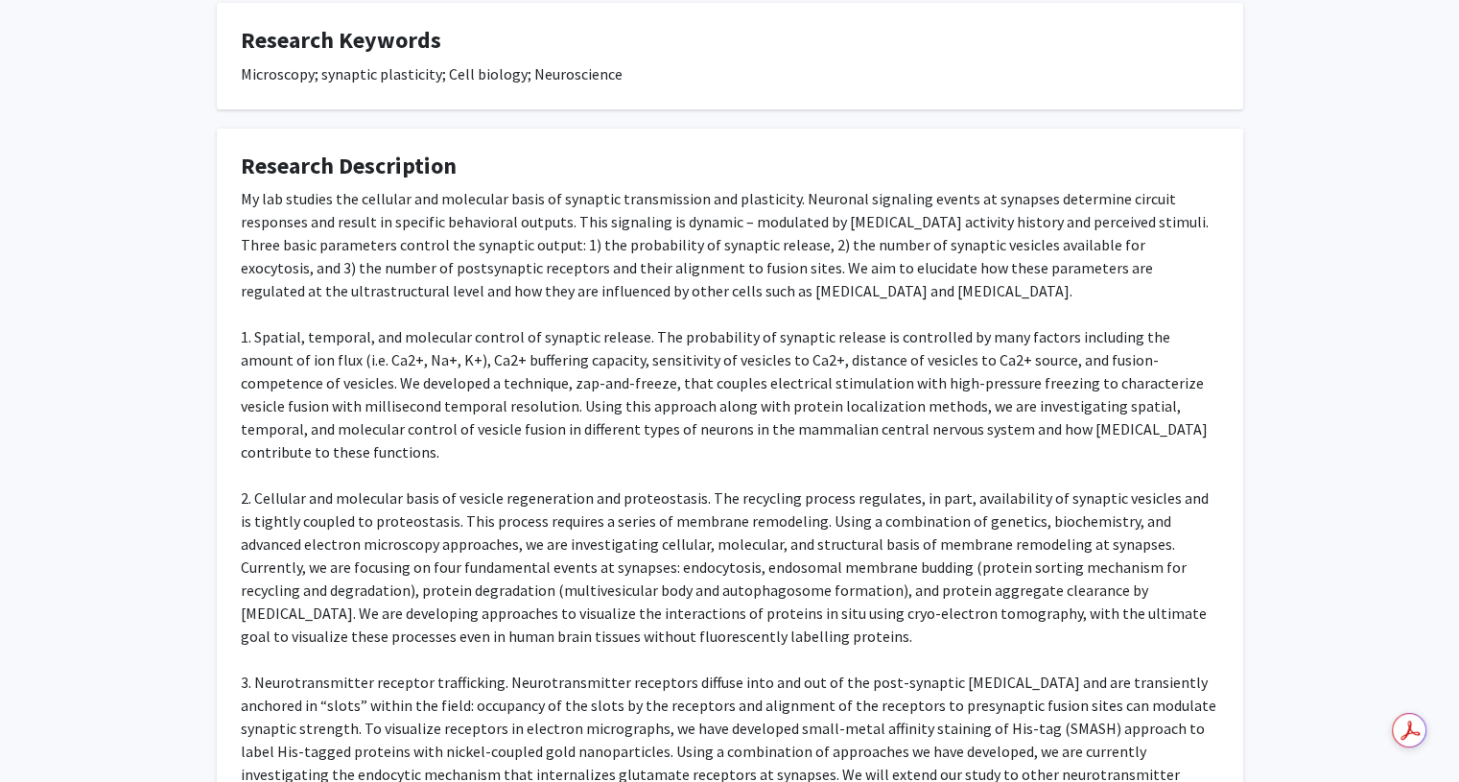
click at [495, 603] on div "My lab studies the cellular and molecular basis of synaptic transmission and pl…" at bounding box center [730, 498] width 979 height 622
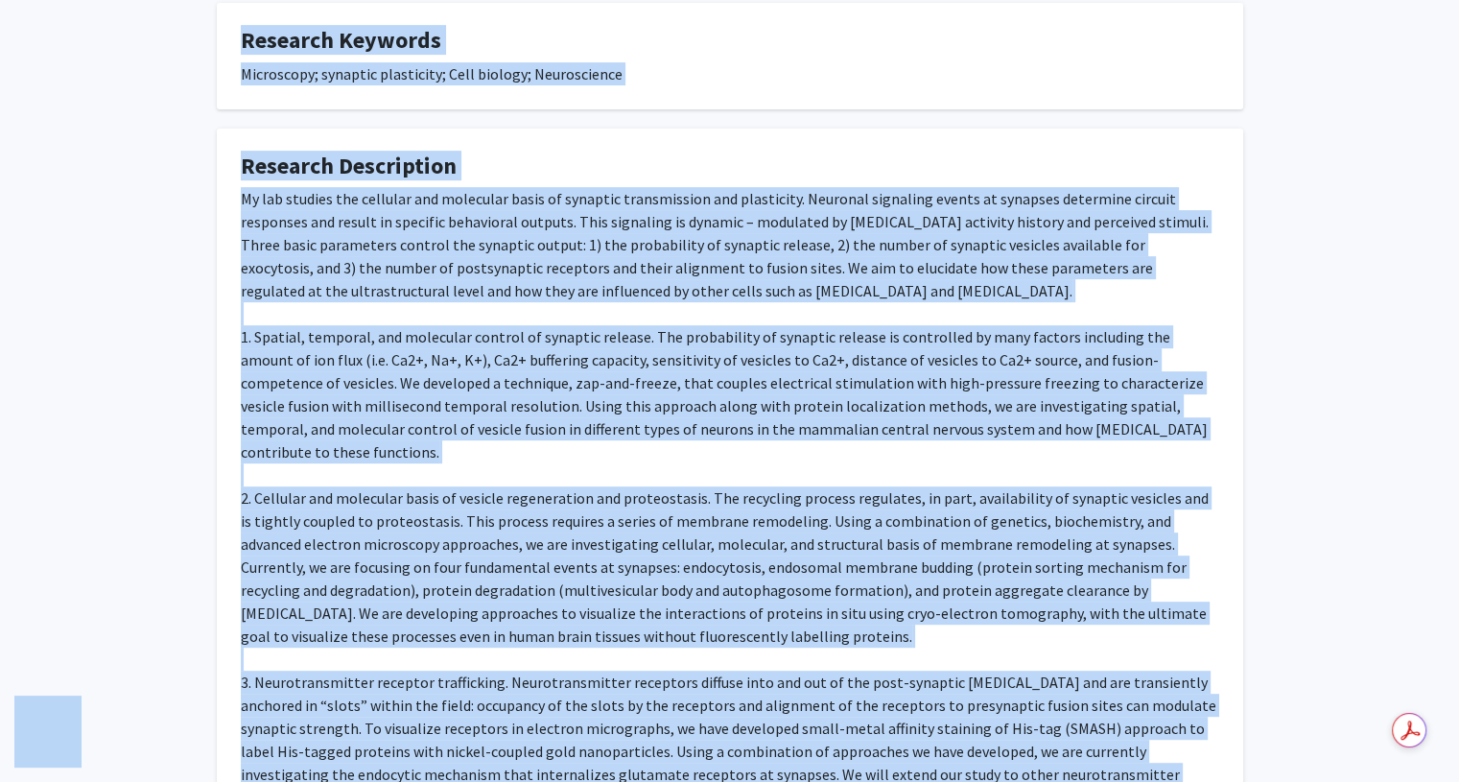
click at [495, 603] on div "My lab studies the cellular and molecular basis of synaptic transmission and pl…" at bounding box center [730, 498] width 979 height 622
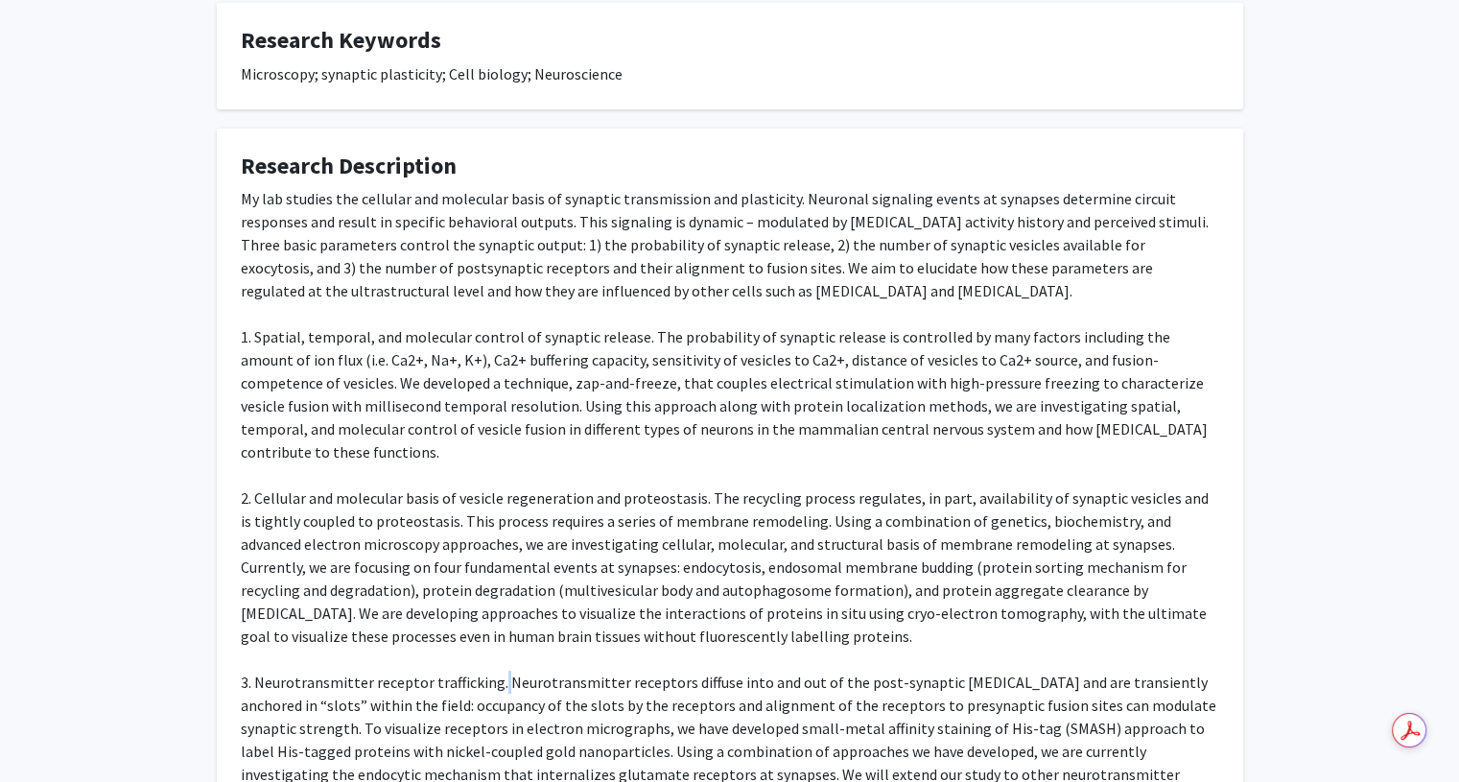
click at [495, 603] on div "My lab studies the cellular and molecular basis of synaptic transmission and pl…" at bounding box center [730, 498] width 979 height 622
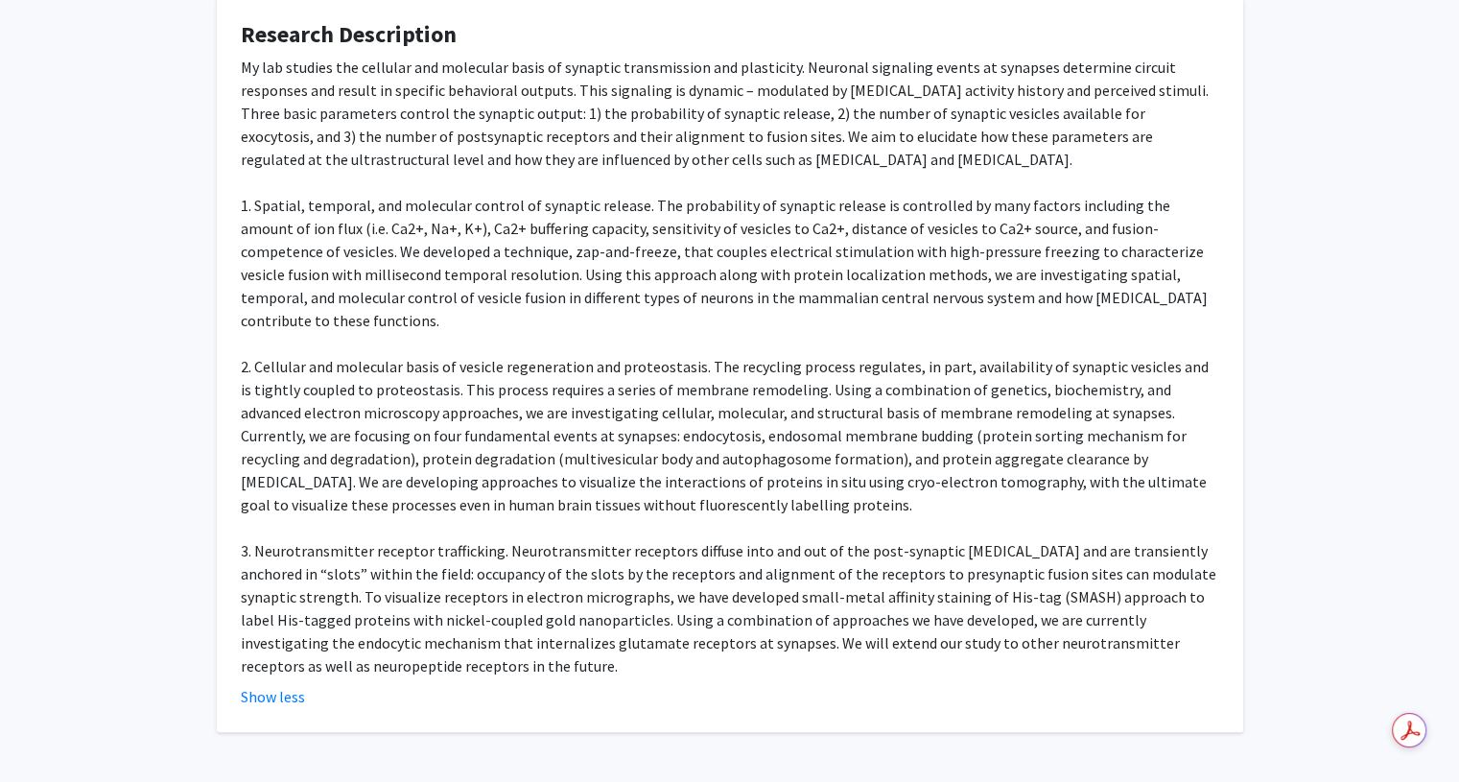
click at [464, 598] on div "My lab studies the cellular and molecular basis of synaptic transmission and pl…" at bounding box center [730, 367] width 979 height 622
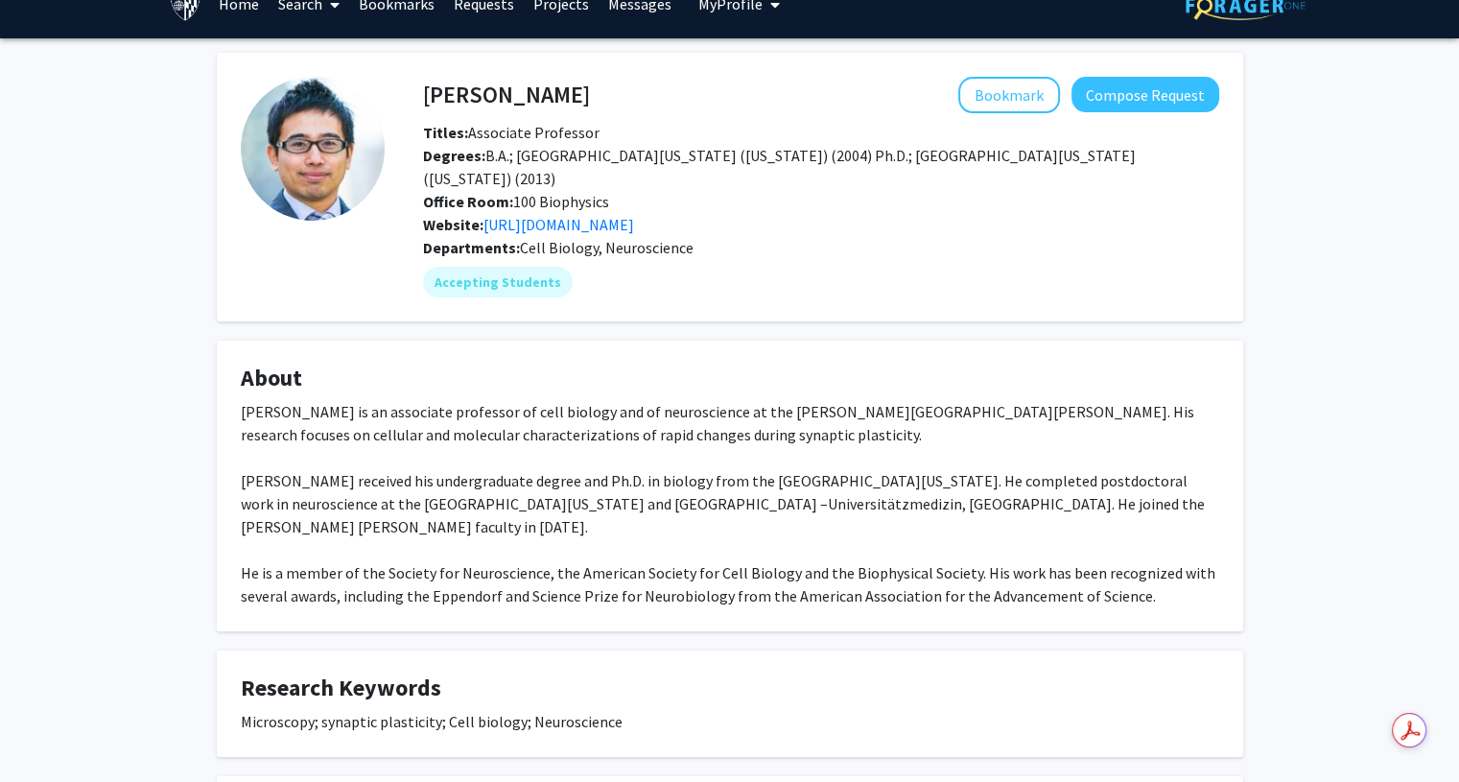
scroll to position [31, 0]
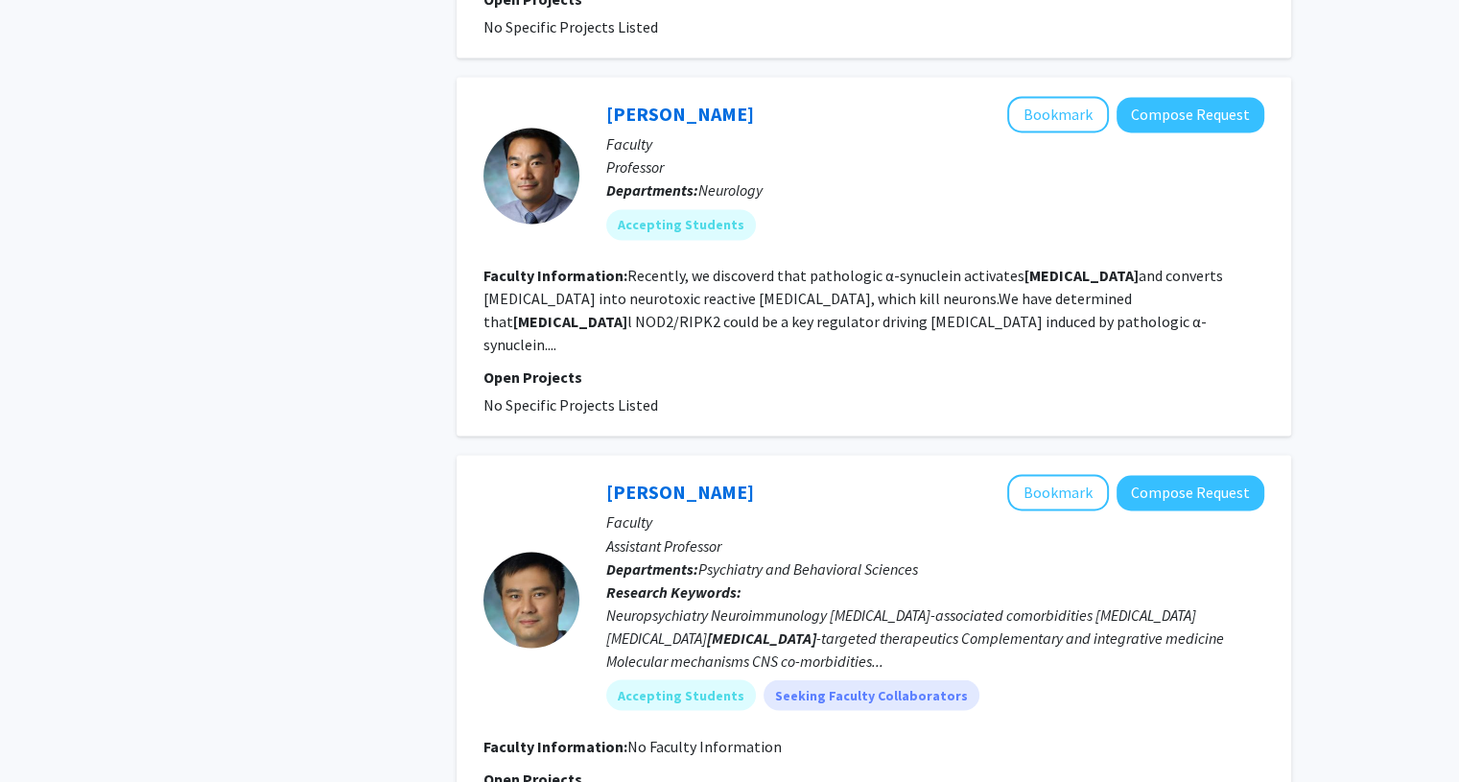
scroll to position [3099, 0]
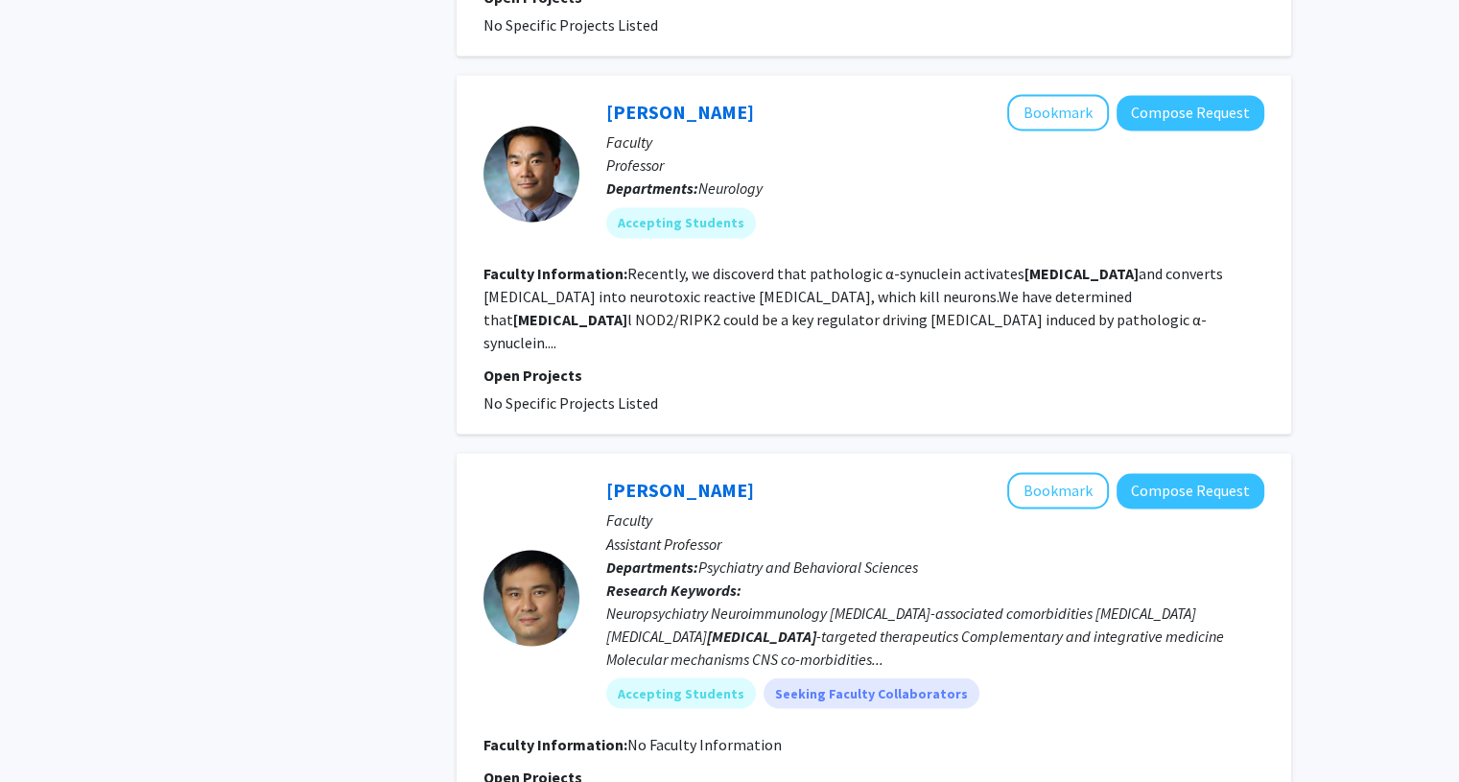
click at [764, 264] on fg-read-more "Recently, we discoverd that pathologic α-synuclein activates microglia and conv…" at bounding box center [854, 308] width 740 height 88
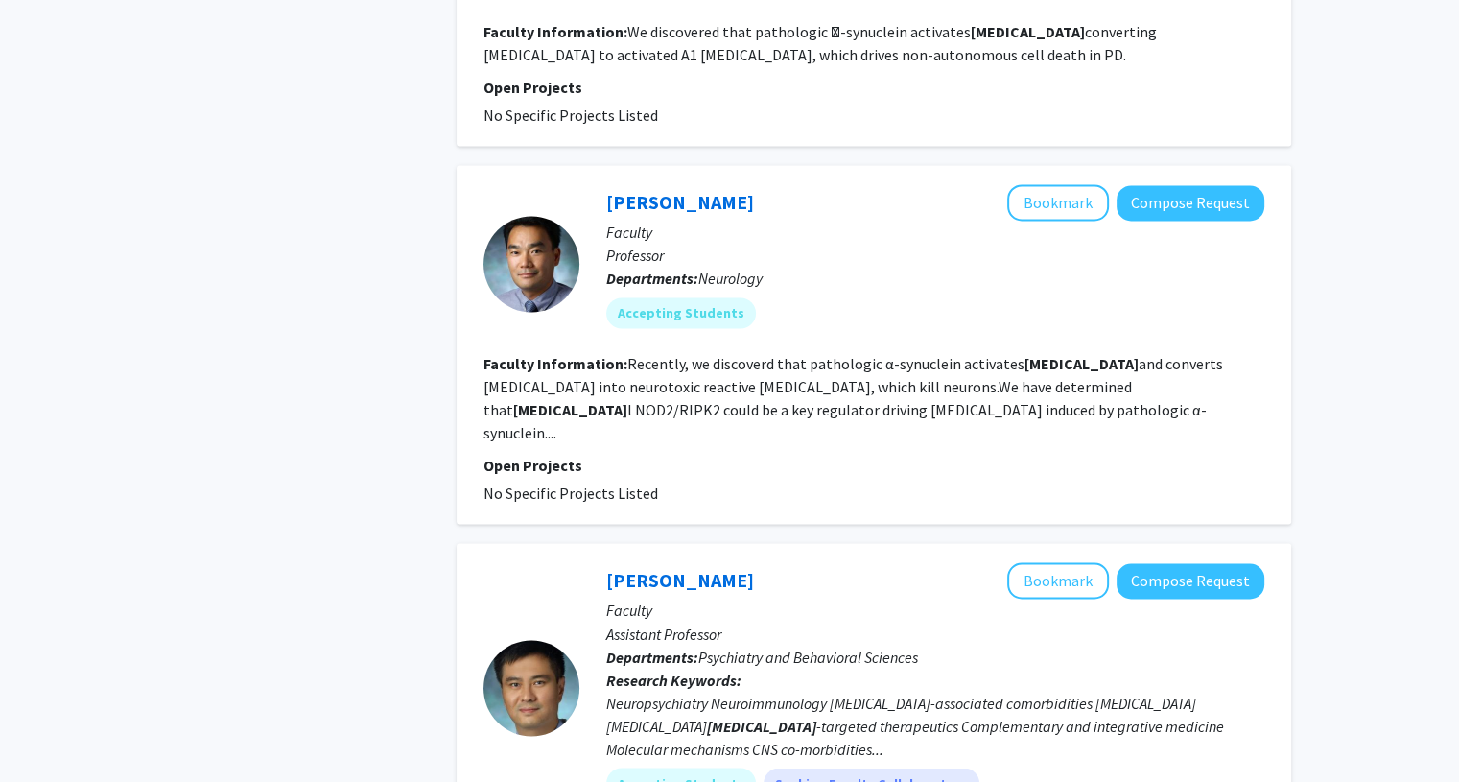
scroll to position [3007, 0]
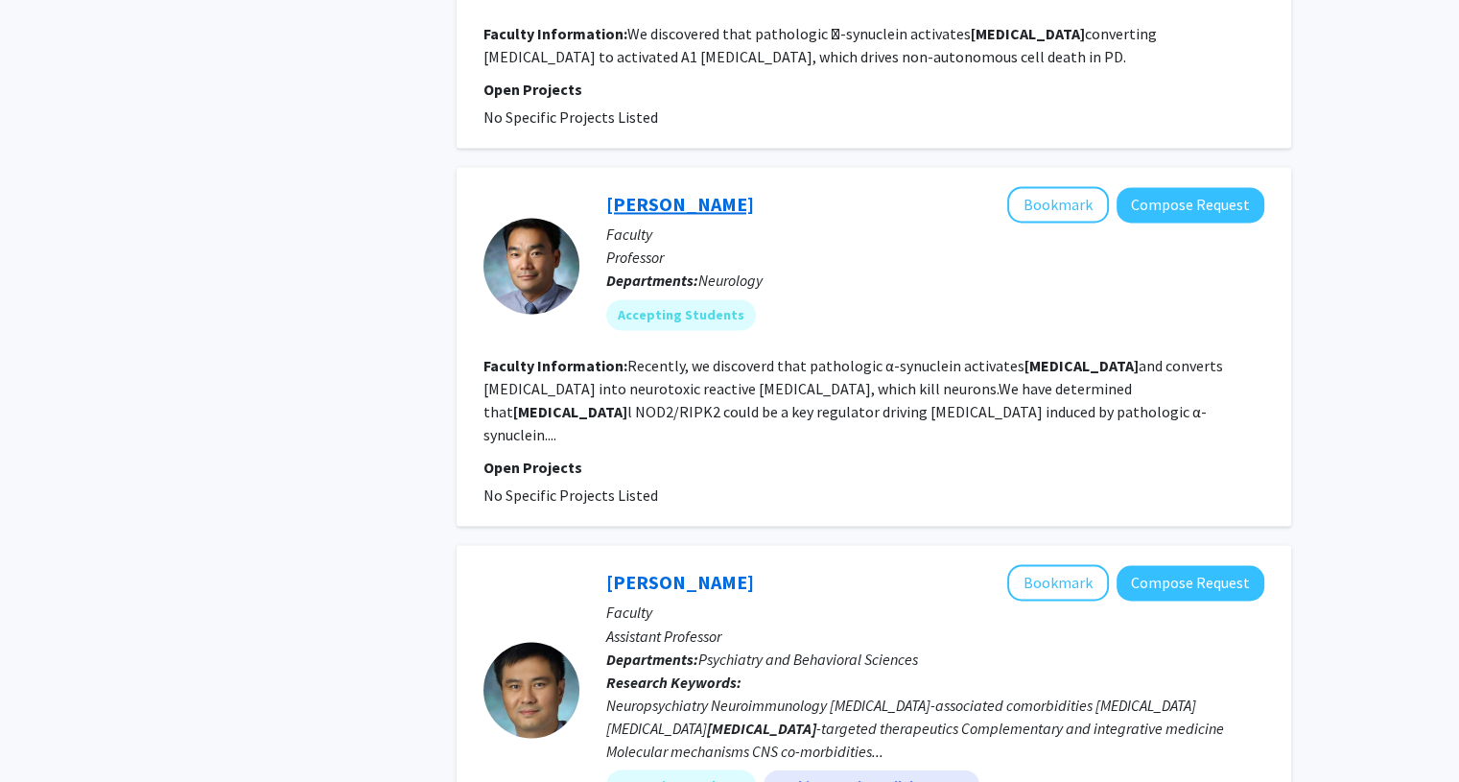
click at [674, 192] on link "[PERSON_NAME]" at bounding box center [680, 204] width 148 height 24
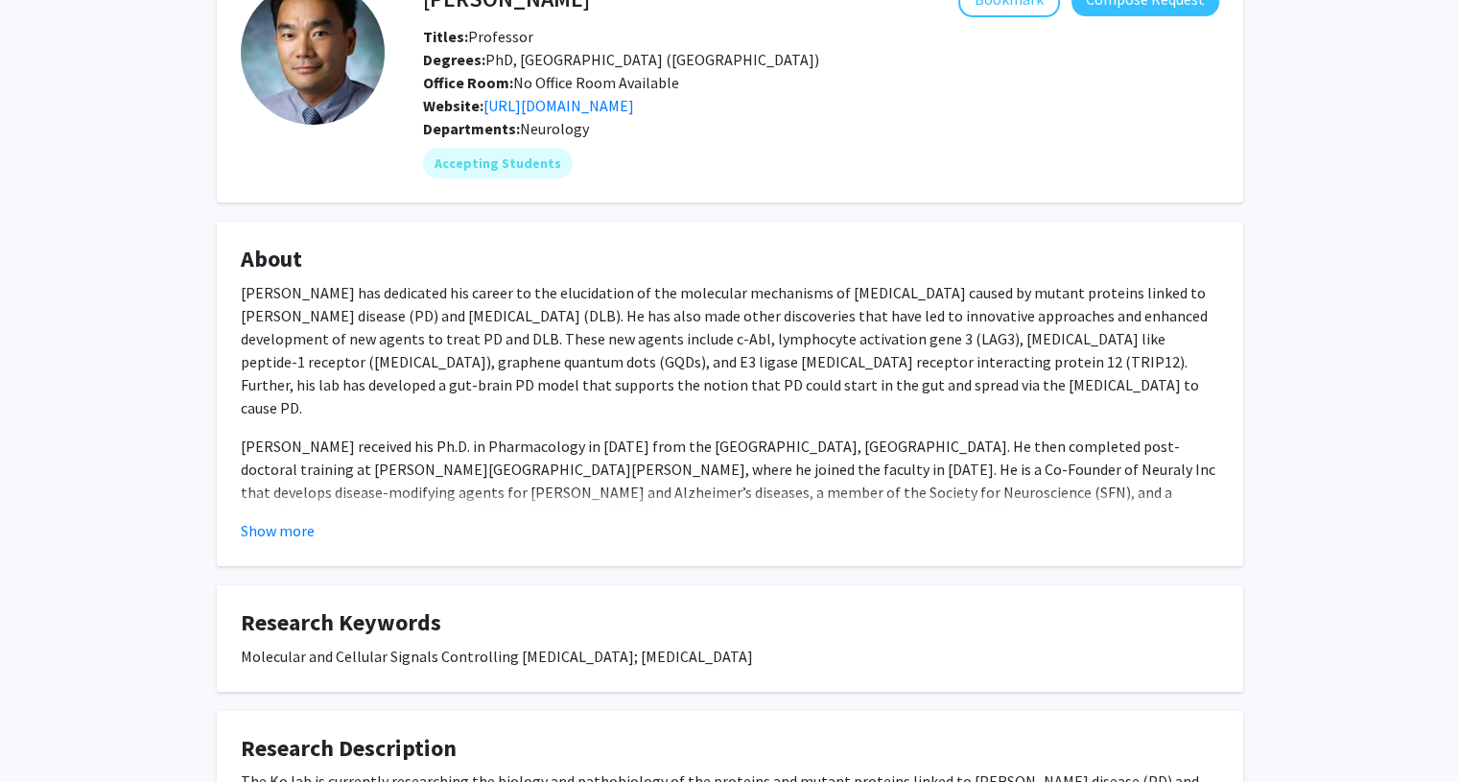
scroll to position [130, 0]
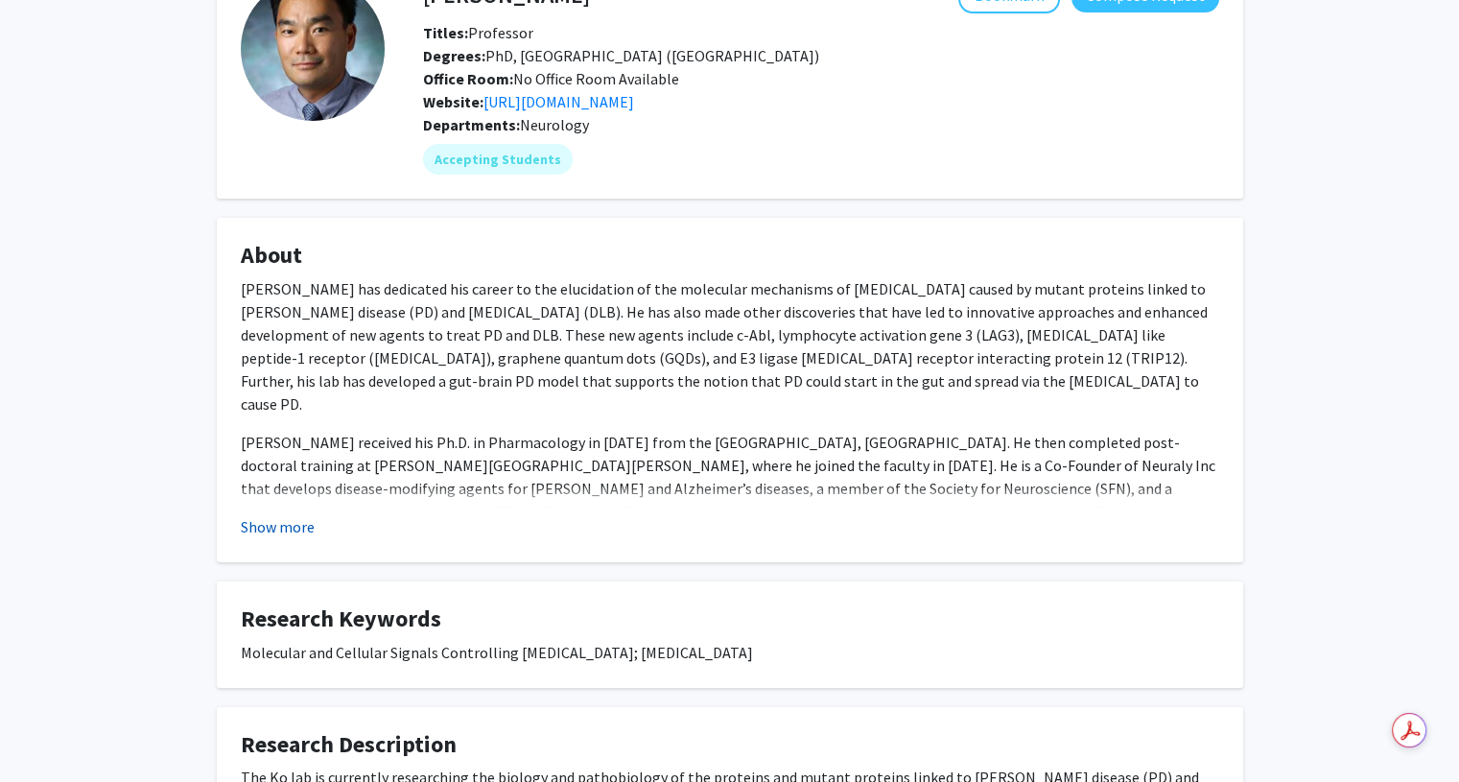
click at [304, 529] on button "Show more" at bounding box center [278, 526] width 74 height 23
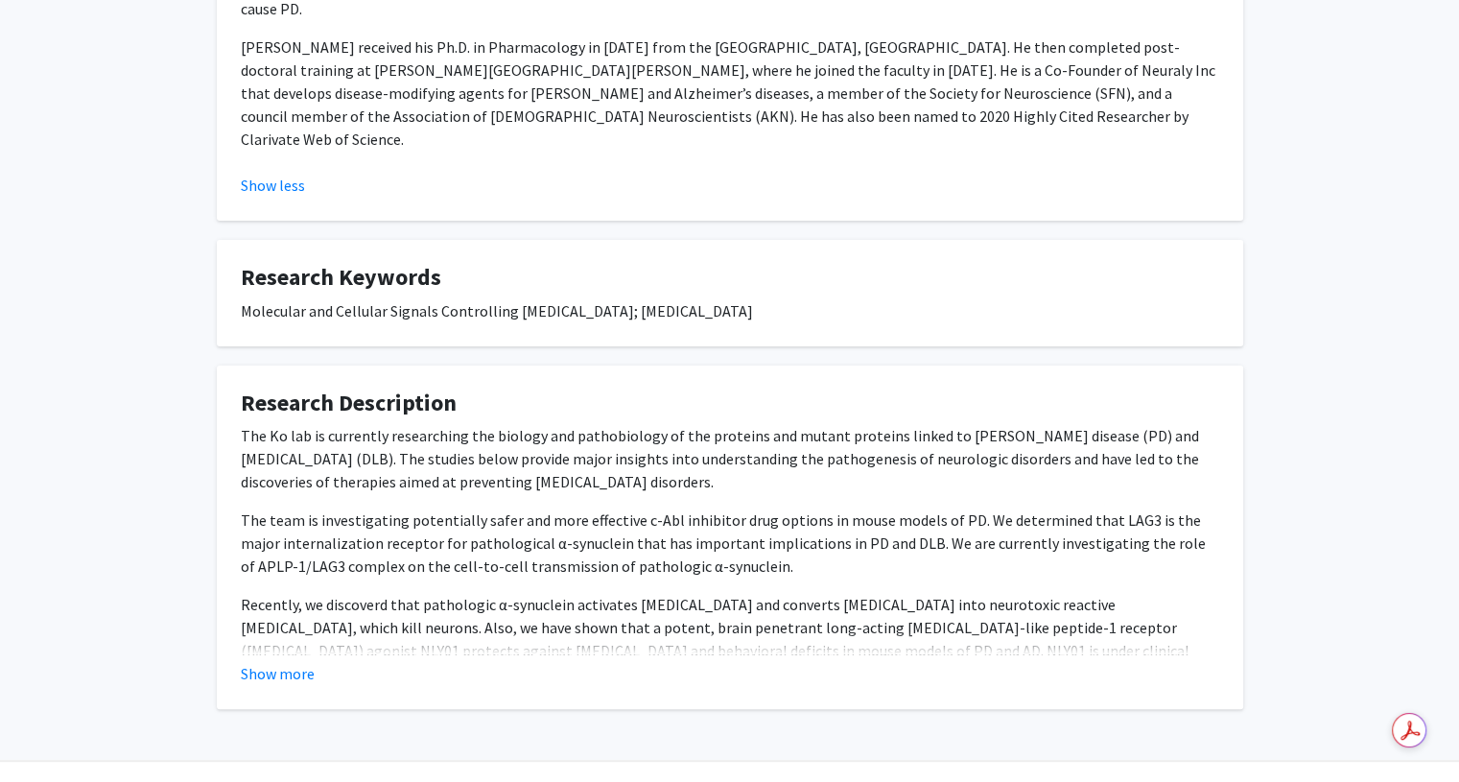
scroll to position [526, 0]
click at [296, 662] on button "Show more" at bounding box center [278, 673] width 74 height 23
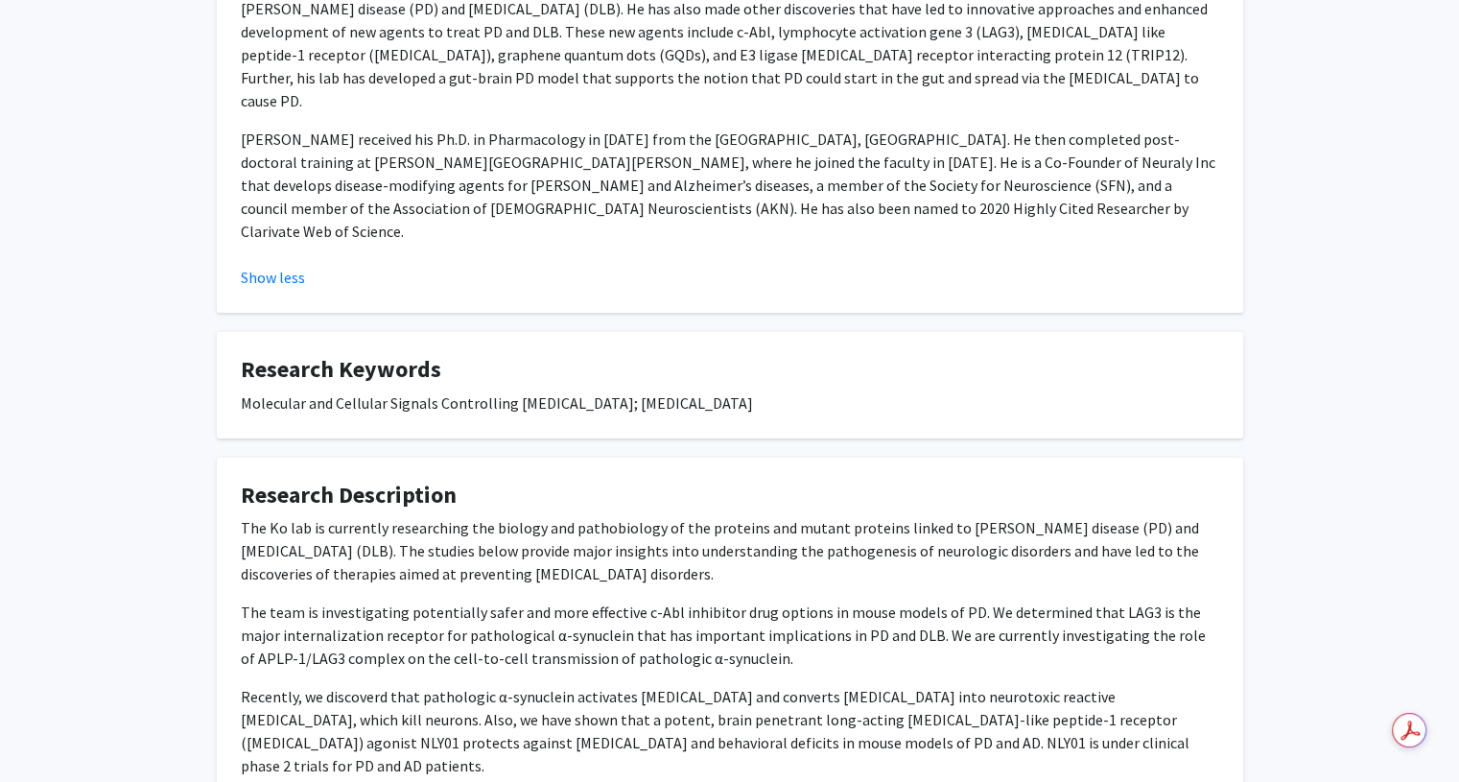
scroll to position [564, 0]
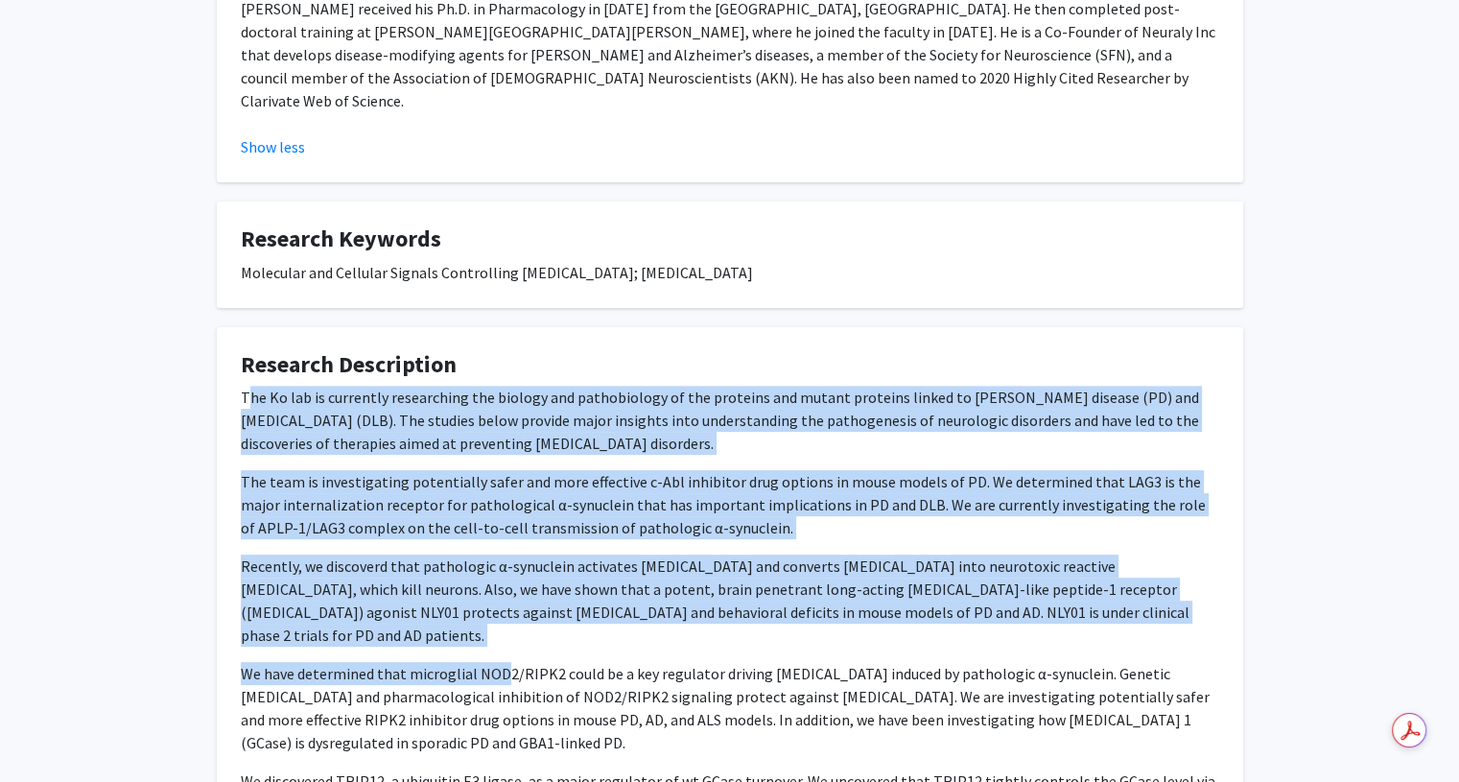
drag, startPoint x: 248, startPoint y: 350, endPoint x: 499, endPoint y: 610, distance: 361.0
click at [499, 610] on div "The Ko lab is currently researching the biology and pathobiology of the protein…" at bounding box center [730, 700] width 979 height 629
click at [392, 470] on p "The team is investigating potentially safer and more effective c-Abl inhibitor …" at bounding box center [730, 504] width 979 height 69
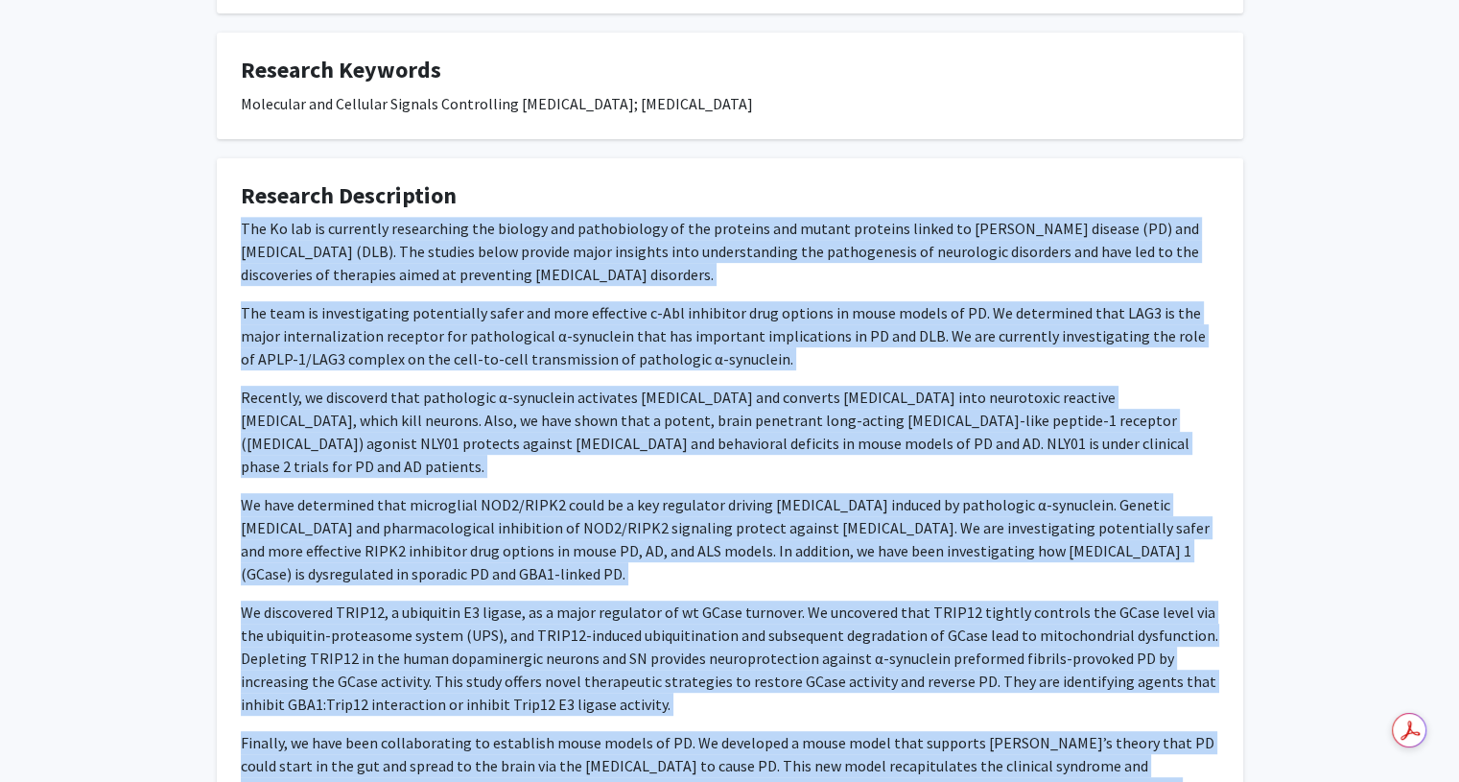
scroll to position [894, 0]
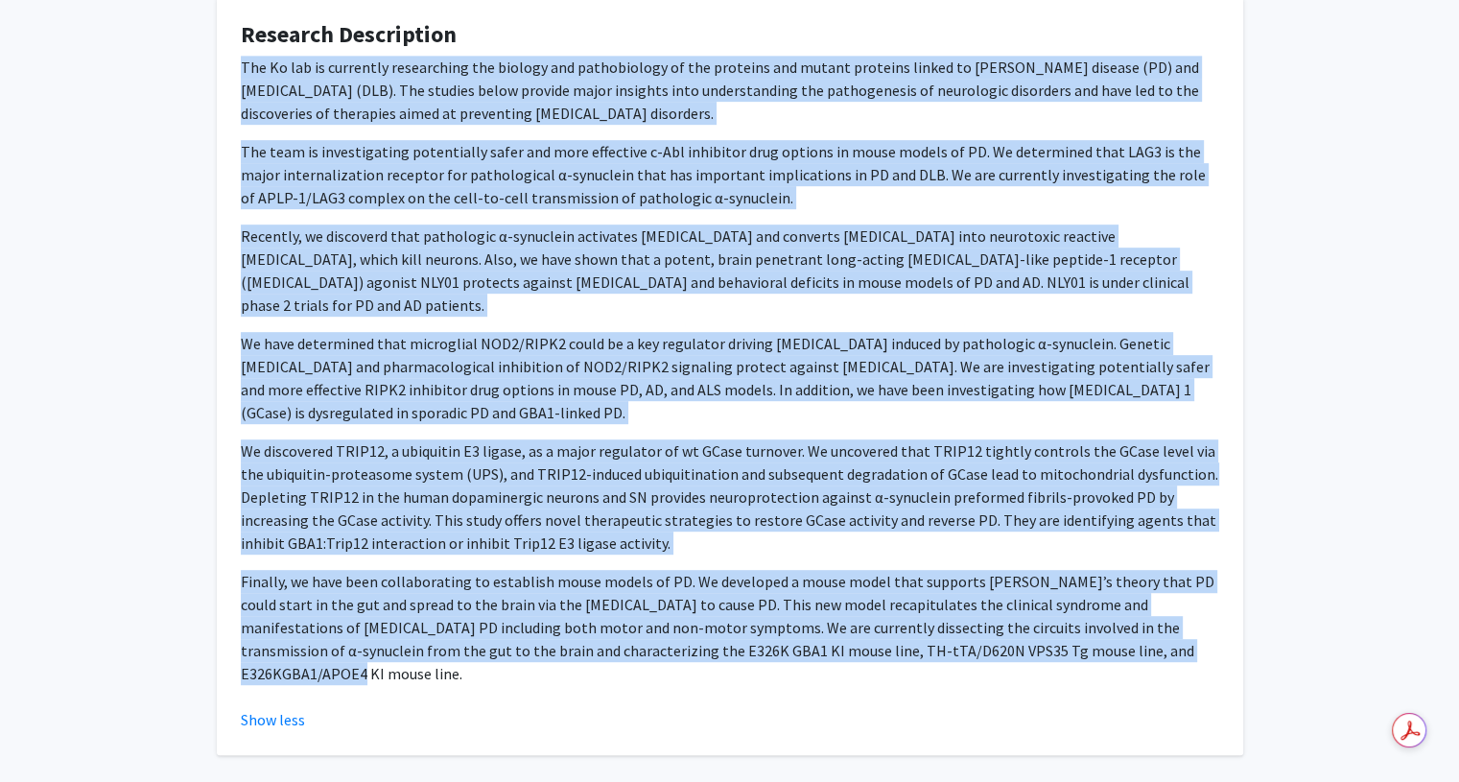
drag, startPoint x: 242, startPoint y: 172, endPoint x: 1074, endPoint y: 575, distance: 924.3
click at [1074, 575] on div "The Ko lab is currently researching the biology and pathobiology of the protein…" at bounding box center [730, 370] width 979 height 629
copy div "The Ko lab is currently researching the biology and pathobiology of the protein…"
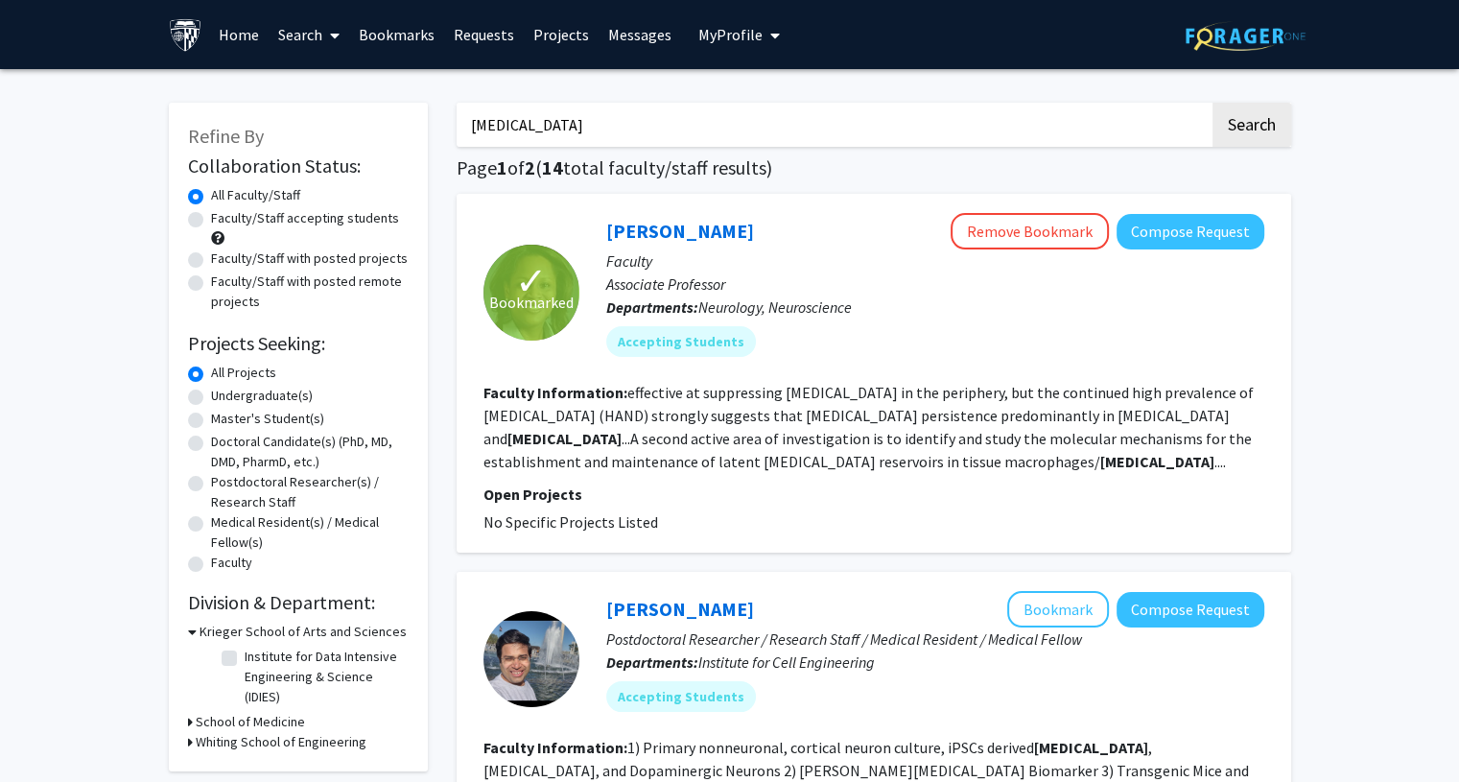
click at [614, 118] on input "[MEDICAL_DATA]" at bounding box center [833, 125] width 753 height 44
click at [1213, 103] on button "Search" at bounding box center [1252, 125] width 79 height 44
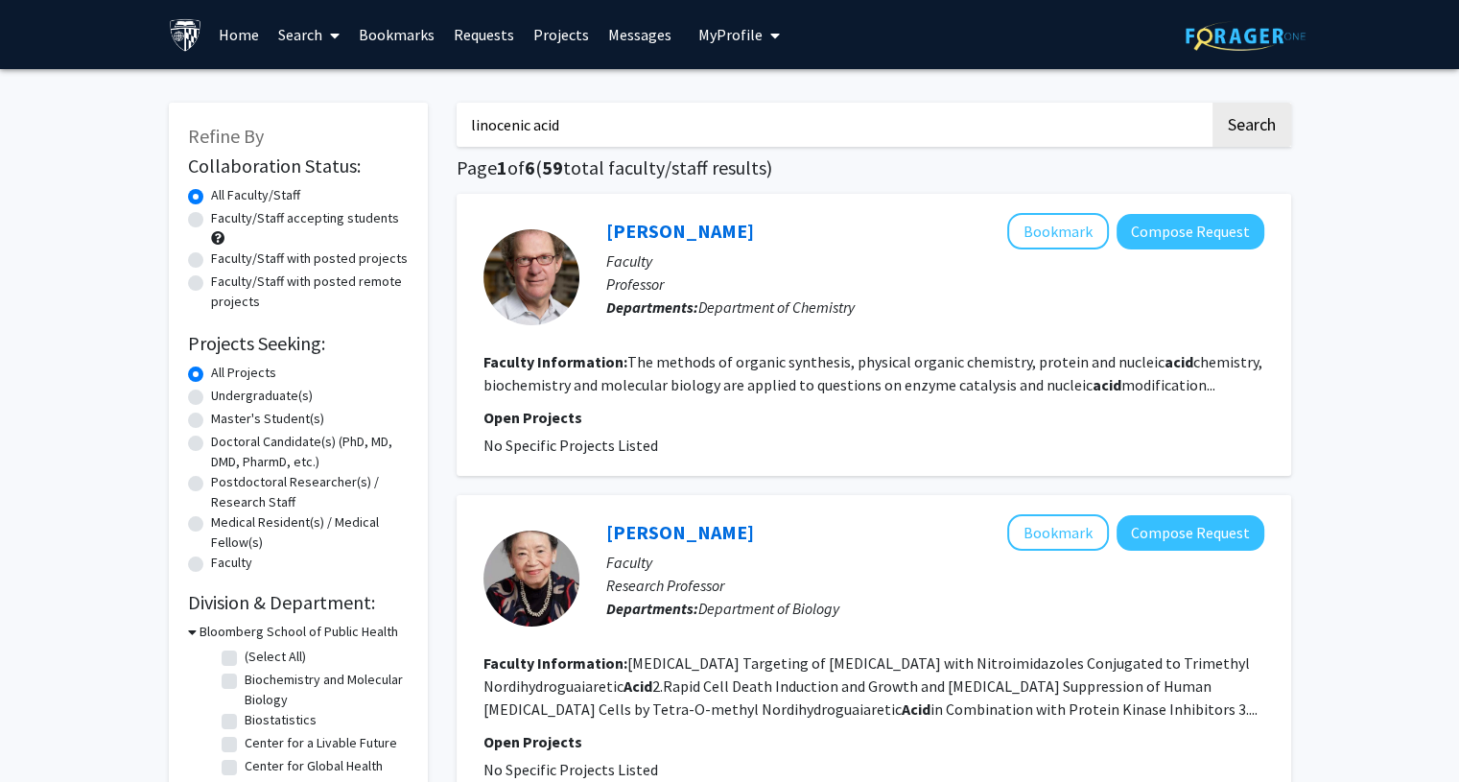
click at [592, 118] on input "linocenic acid" at bounding box center [833, 125] width 753 height 44
paste input "Alpha-linolenic"
type input "linocenic [MEDICAL_DATA]"
paste input "[MEDICAL_DATA]"
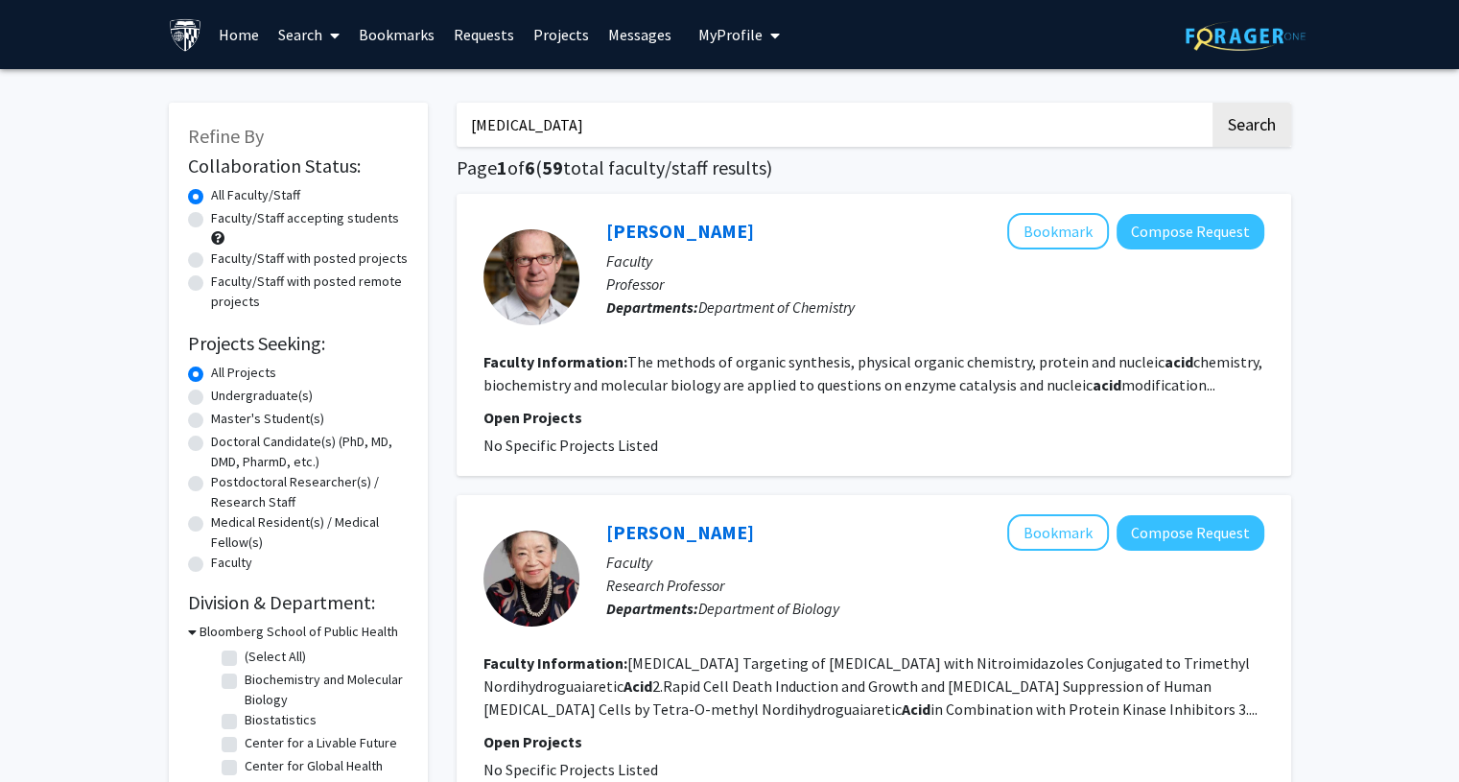
click at [1213, 103] on button "Search" at bounding box center [1252, 125] width 79 height 44
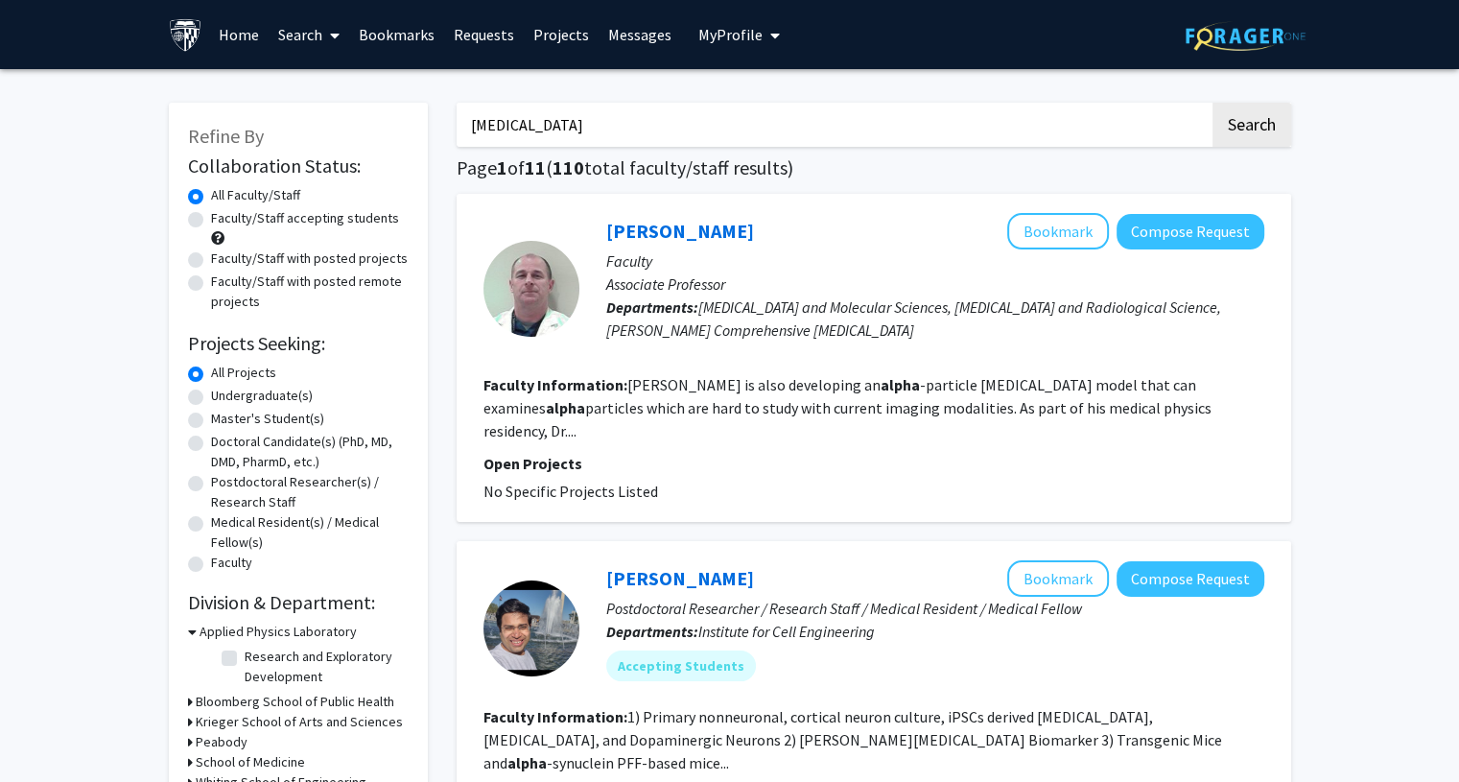
click at [701, 114] on input "[MEDICAL_DATA]" at bounding box center [833, 125] width 753 height 44
type input "[MEDICAL_DATA]"
click at [1213, 103] on button "Search" at bounding box center [1252, 125] width 79 height 44
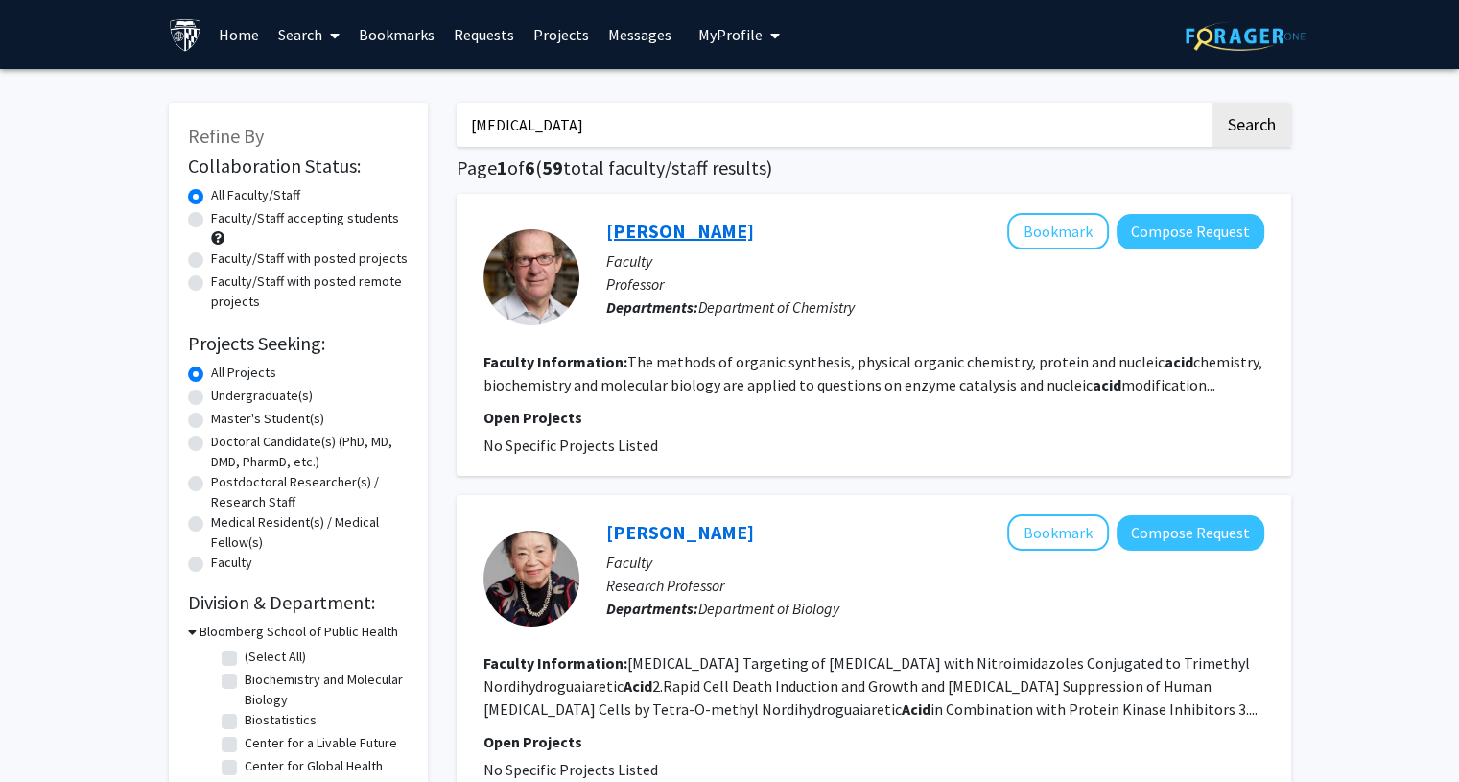
click at [700, 236] on link "[PERSON_NAME]" at bounding box center [680, 231] width 148 height 24
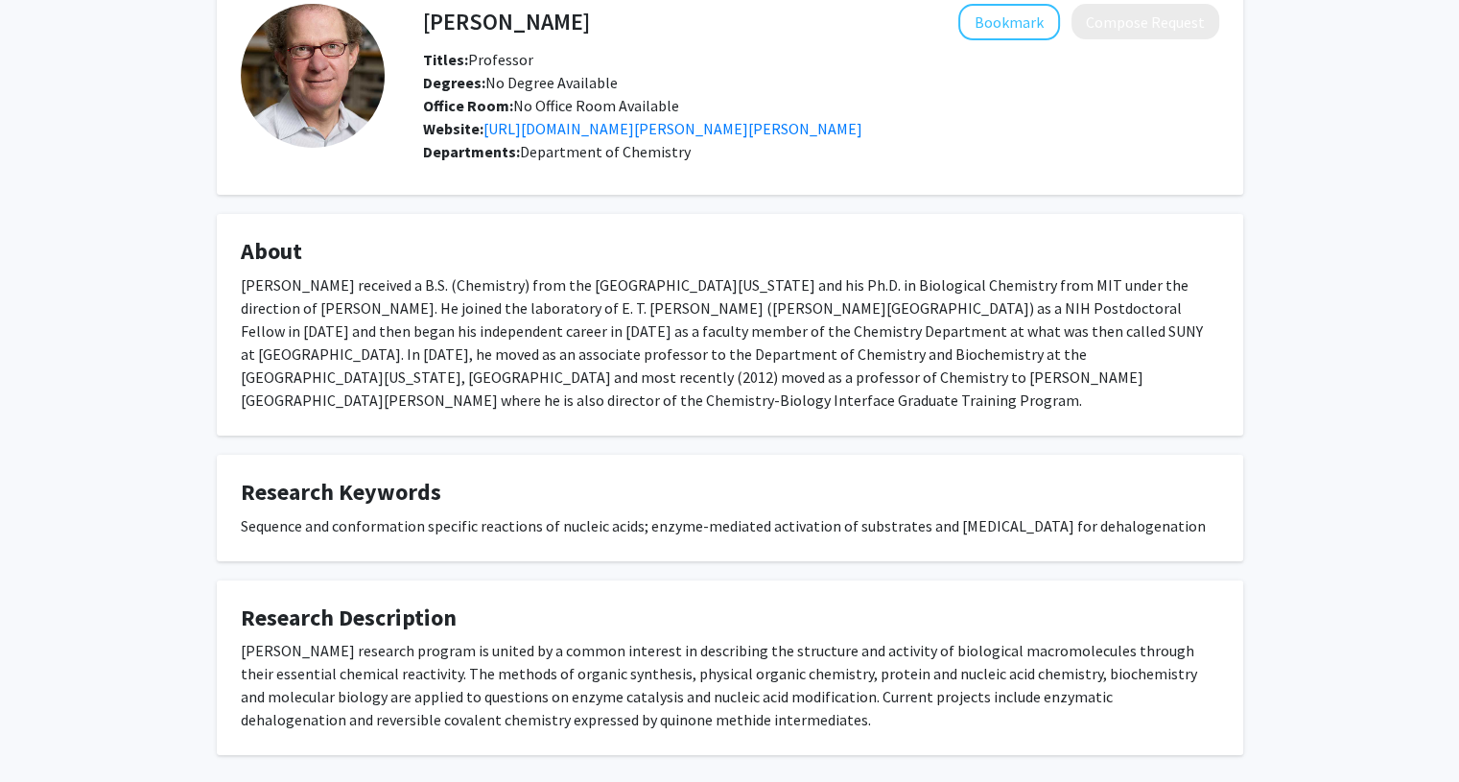
scroll to position [106, 0]
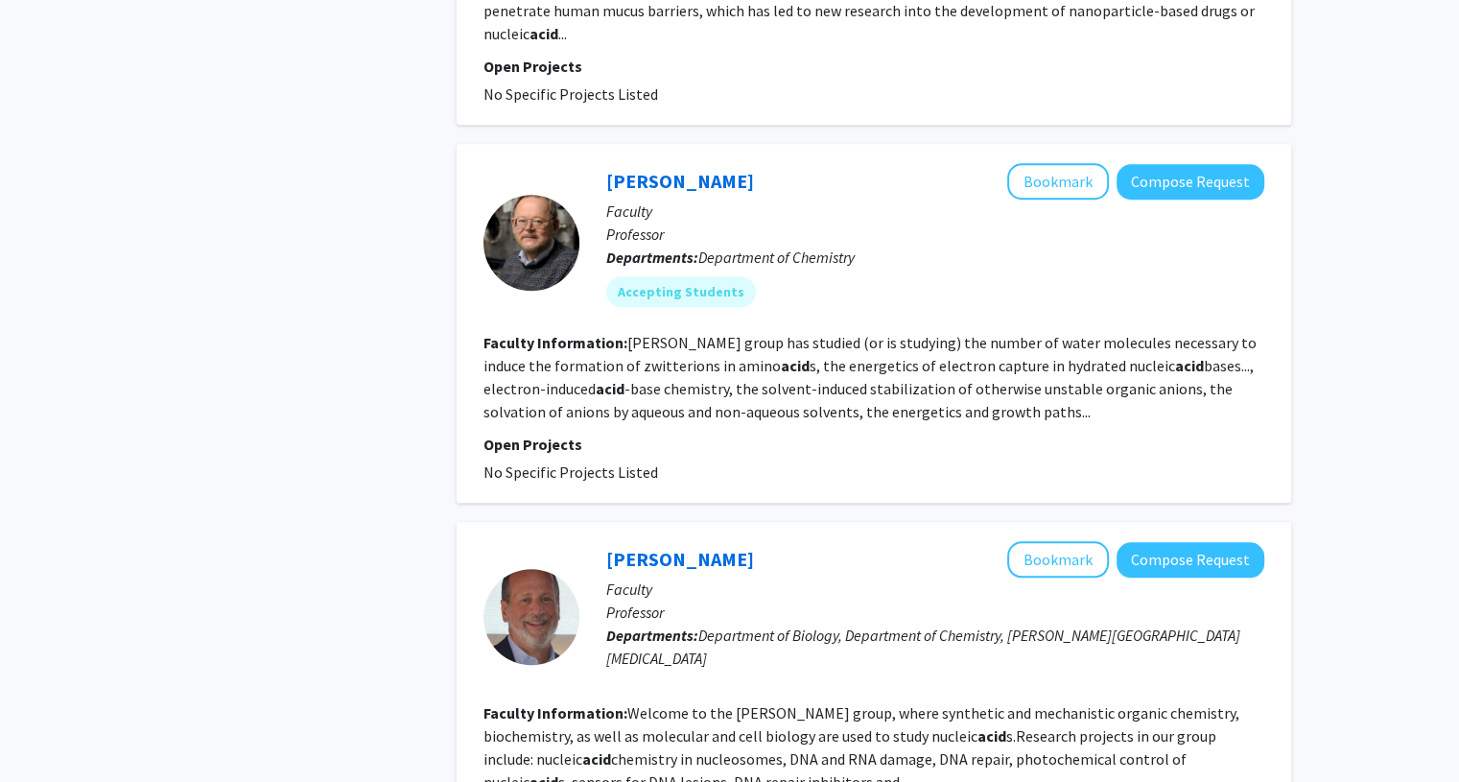
scroll to position [1715, 0]
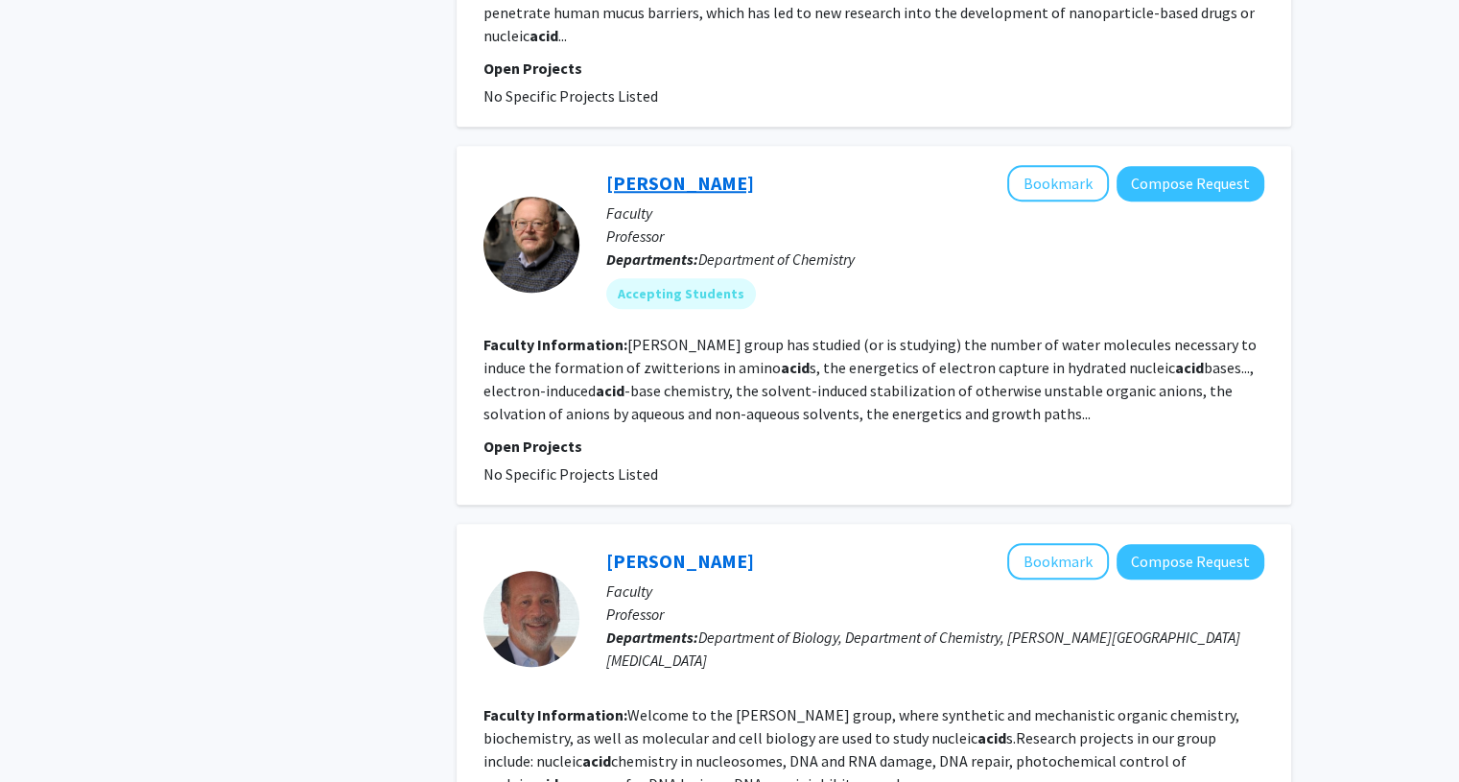
click at [651, 171] on link "[PERSON_NAME]" at bounding box center [680, 183] width 148 height 24
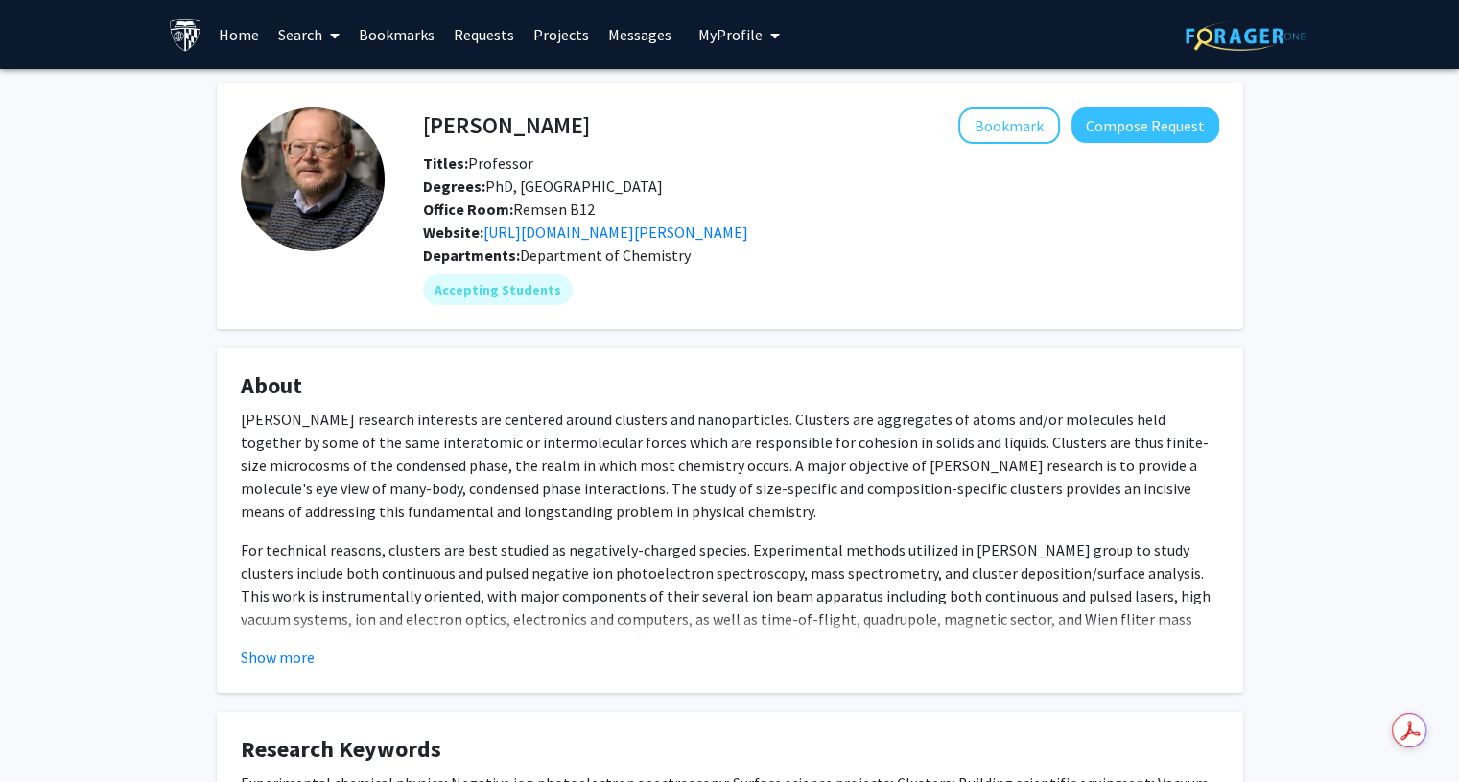
click at [311, 640] on fg-read-more "Professor Bowen's research interests are centered around clusters and nanoparti…" at bounding box center [730, 538] width 979 height 261
click at [315, 628] on p "For technical reasons, clusters are best studied as negatively-charged species.…" at bounding box center [730, 618] width 979 height 161
click at [298, 648] on button "Show more" at bounding box center [278, 657] width 74 height 23
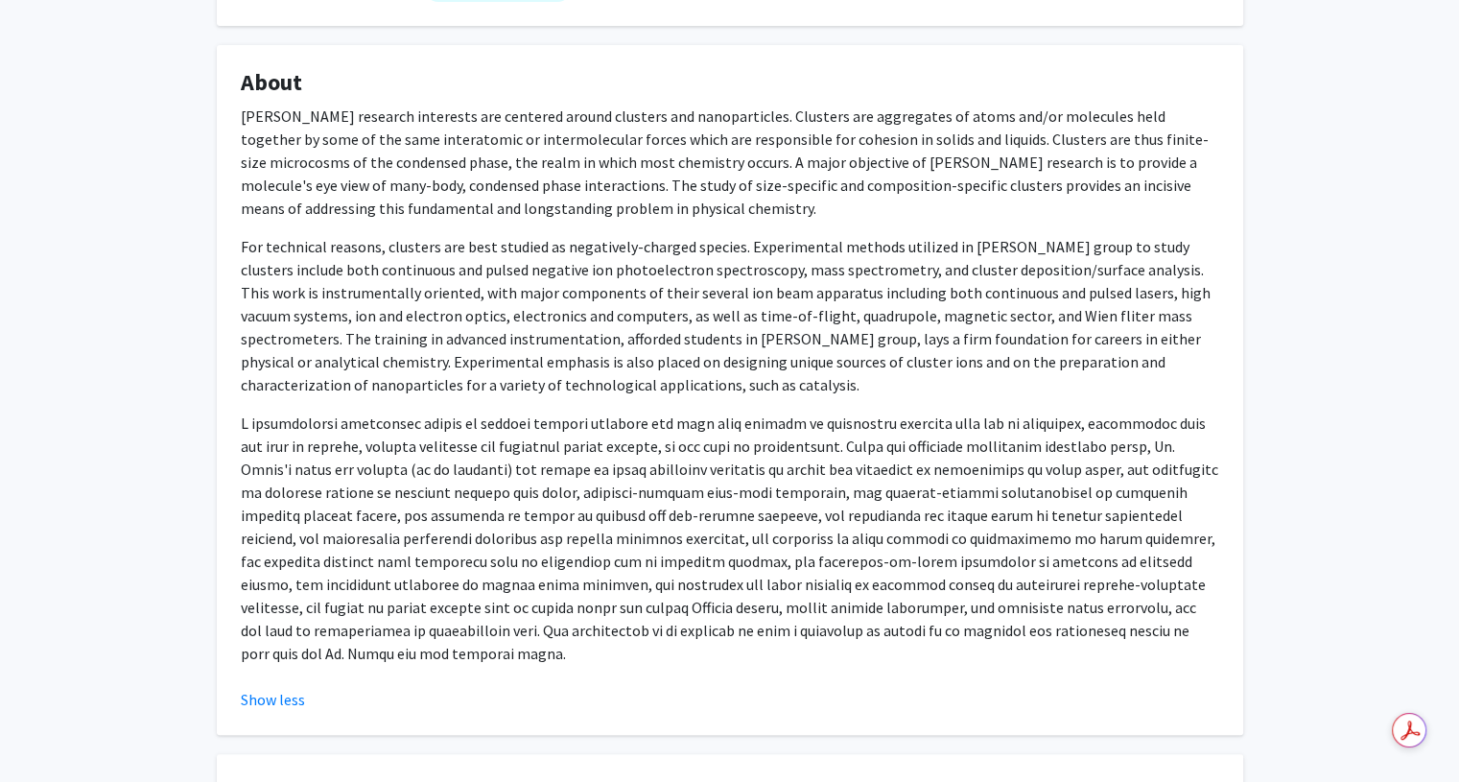
scroll to position [303, 0]
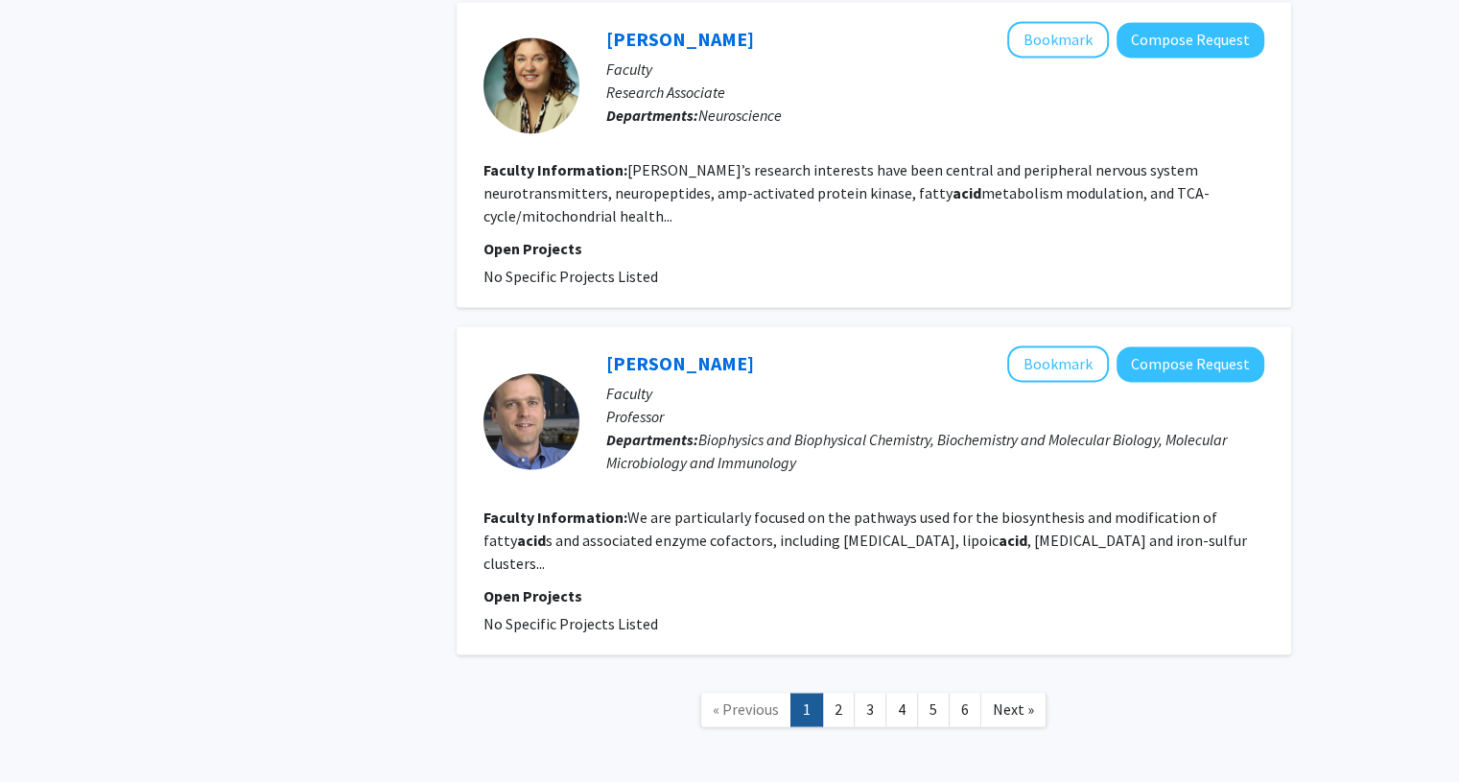
scroll to position [2920, 0]
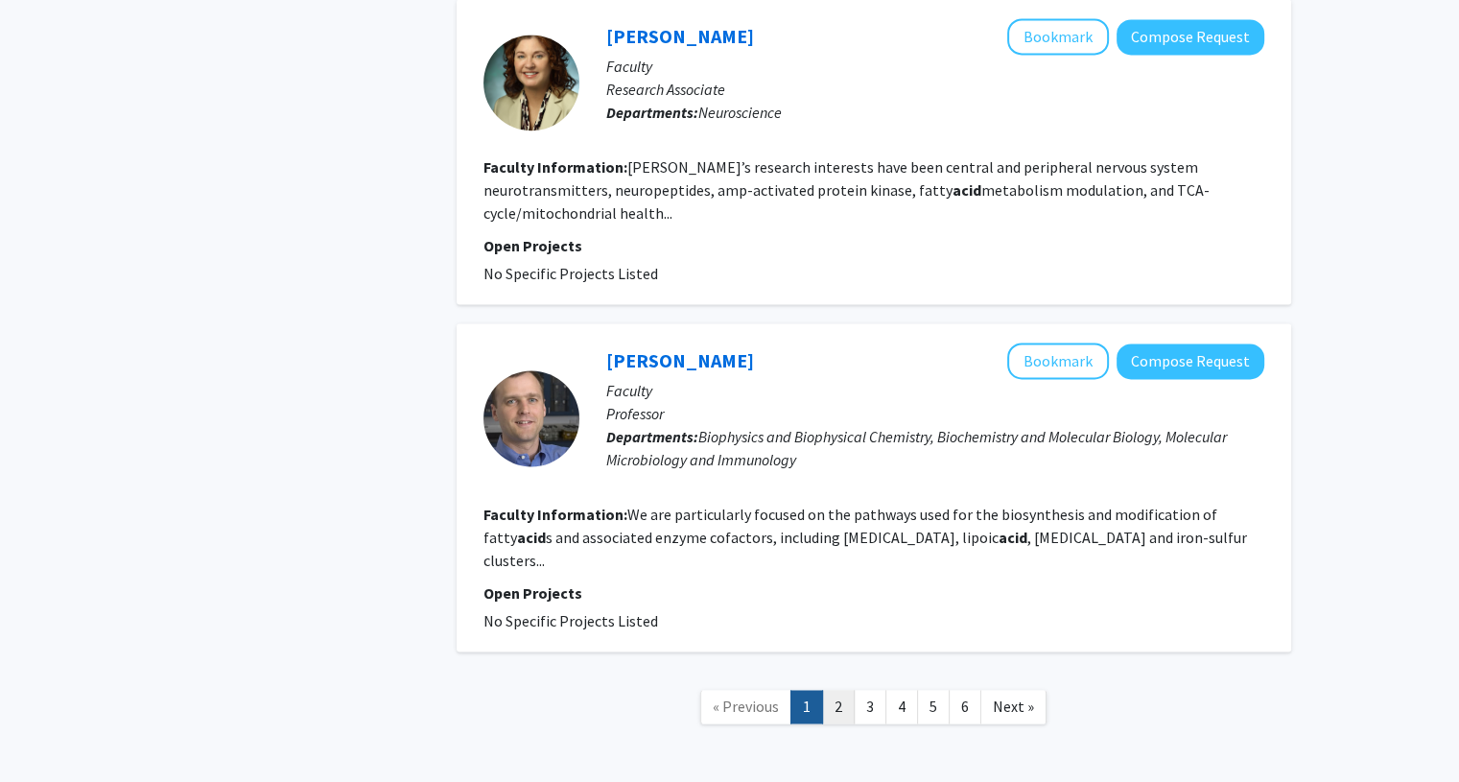
click at [837, 690] on link "2" at bounding box center [838, 707] width 33 height 34
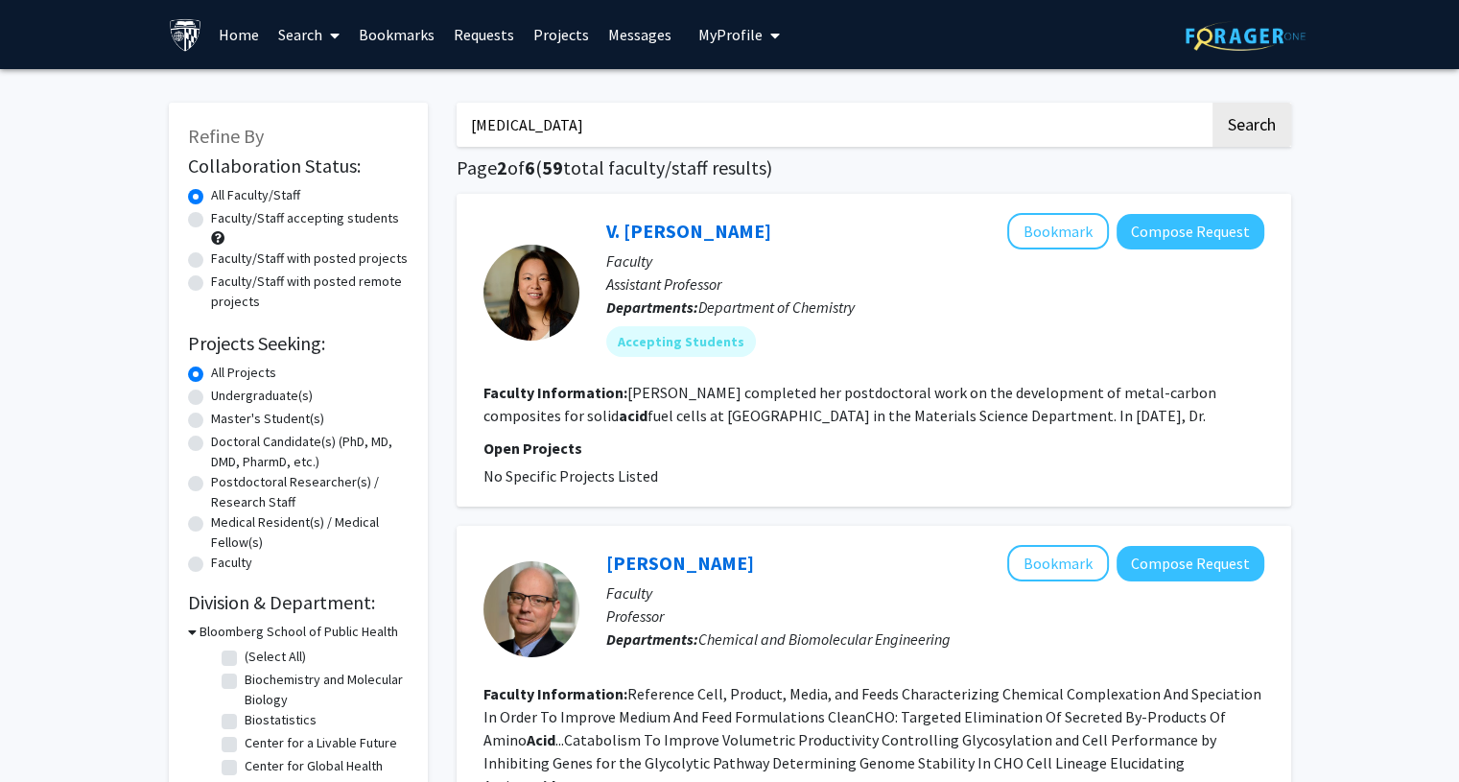
click at [588, 106] on input "linolenic acid" at bounding box center [833, 125] width 753 height 44
type input "omega-3"
click at [1213, 103] on button "Search" at bounding box center [1252, 125] width 79 height 44
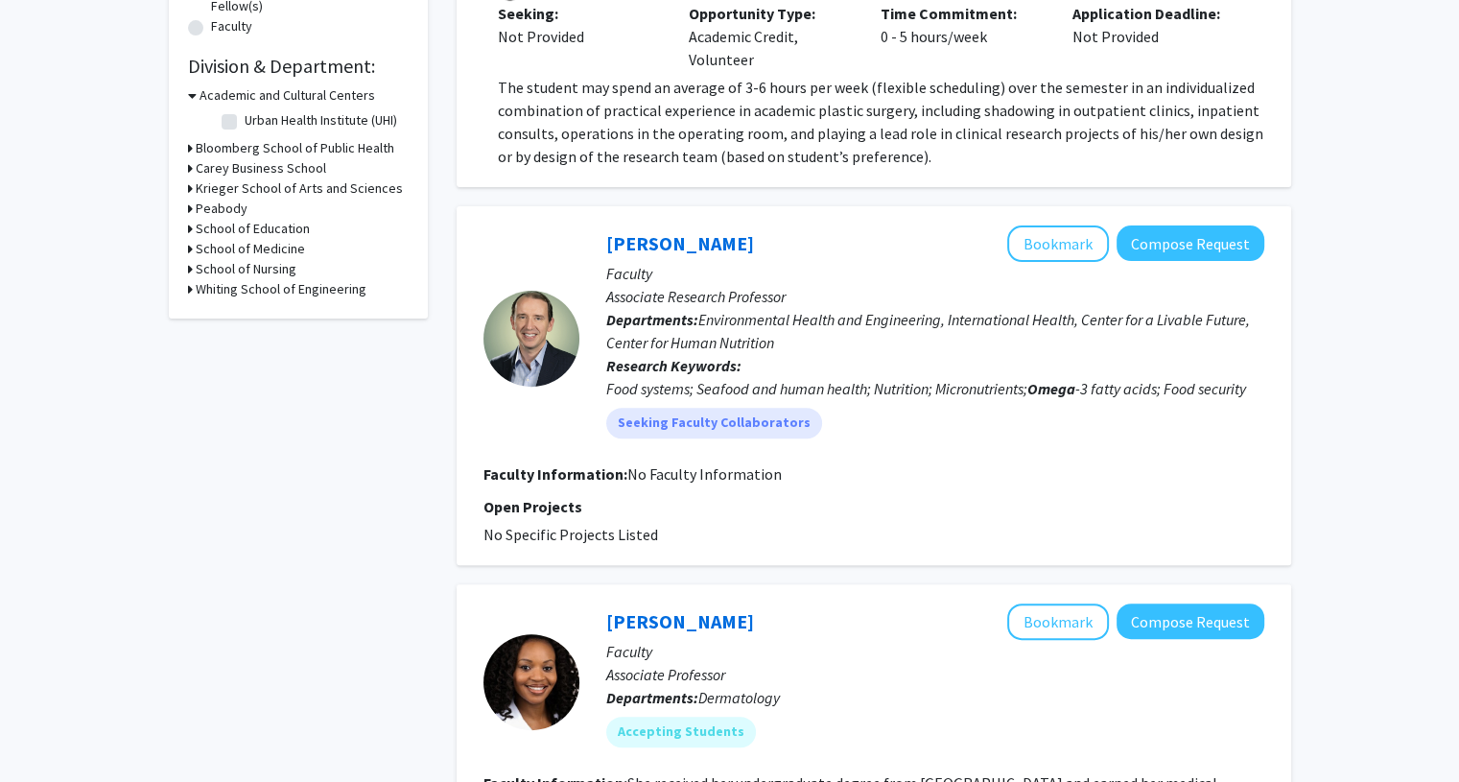
scroll to position [537, 0]
click at [729, 230] on link "Andrew Thorne-Lyman" at bounding box center [680, 242] width 148 height 24
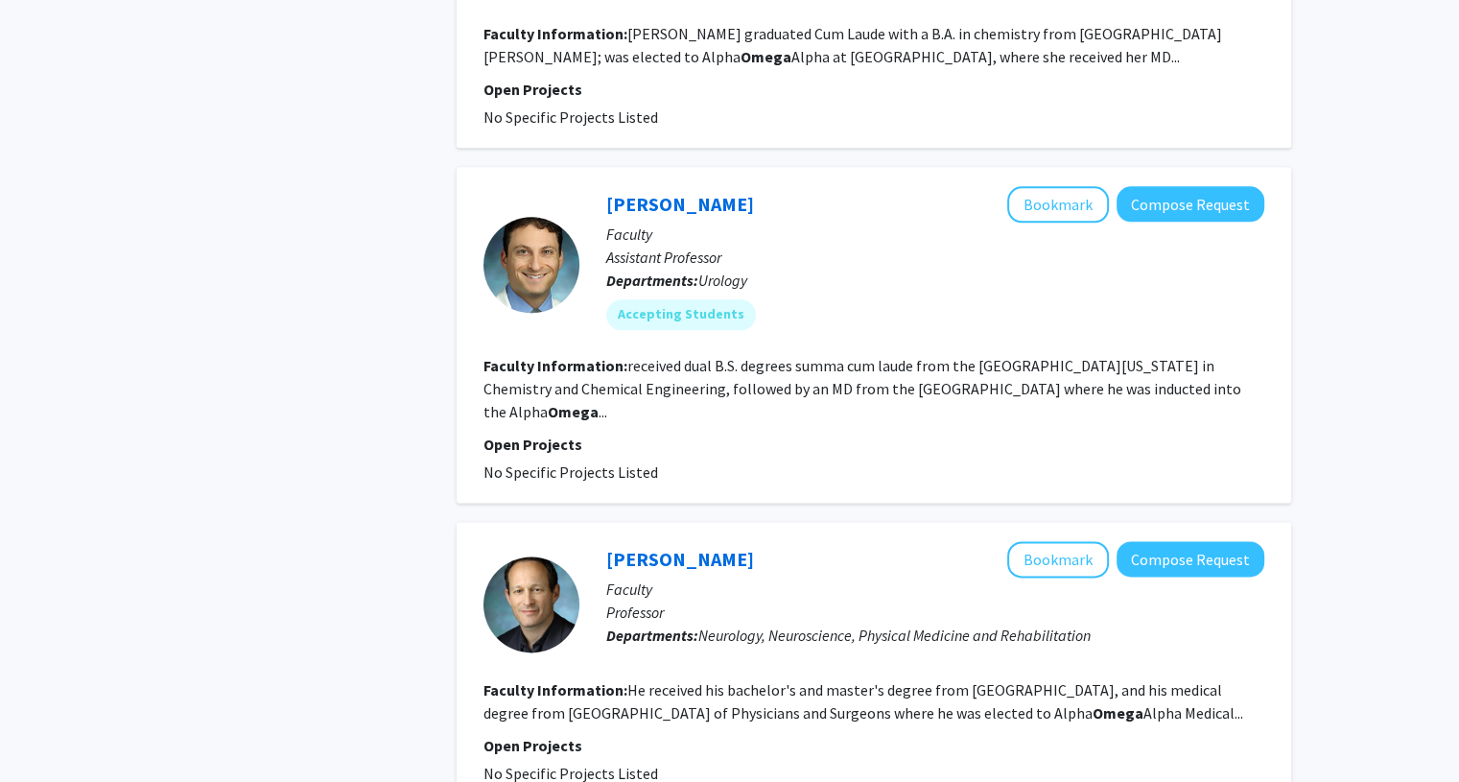
scroll to position [2314, 0]
